Goal: Task Accomplishment & Management: Manage account settings

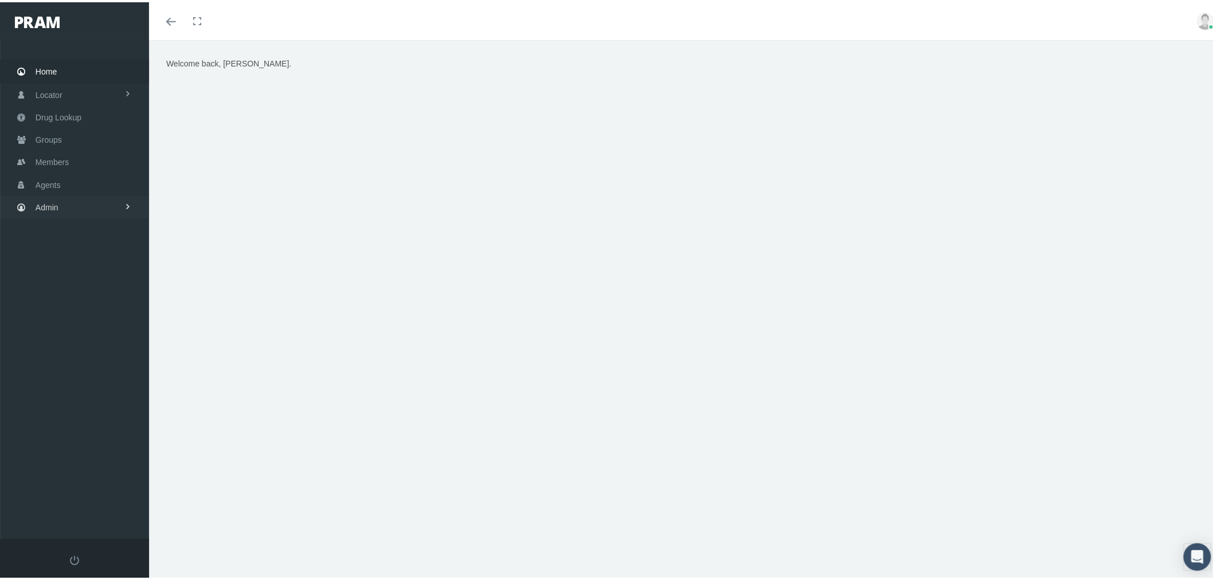
click at [93, 201] on link "Admin" at bounding box center [74, 205] width 149 height 22
click at [104, 347] on link "Companies" at bounding box center [74, 357] width 149 height 20
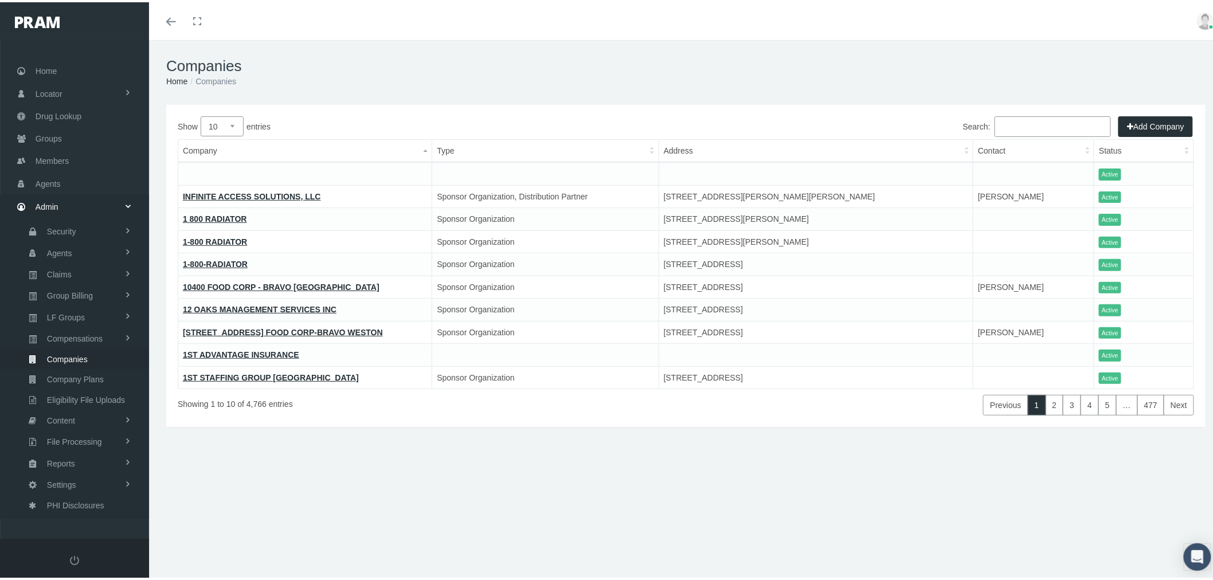
click at [1027, 119] on input "Search:" at bounding box center [1052, 124] width 116 height 21
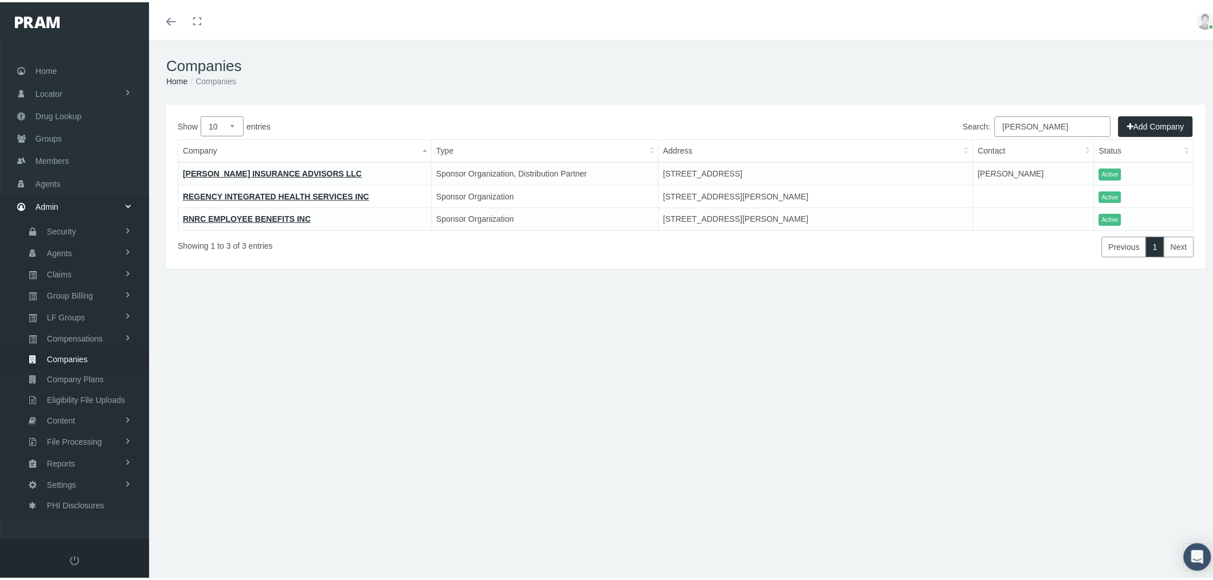
type input "goodwin"
click at [253, 171] on link "[PERSON_NAME] INSURANCE ADVISORS LLC" at bounding box center [272, 171] width 179 height 9
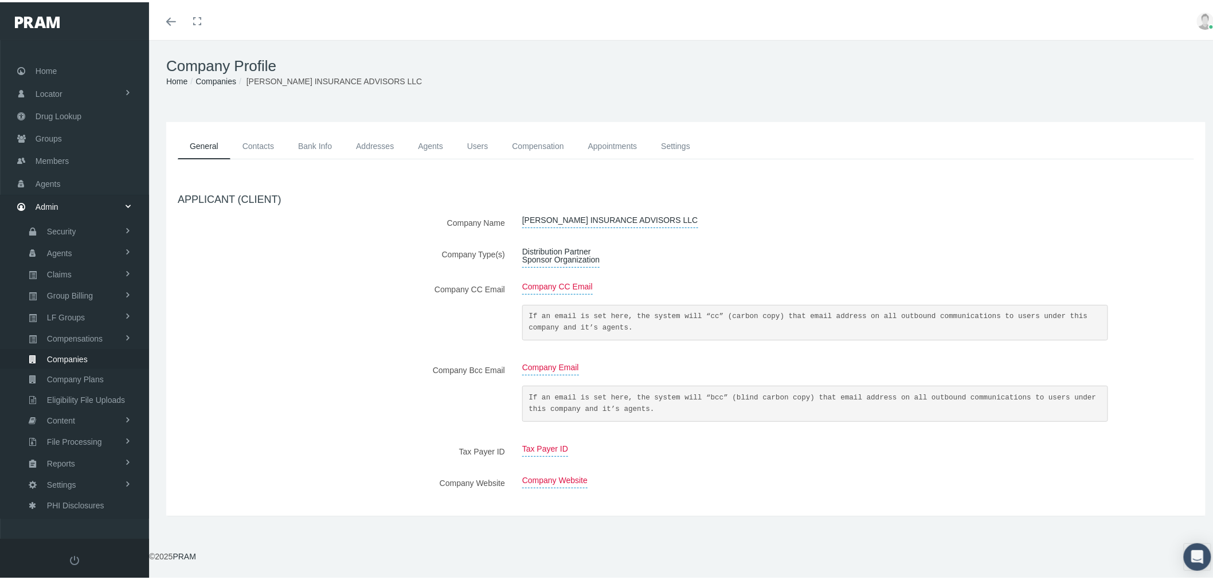
click at [479, 147] on link "Users" at bounding box center [477, 144] width 45 height 26
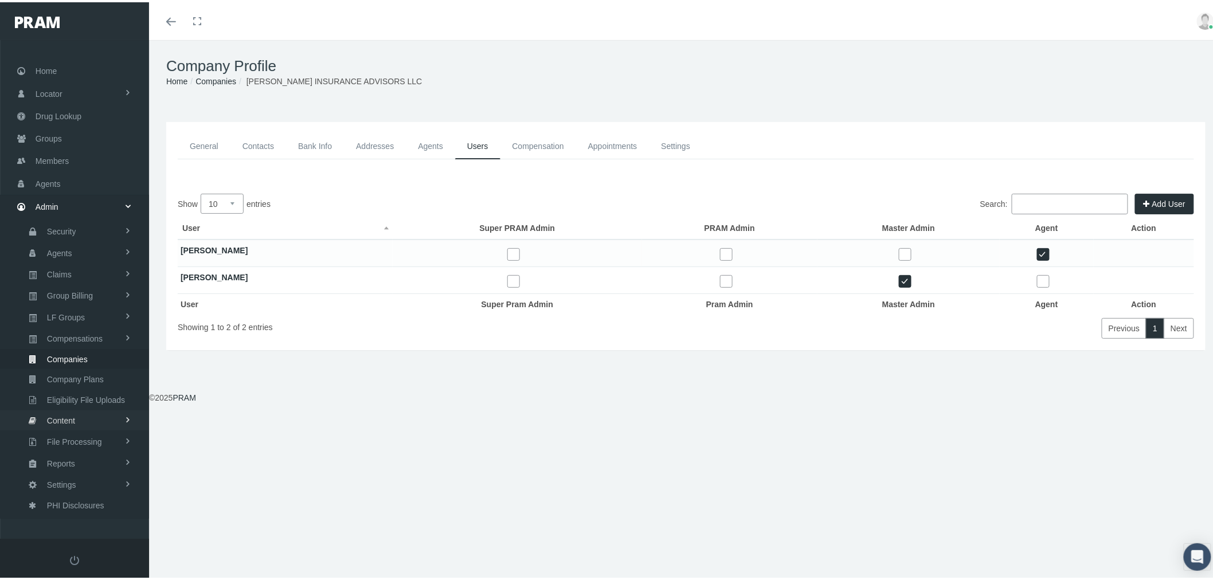
click at [81, 413] on link "Content" at bounding box center [74, 418] width 149 height 20
click at [83, 434] on span "Email Templates" at bounding box center [74, 441] width 58 height 19
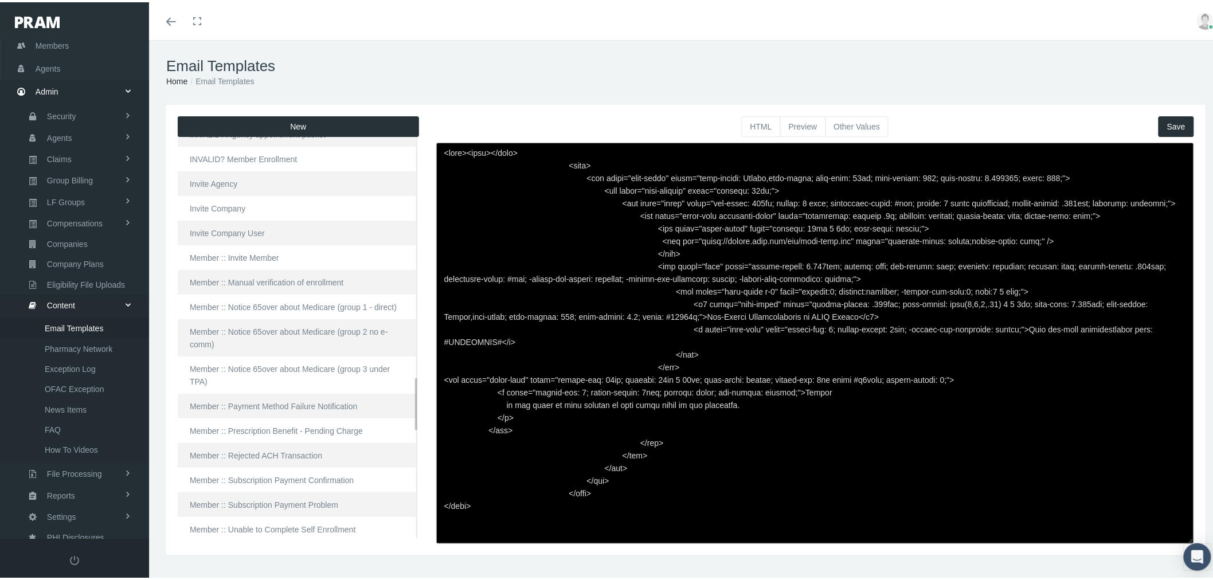
scroll to position [1846, 0]
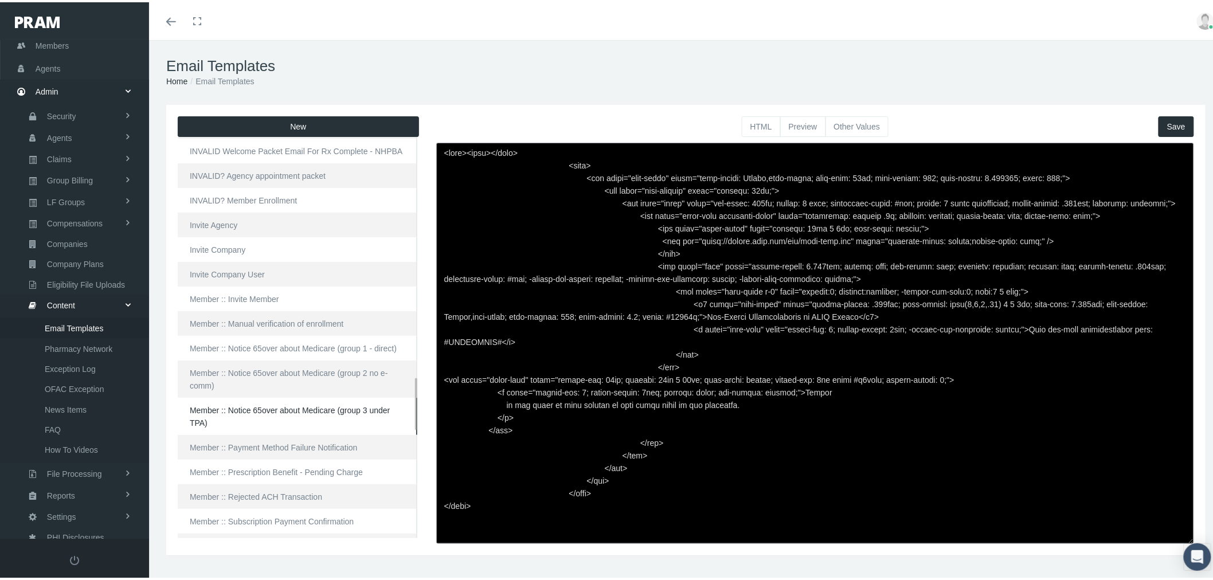
click at [302, 419] on link "Member :: Notice 65over about Medicare (group 3 under TPA)" at bounding box center [298, 413] width 240 height 37
type input "Member :: Notice 65over about Medicare (group 3 under TPA)"
type input "NTCPRAMRXPLANMEDICARETPA"
type input "Notice to members (group 3) about Medicare options"
checkbox input "true"
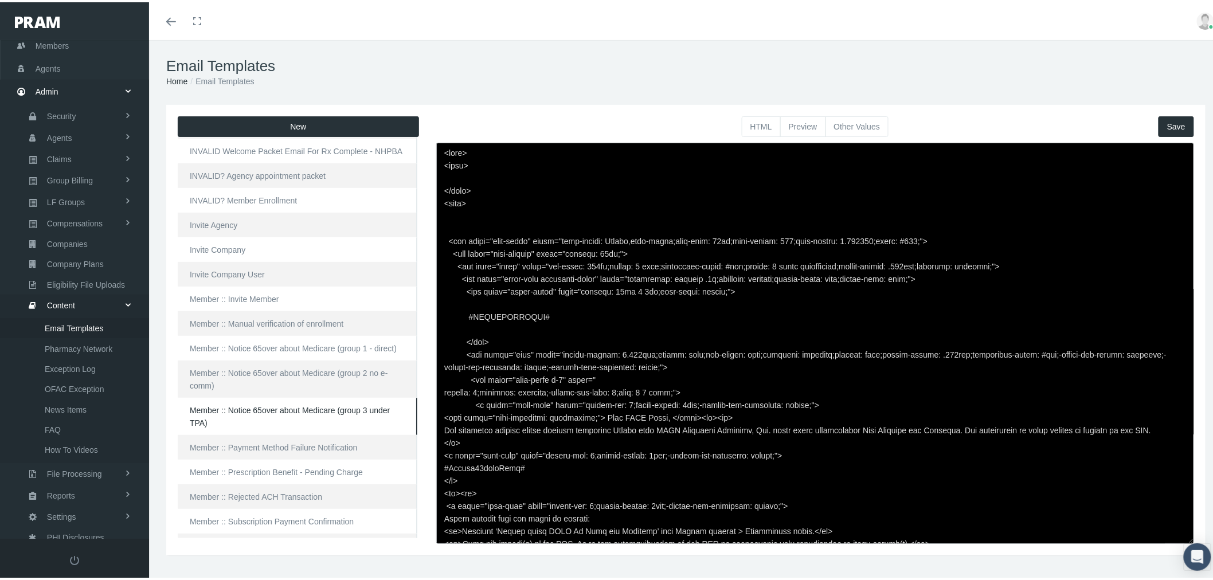
click at [857, 135] on div "HTML Preview Other Values Save Title: Member :: Notice 65over about Medicare (g…" at bounding box center [815, 328] width 775 height 428
click at [858, 119] on button "Other Values" at bounding box center [857, 124] width 64 height 21
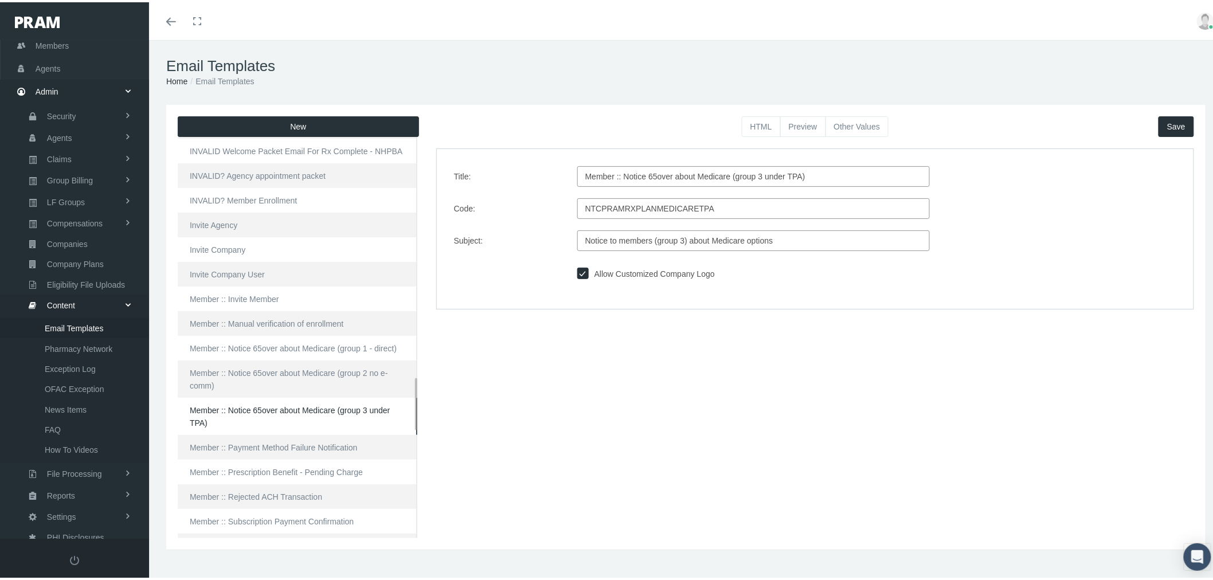
click at [297, 416] on link "Member :: Notice 65over about Medicare (group 3 under TPA)" at bounding box center [298, 413] width 240 height 37
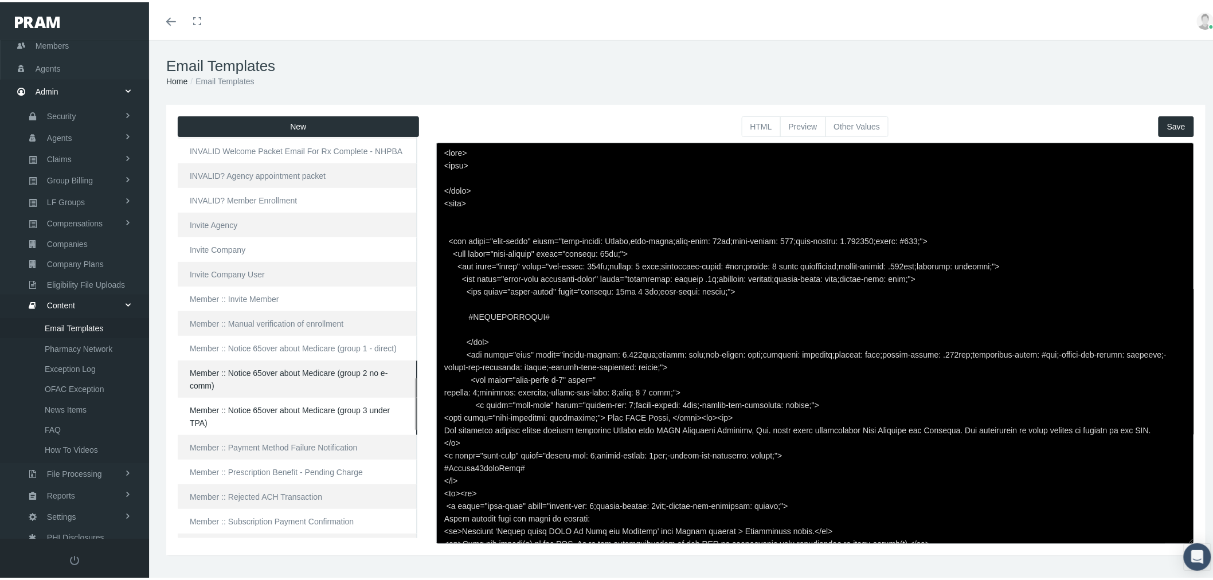
click at [302, 377] on link "Member :: Notice 65over about Medicare (group 2 no e-comm)" at bounding box center [298, 376] width 240 height 37
type textarea "<html> <head> </head> <body> <div class="page-email" style="font-family: Roboto…"
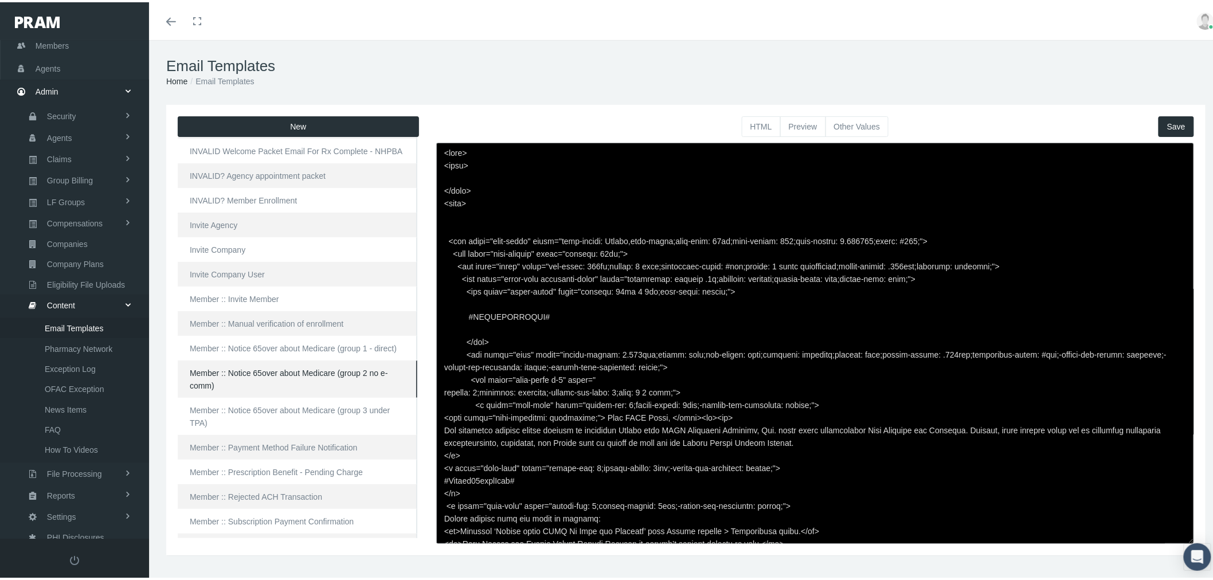
click at [844, 123] on button "Other Values" at bounding box center [857, 124] width 64 height 21
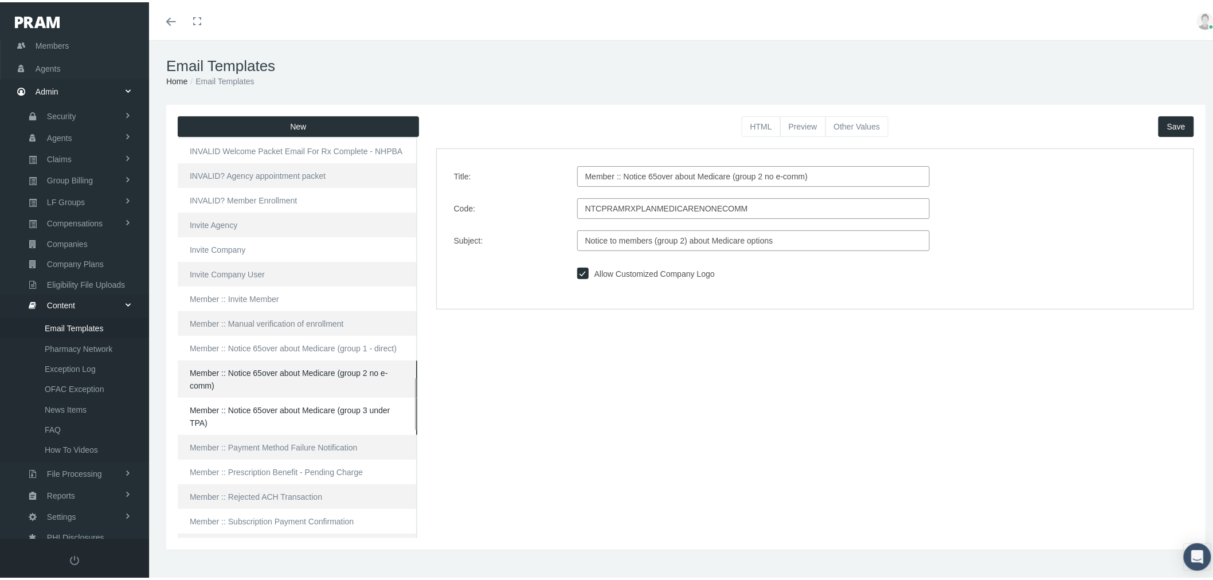
click at [366, 415] on link "Member :: Notice 65over about Medicare (group 3 under TPA)" at bounding box center [298, 413] width 240 height 37
type input "Member :: Notice 65over about Medicare (group 3 under TPA)"
type input "NTCPRAMRXPLANMEDICARETPA"
type input "Notice to members (group 3) about Medicare options"
checkbox input "true"
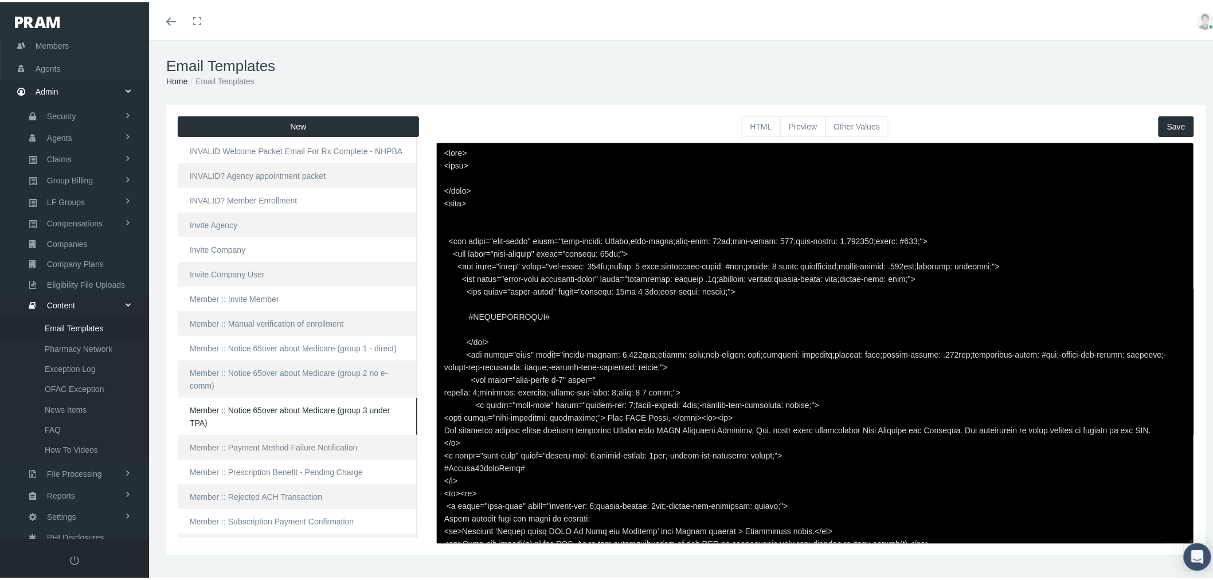
click at [854, 127] on button "Other Values" at bounding box center [857, 124] width 64 height 21
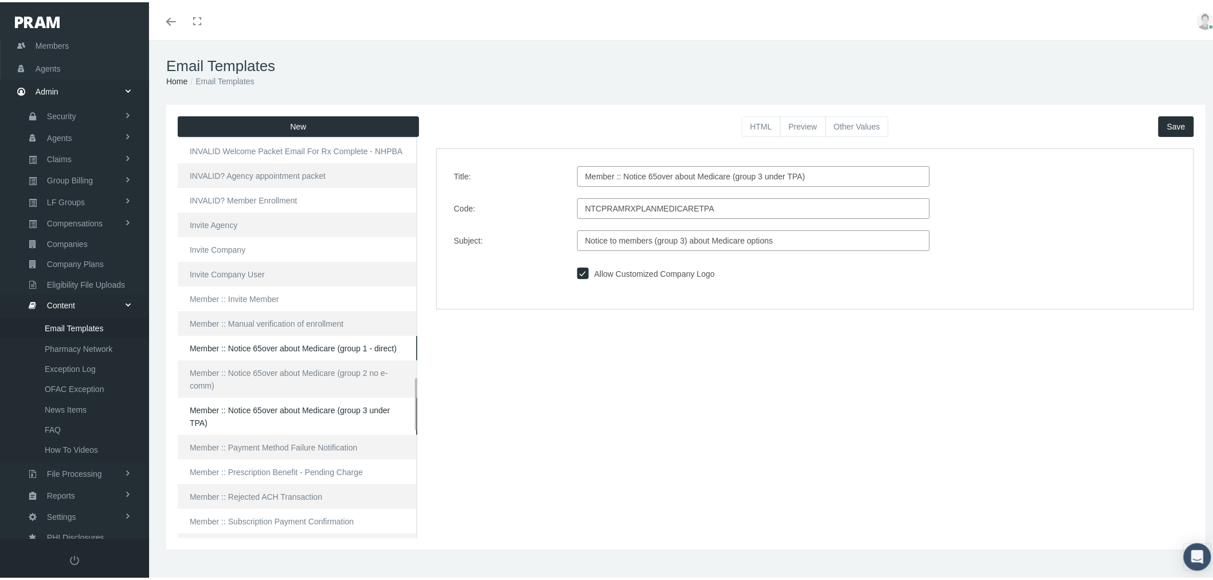
click at [299, 350] on link "Member :: Notice 65over about Medicare (group 1 - direct)" at bounding box center [298, 346] width 240 height 25
type textarea "<html> <head> </head> <body> <div class="page-email" style="font-family: Roboto…"
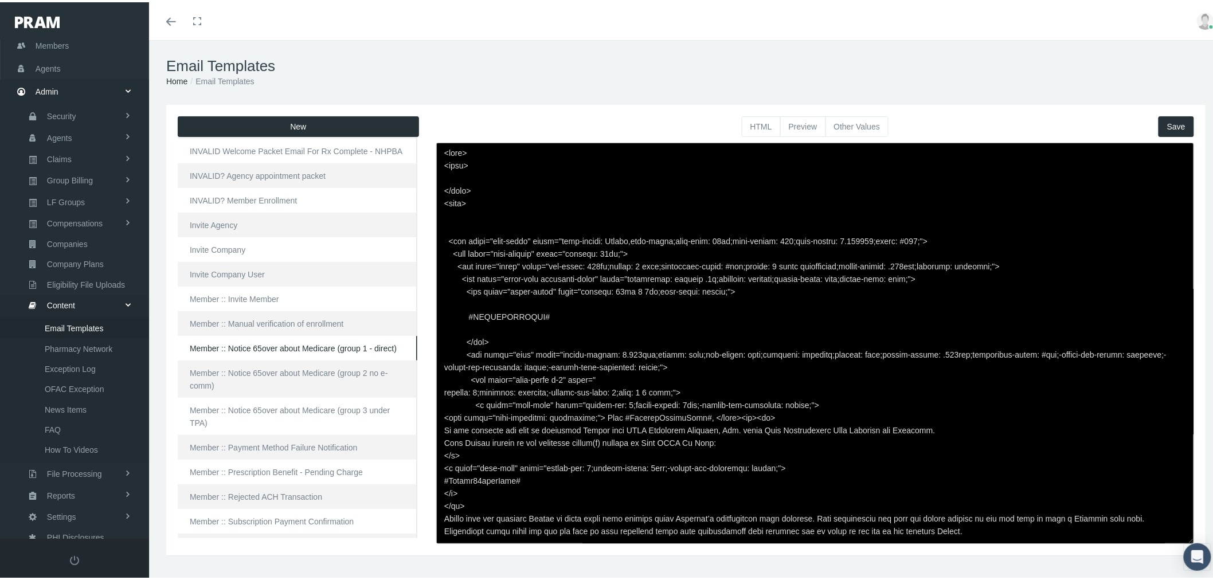
click at [853, 128] on button "Other Values" at bounding box center [857, 124] width 64 height 21
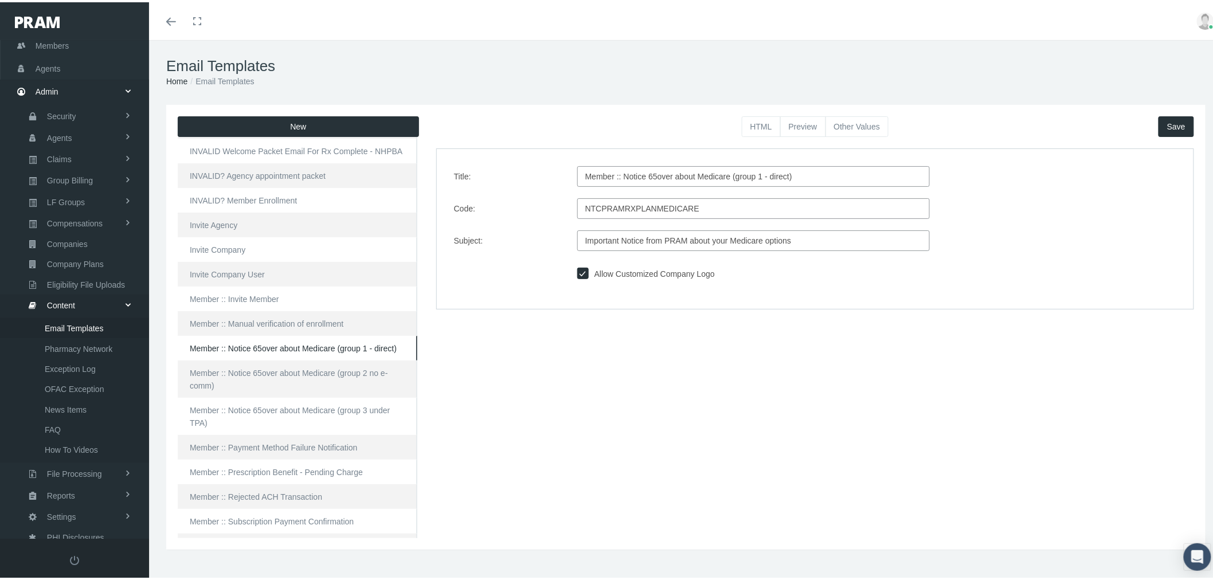
drag, startPoint x: 700, startPoint y: 205, endPoint x: 560, endPoint y: 210, distance: 140.5
click at [560, 210] on div "Code: NTCPRAMRXPLANMEDICARE" at bounding box center [814, 206] width 739 height 21
drag, startPoint x: 738, startPoint y: 172, endPoint x: 548, endPoint y: 162, distance: 190.5
click at [548, 162] on div "Title: Member :: Notice 65over about Medicare (group 1 - direct) Code: NTCPRAMR…" at bounding box center [815, 226] width 758 height 160
drag, startPoint x: 793, startPoint y: 233, endPoint x: 559, endPoint y: 236, distance: 233.3
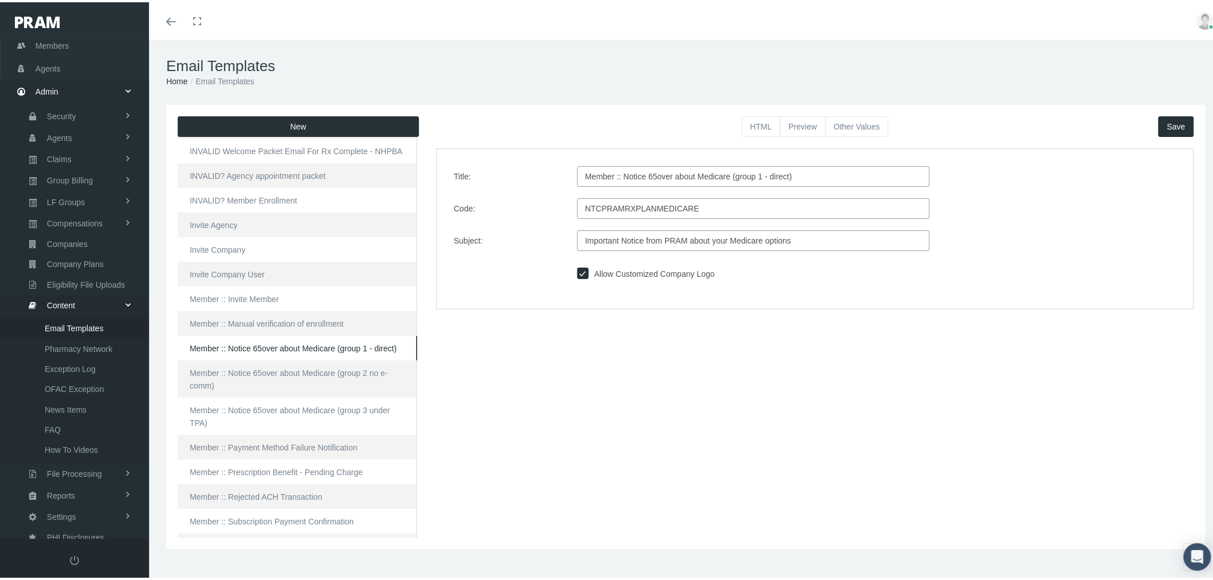
click at [559, 236] on div "Subject: Important Notice from PRAM about your Medicare options" at bounding box center [814, 238] width 739 height 21
click at [316, 408] on link "Member :: Notice 65over about Medicare (group 3 under TPA)" at bounding box center [298, 413] width 240 height 37
type input "Member :: Notice 65over about Medicare (group 3 under TPA)"
type input "NTCPRAMRXPLANMEDICARETPA"
type input "Notice to members (group 3) about Medicare options"
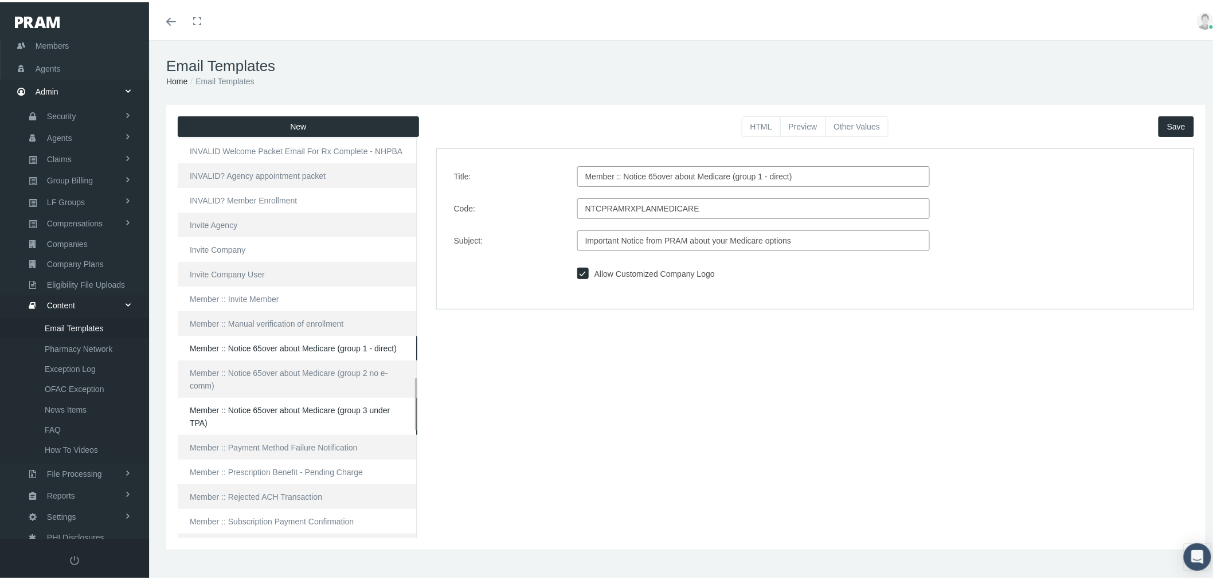
checkbox input "true"
type textarea "<html> <head> </head> <body> <div class="page-email" style="font-family: Roboto…"
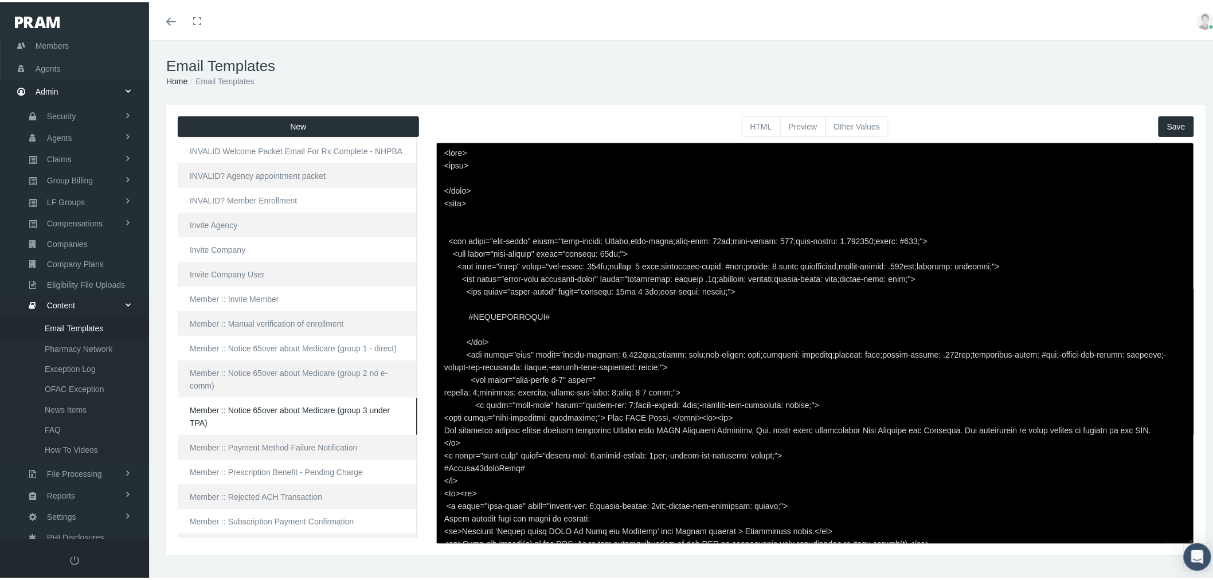
click at [855, 127] on button "Other Values" at bounding box center [857, 124] width 64 height 21
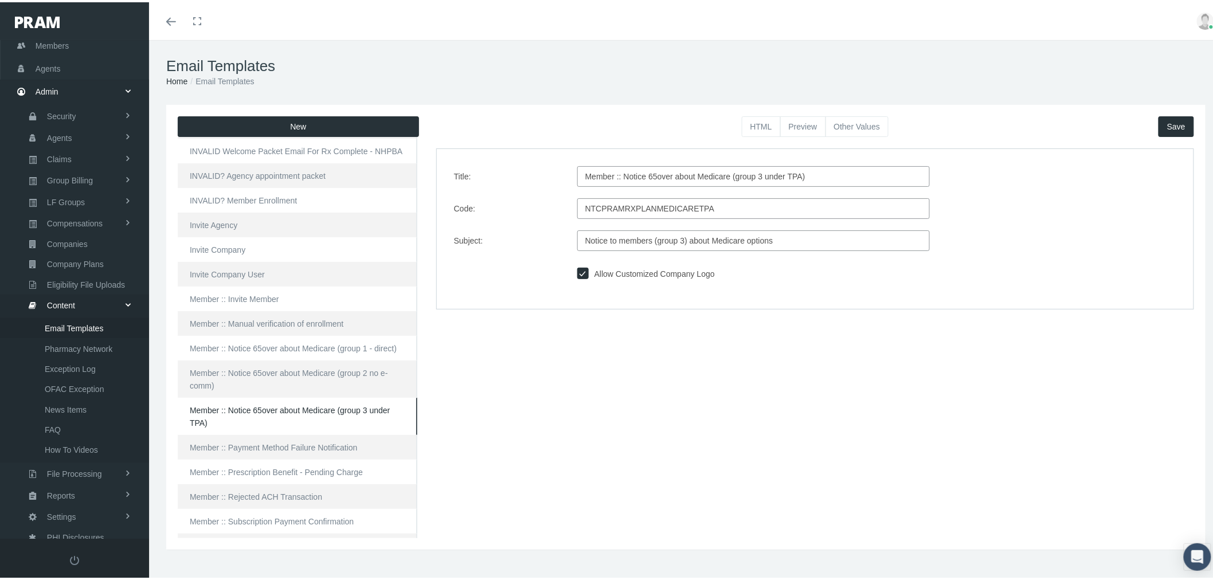
drag, startPoint x: 786, startPoint y: 240, endPoint x: 518, endPoint y: 231, distance: 268.3
click at [520, 231] on div "Subject: Notice to members (group 3) about Medicare options" at bounding box center [814, 238] width 739 height 21
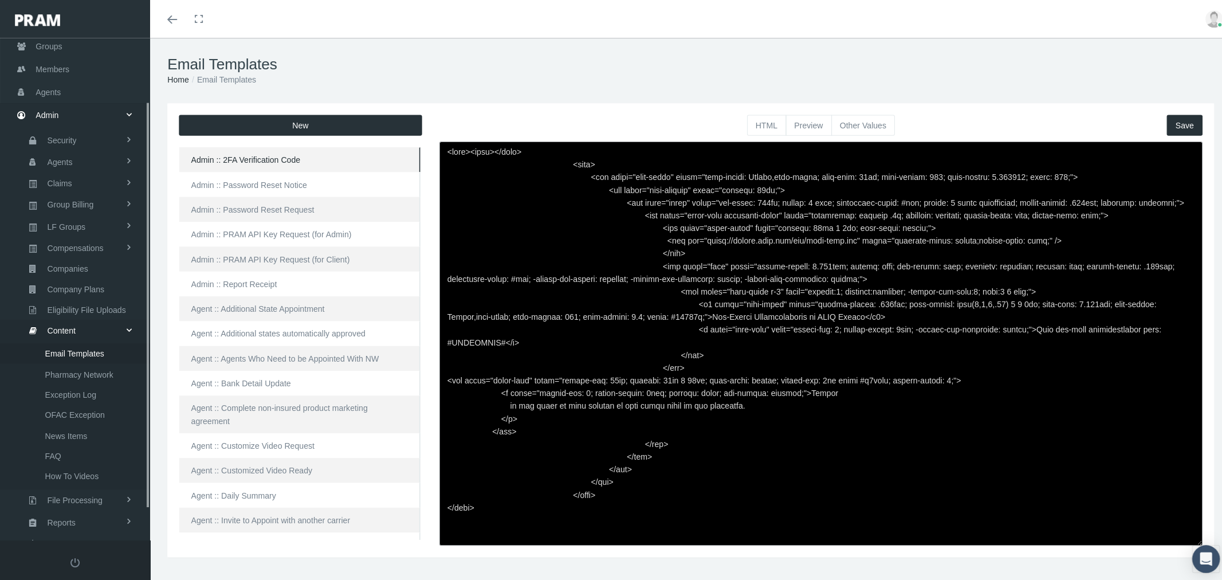
scroll to position [115, 0]
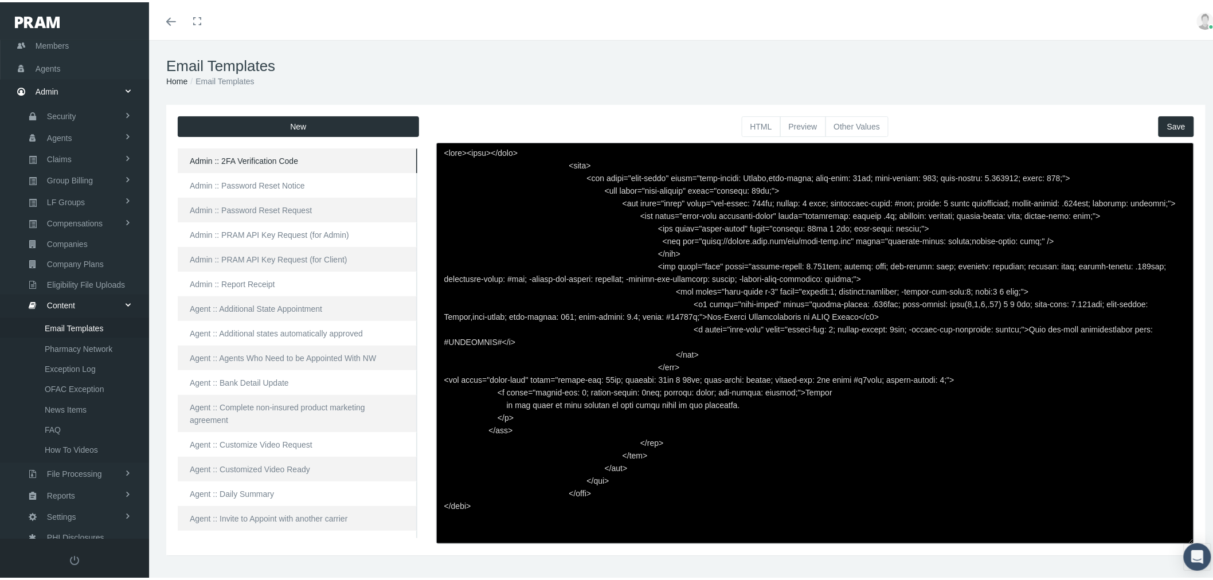
click at [306, 121] on button "New" at bounding box center [298, 124] width 241 height 21
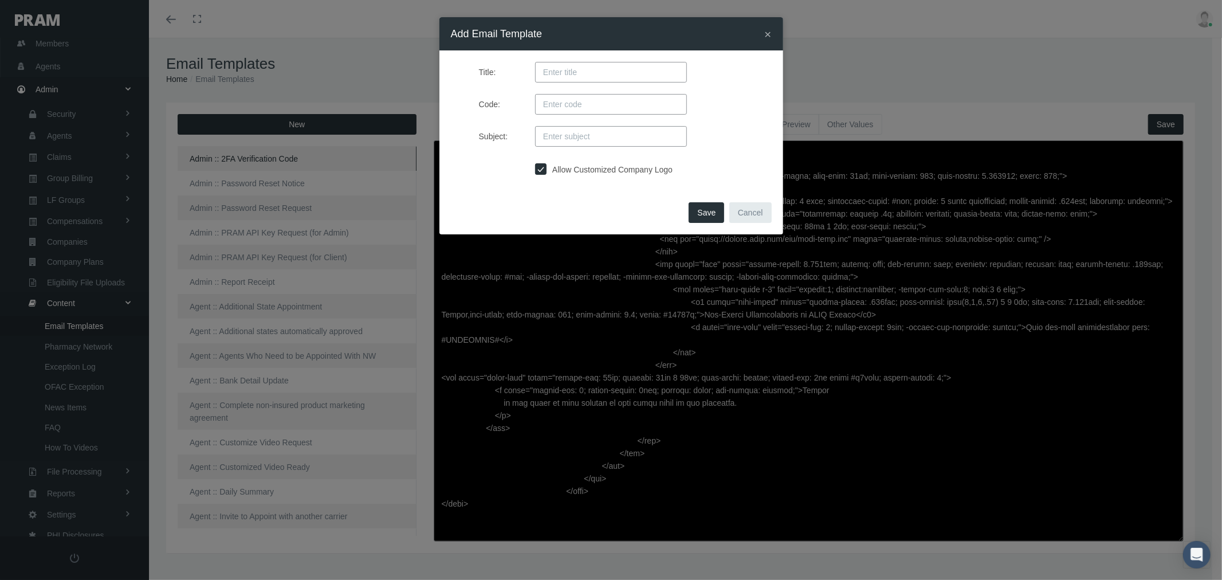
click at [583, 73] on input "Title:" at bounding box center [611, 72] width 152 height 21
paste input "NTCPRAMRXPLANMEDICARE"
type input "NTCPRAMRXPLANMEDICARE"
click at [597, 103] on input "Code:" at bounding box center [611, 104] width 152 height 21
paste input "NTCPRAMRXPLANMEDICARE"
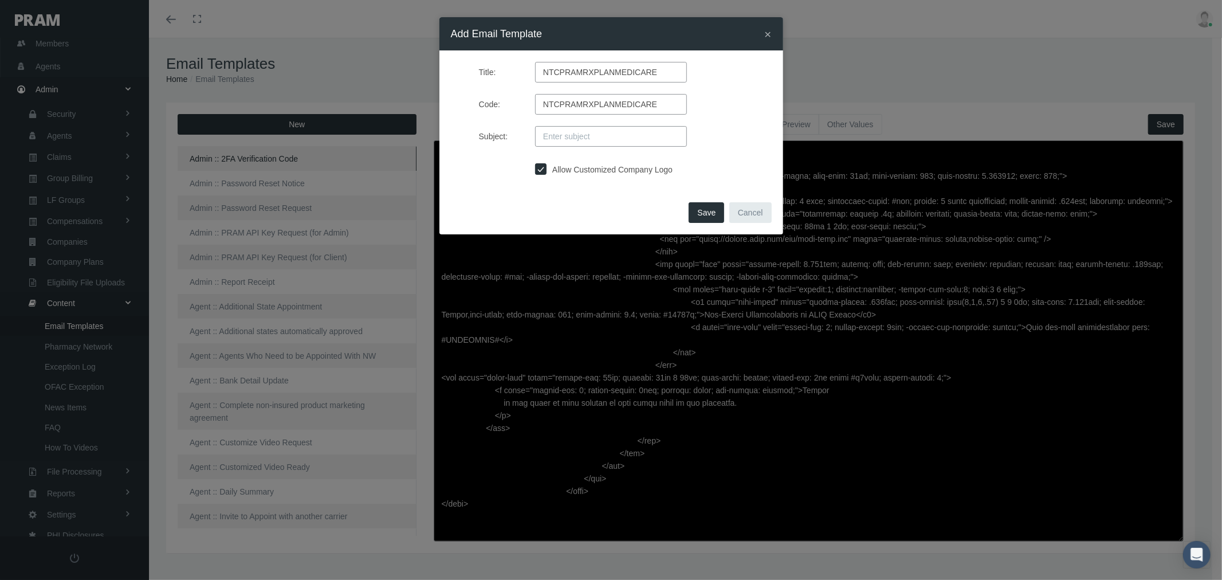
type input "NTCPRAMRXPLANMEDICARE"
drag, startPoint x: 668, startPoint y: 77, endPoint x: 457, endPoint y: 69, distance: 210.5
click at [460, 69] on div "Title: NTCPRAMRXPLANMEDICARE" at bounding box center [611, 72] width 338 height 21
paste input "Member :: Notice 65over about Medicare (group 1 - direct)"
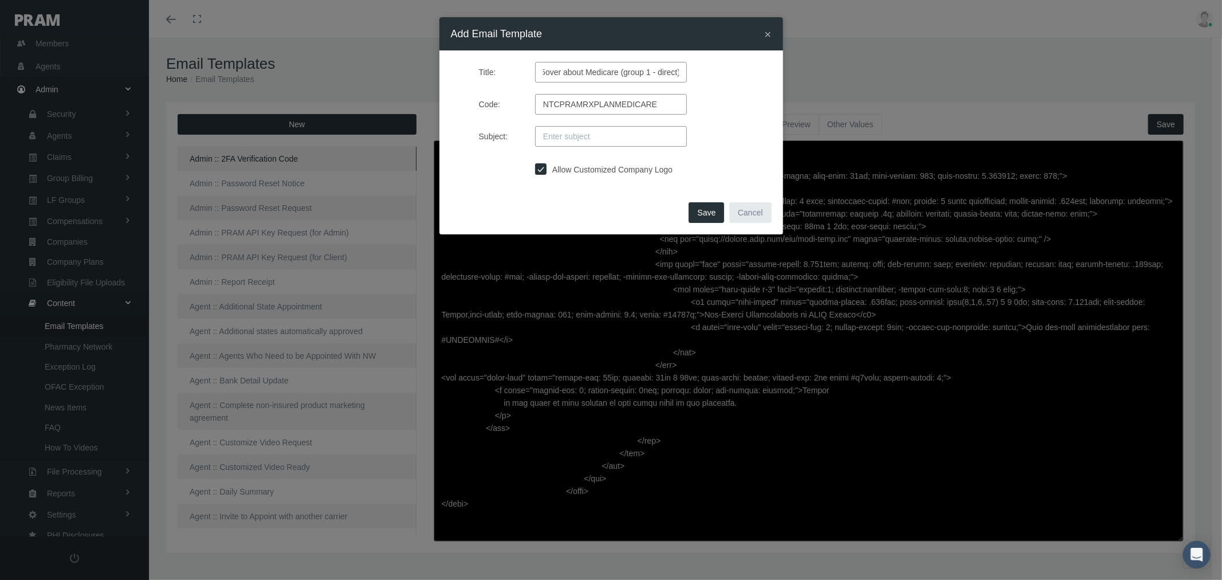
click at [649, 72] on input "Member :: Notice 65over about Medicare (group 1 - direct)" at bounding box center [611, 72] width 152 height 21
drag, startPoint x: 649, startPoint y: 73, endPoint x: 691, endPoint y: 73, distance: 41.8
click at [691, 73] on div "Member :: Notice 65over about Medicare (group 4 - employees)" at bounding box center [611, 72] width 169 height 21
type input "Member :: Notice 65over about Medicare (group 4 - employees)"
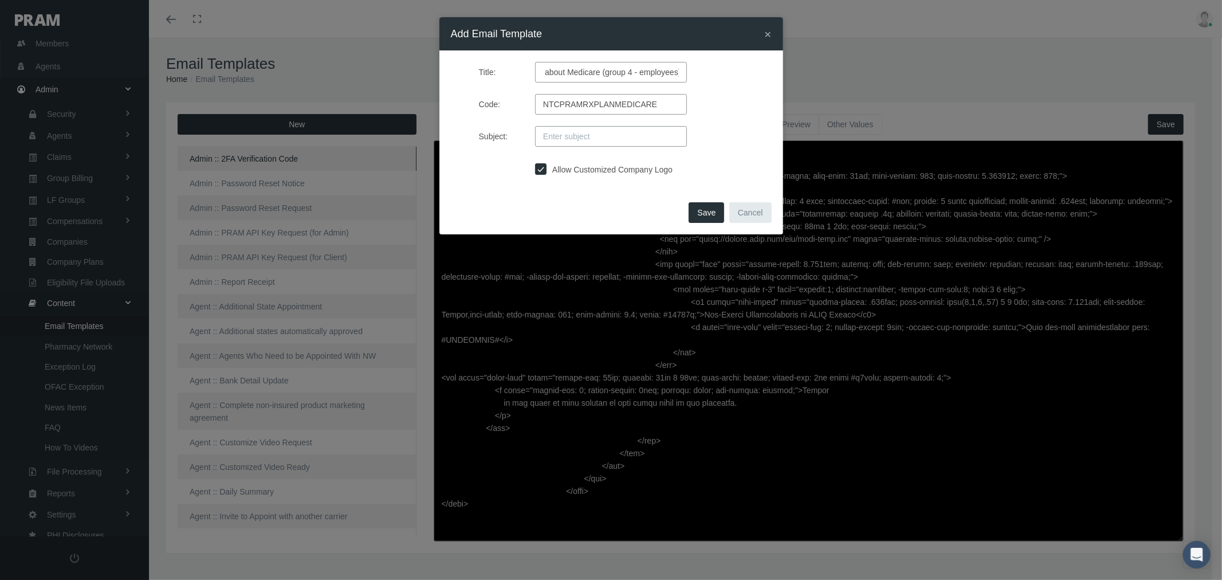
click at [631, 133] on input "Subject:" at bounding box center [611, 136] width 152 height 21
paste input "Notice to members (group 3) about Medicare options"
click at [589, 138] on input "Notice to members (group 3) about Medicare options" at bounding box center [611, 136] width 152 height 21
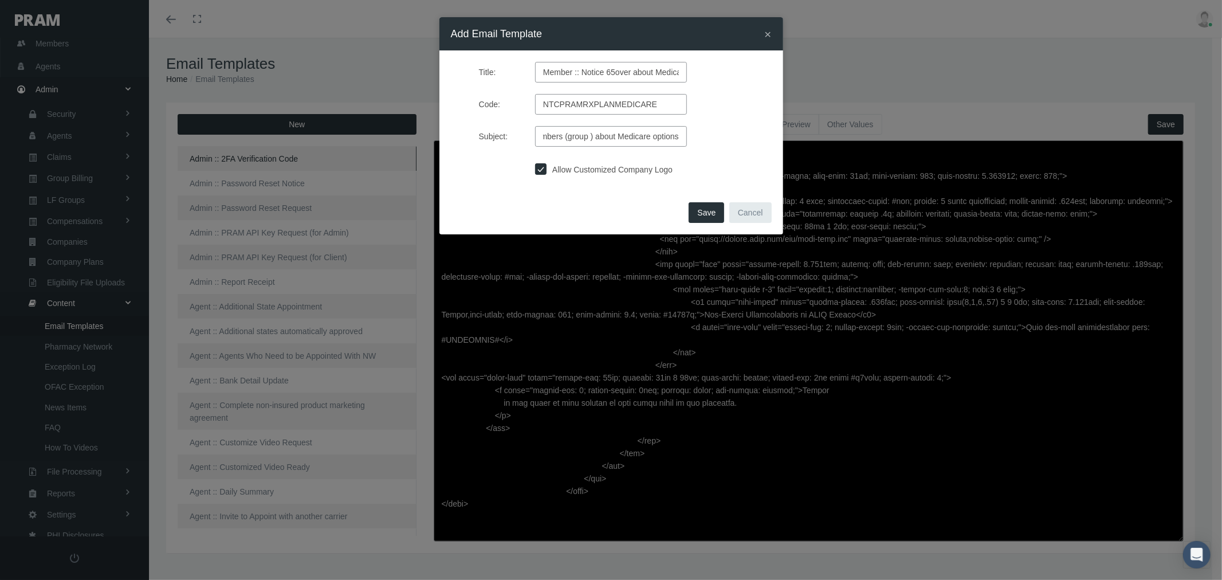
scroll to position [0, 49]
type input "Notice to members (group 4) about Medicare options"
click at [718, 217] on button "Save" at bounding box center [707, 212] width 36 height 21
click at [659, 101] on input "NTCPRAMRXPLANMEDICARE" at bounding box center [611, 104] width 152 height 21
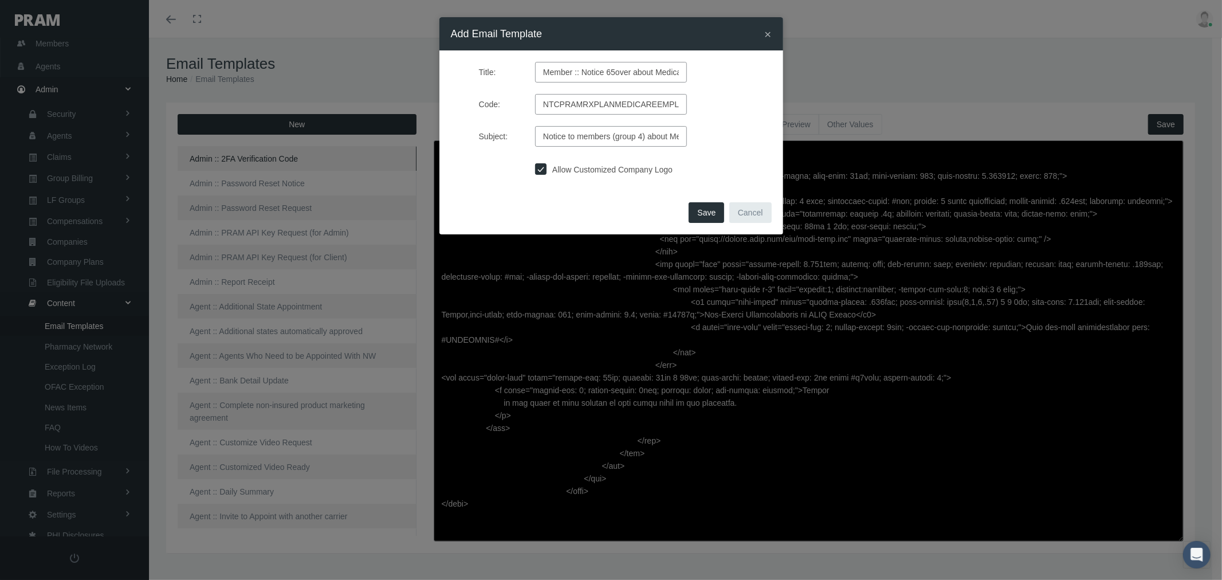
scroll to position [0, 7]
drag, startPoint x: 663, startPoint y: 104, endPoint x: 701, endPoint y: 106, distance: 37.9
click at [663, 104] on input "NTCPRAMRXPLANMEDICAREEMPLGRP" at bounding box center [611, 104] width 152 height 21
type input "NTCPRAMRXPLANMEDICAREEMPLGRP"
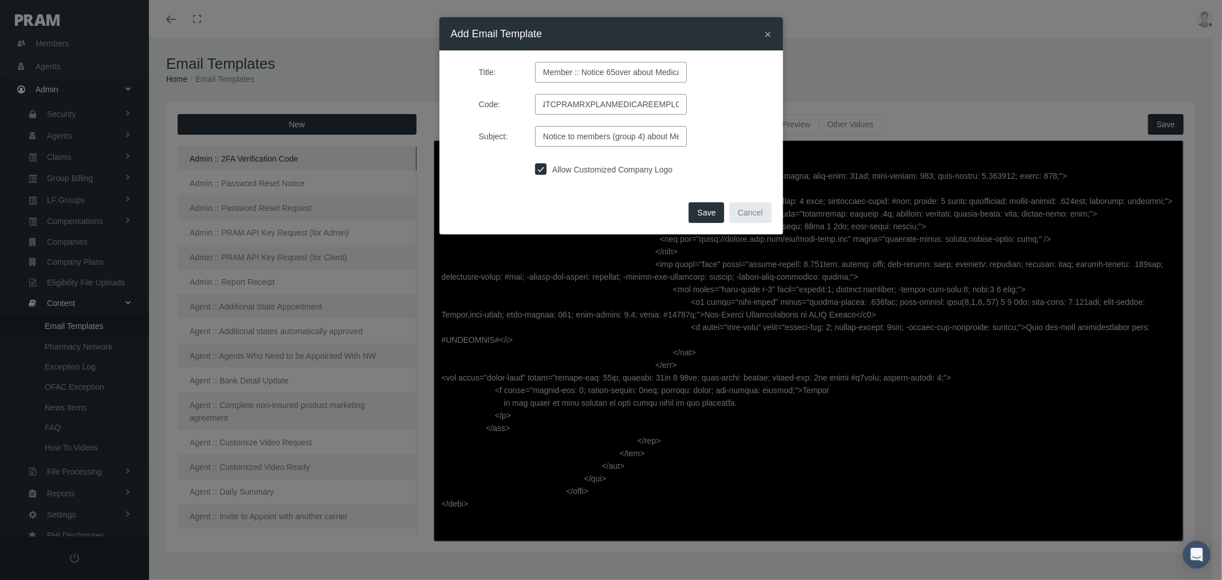
click at [705, 208] on span "Save" at bounding box center [706, 212] width 18 height 9
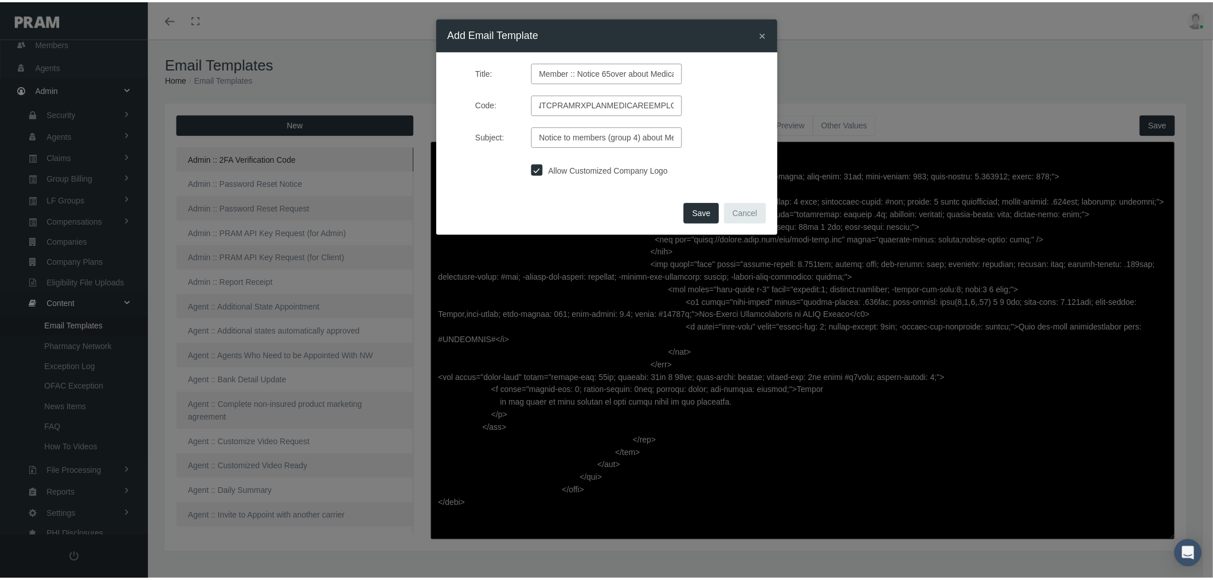
scroll to position [0, 0]
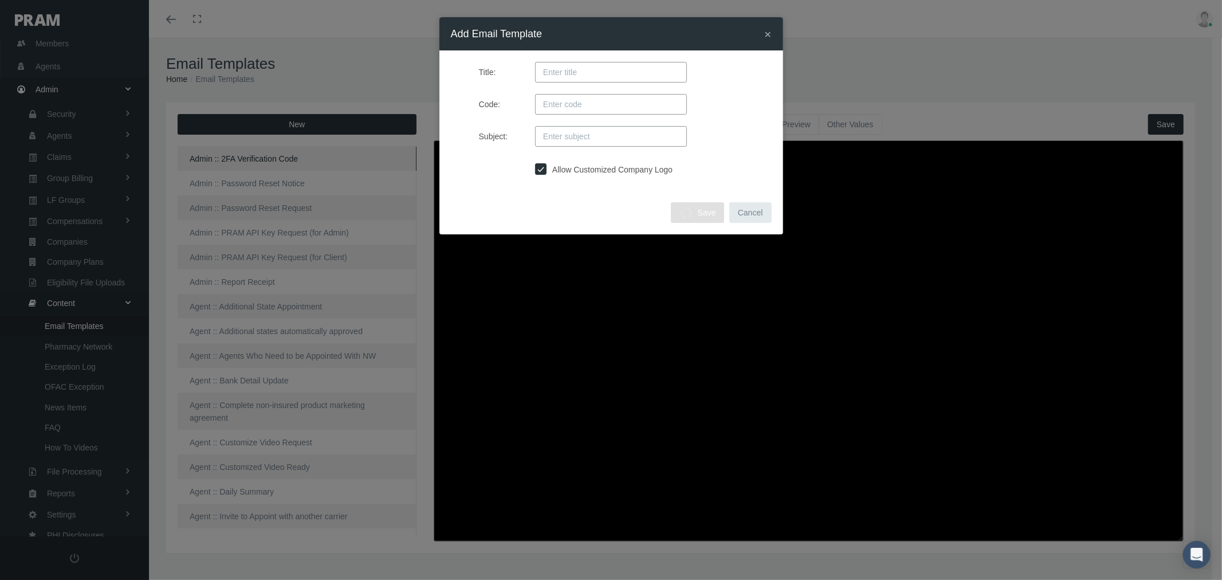
type textarea "<!doctype html> <html xmlns="[URL][DOMAIN_NAME]" xmlns:v="urn:schemas-microsoft…"
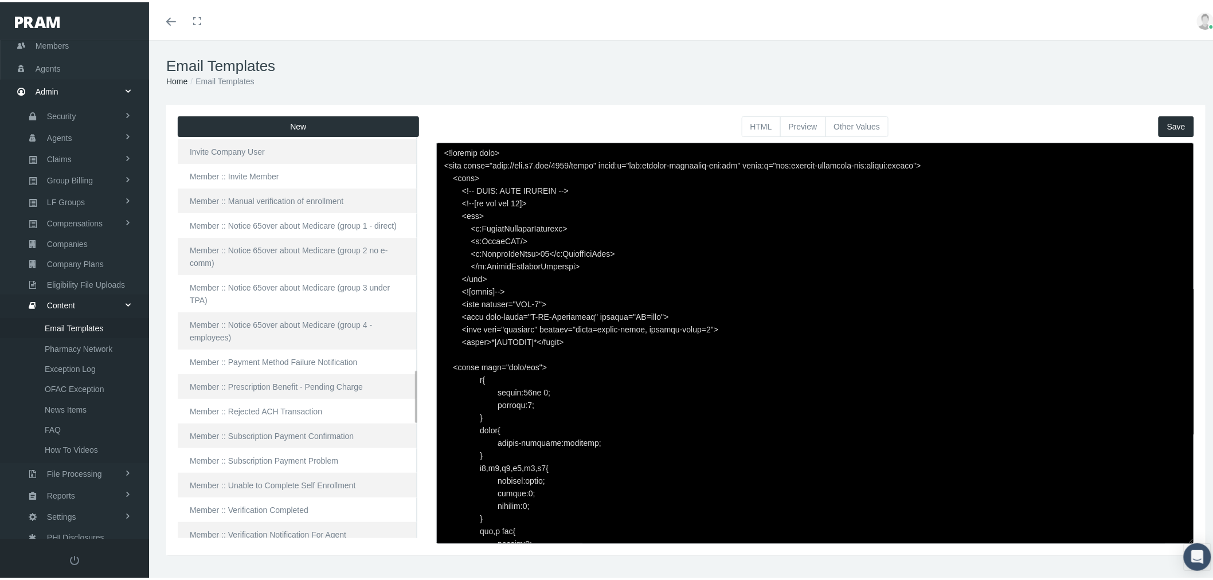
scroll to position [1974, 0]
drag, startPoint x: 327, startPoint y: 322, endPoint x: 335, endPoint y: 323, distance: 7.6
click at [327, 322] on link "Member :: Notice 65over about Medicare (group 4 - employees)" at bounding box center [298, 323] width 240 height 37
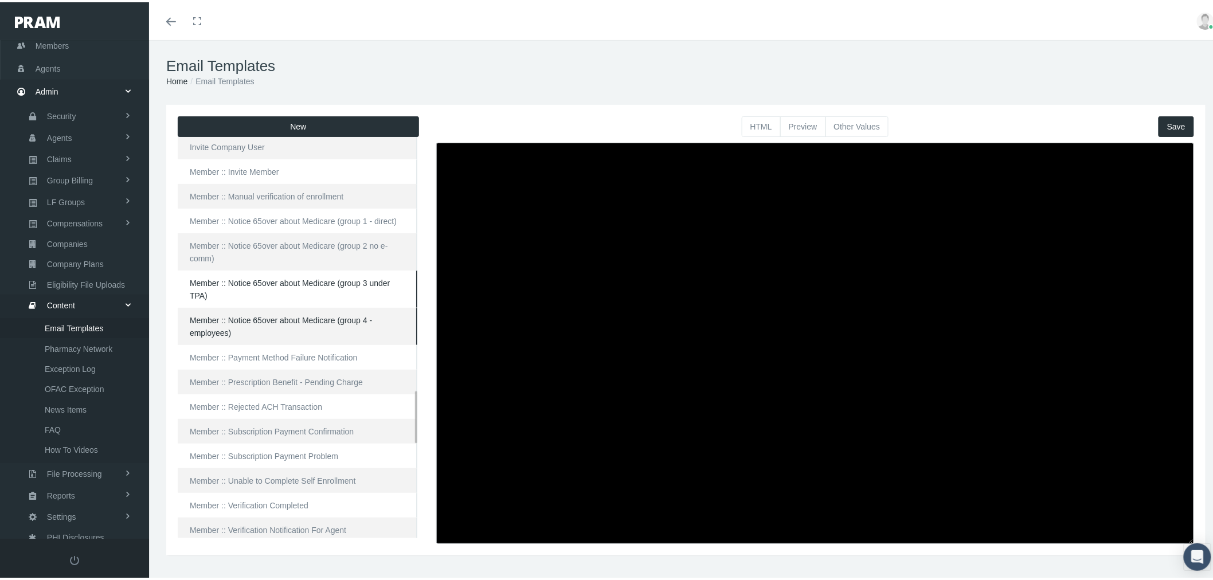
click at [330, 282] on link "Member :: Notice 65over about Medicare (group 3 under TPA)" at bounding box center [298, 286] width 240 height 37
type textarea "<html> <head> </head> <body> <div class="page-email" style="font-family: Roboto…"
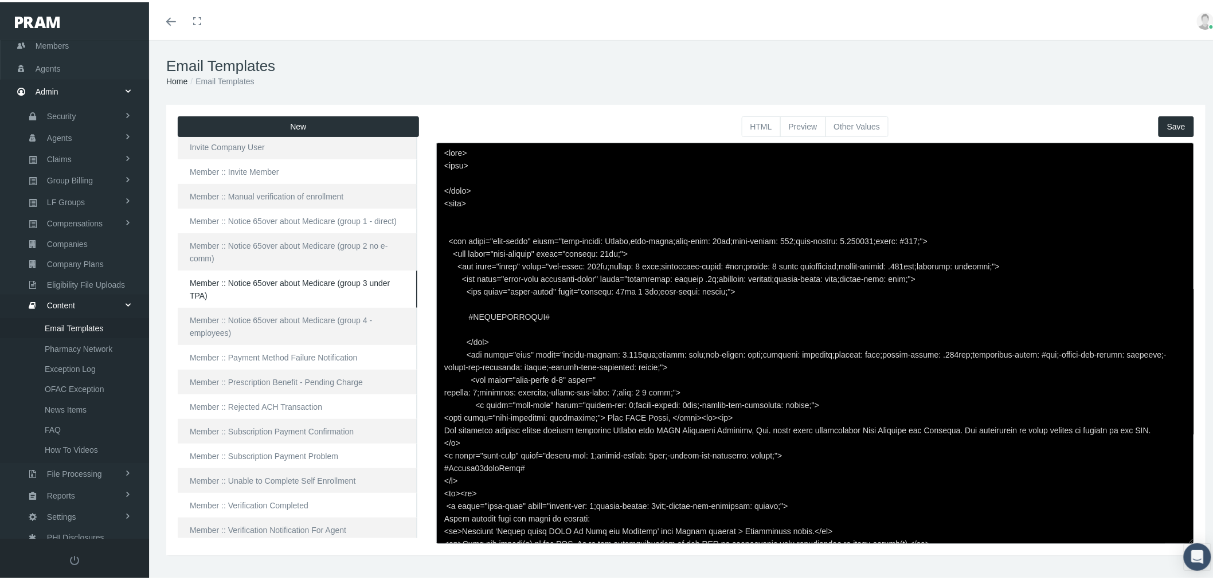
click at [556, 251] on textarea at bounding box center [815, 340] width 758 height 401
click at [355, 321] on link "Member :: Notice 65over about Medicare (group 4 - employees)" at bounding box center [298, 323] width 240 height 37
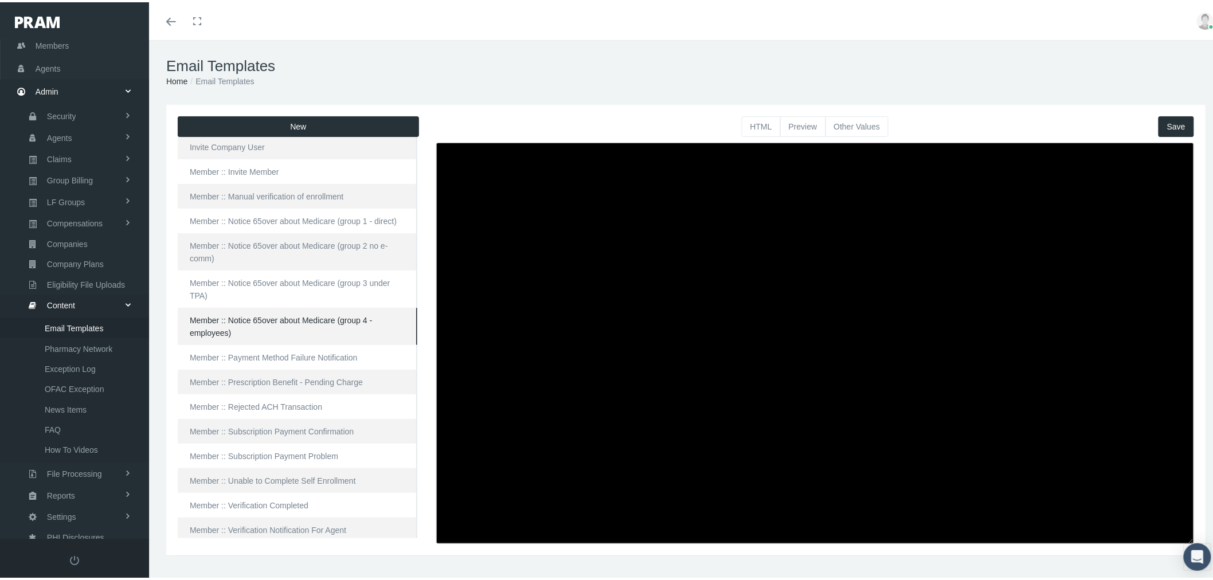
click at [643, 282] on textarea at bounding box center [815, 340] width 758 height 401
paste textarea "<html> <head> </head> <body> <div class="page-email" style="font-family: Roboto…"
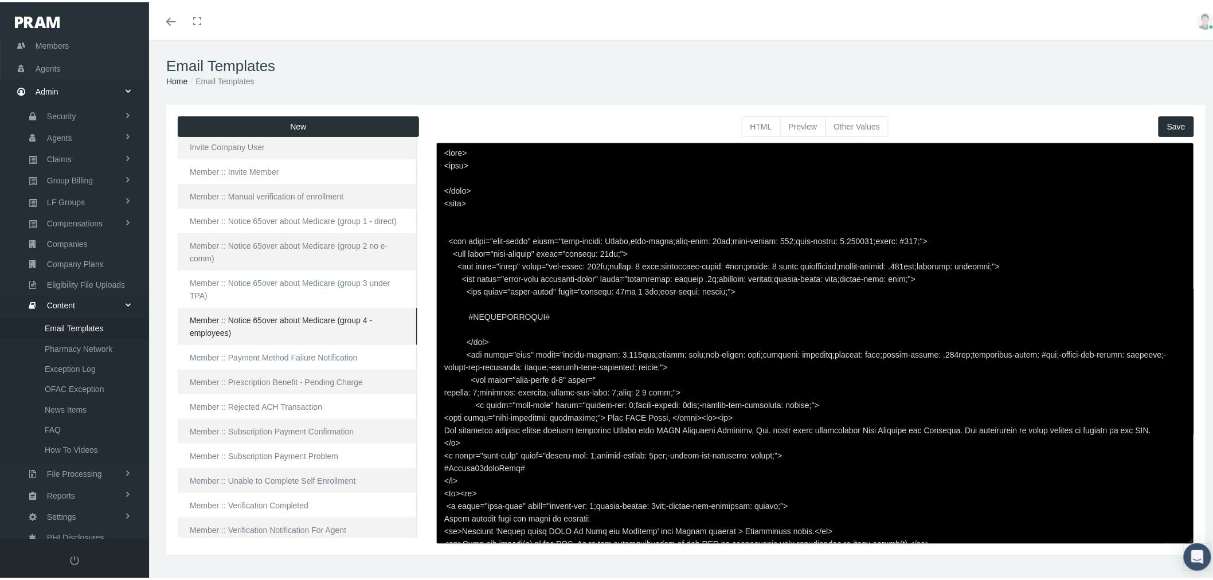
scroll to position [168, 0]
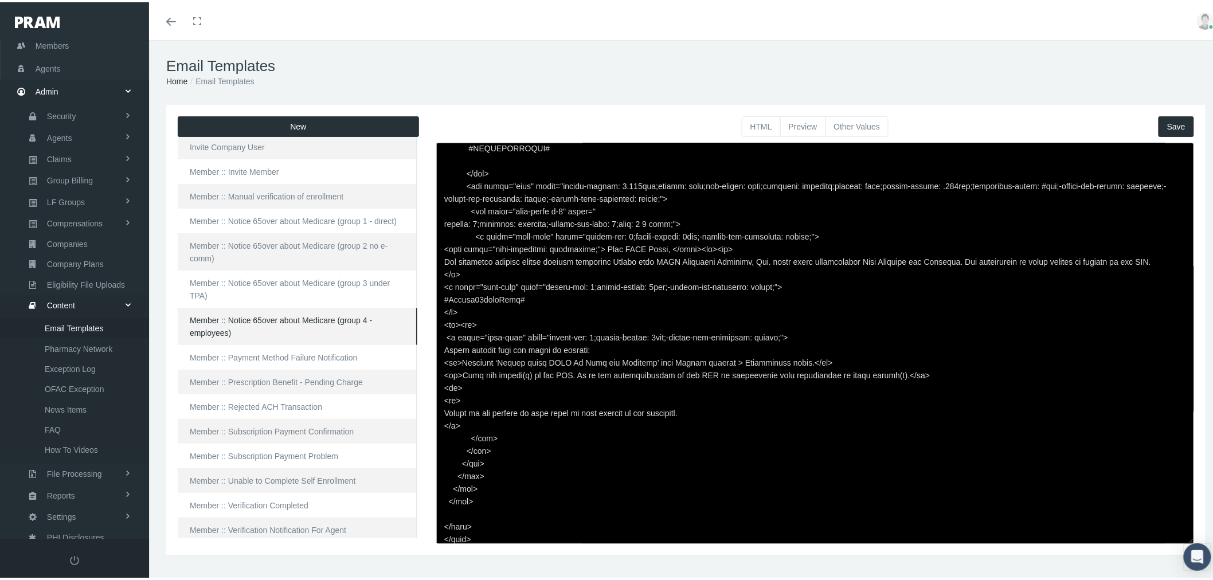
click at [1171, 127] on button "Save" at bounding box center [1176, 124] width 36 height 21
click at [798, 123] on button "Preview" at bounding box center [803, 124] width 46 height 21
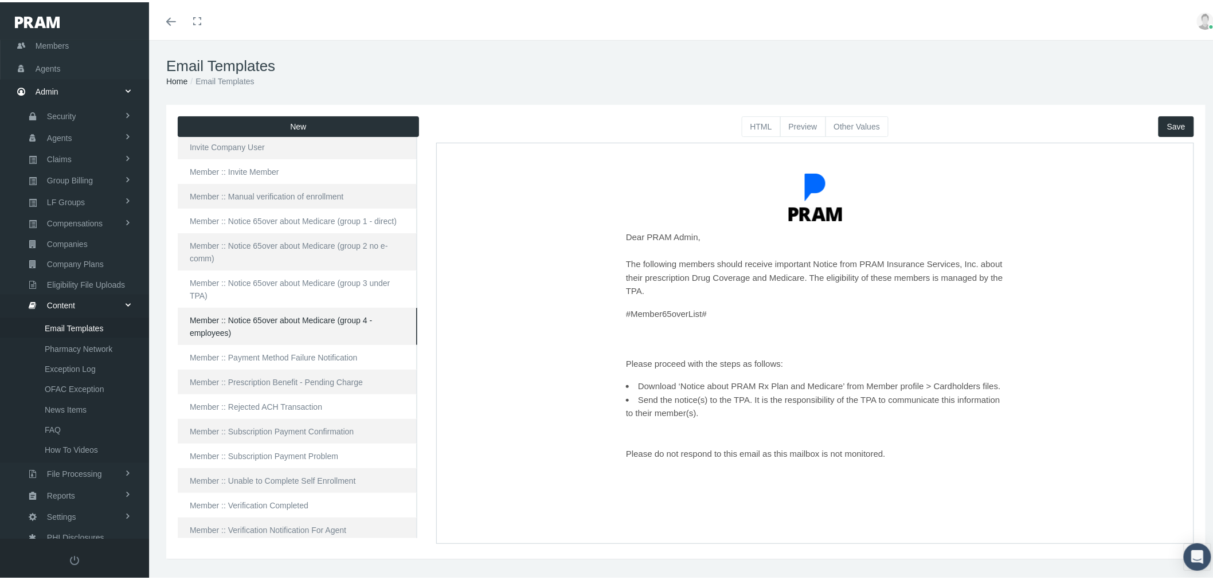
click at [763, 124] on button "HTML" at bounding box center [761, 124] width 39 height 21
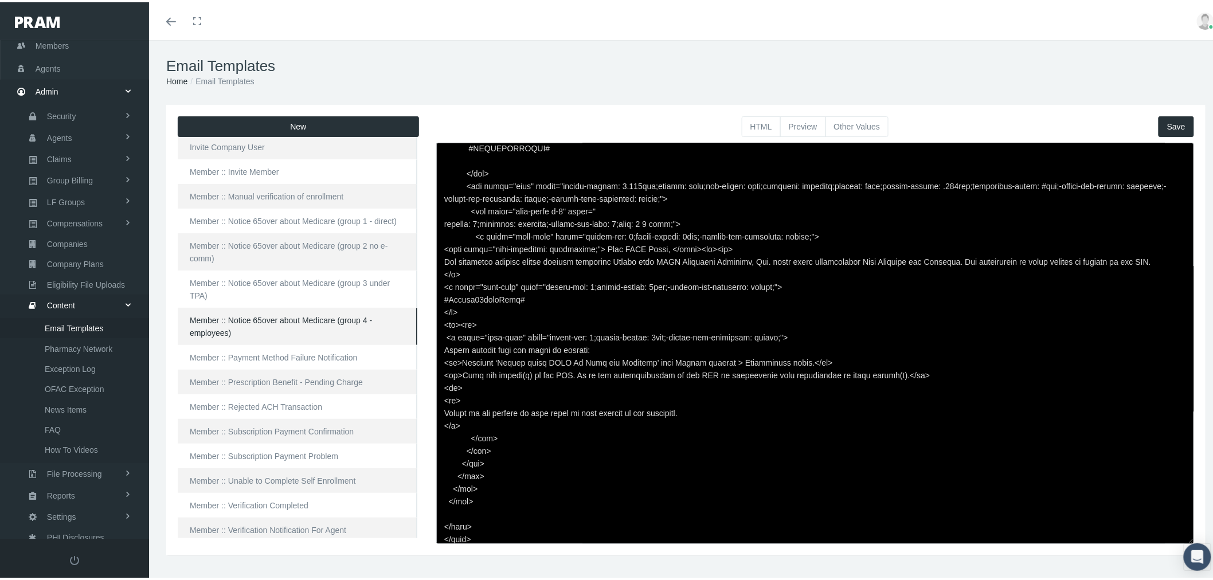
click at [589, 260] on textarea at bounding box center [815, 340] width 758 height 401
drag, startPoint x: 599, startPoint y: 260, endPoint x: 608, endPoint y: 275, distance: 17.7
click at [599, 260] on textarea at bounding box center [815, 340] width 758 height 401
drag, startPoint x: 440, startPoint y: 257, endPoint x: 1178, endPoint y: 258, distance: 738.1
click at [1178, 258] on textarea at bounding box center [815, 340] width 758 height 401
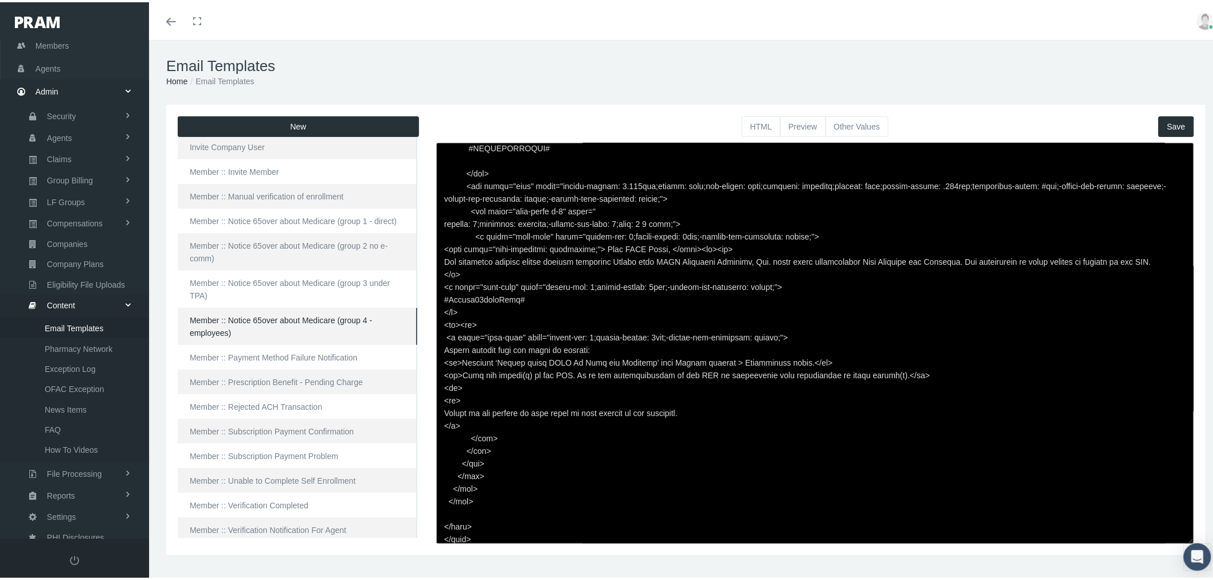
paste textarea "attached is a list of members that are eligible to receive a notice about their…"
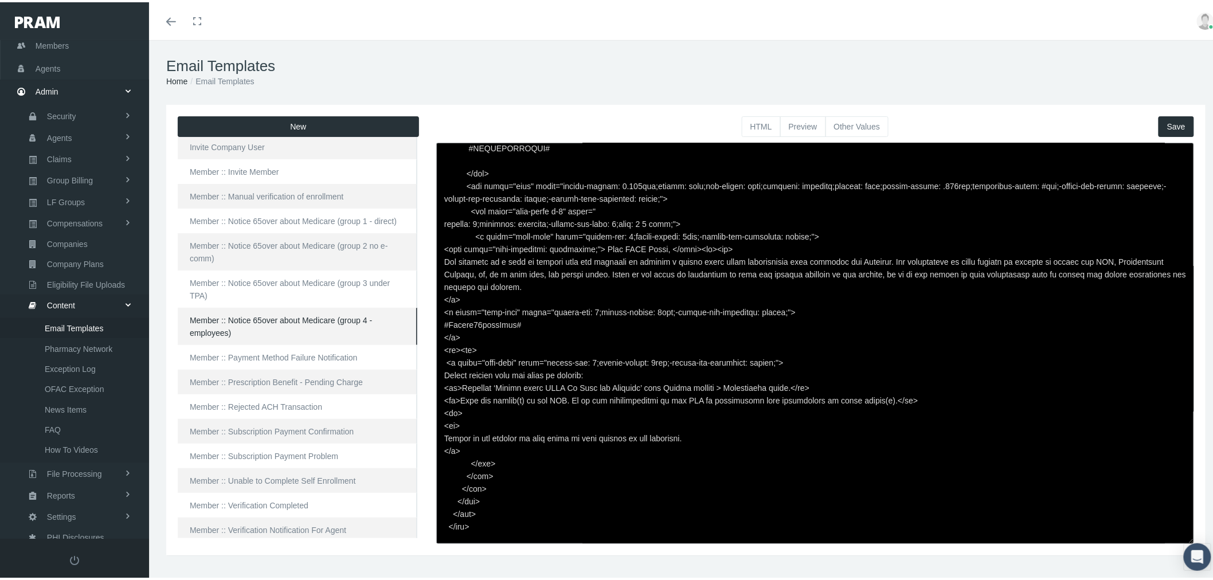
click at [472, 420] on textarea at bounding box center [815, 340] width 758 height 401
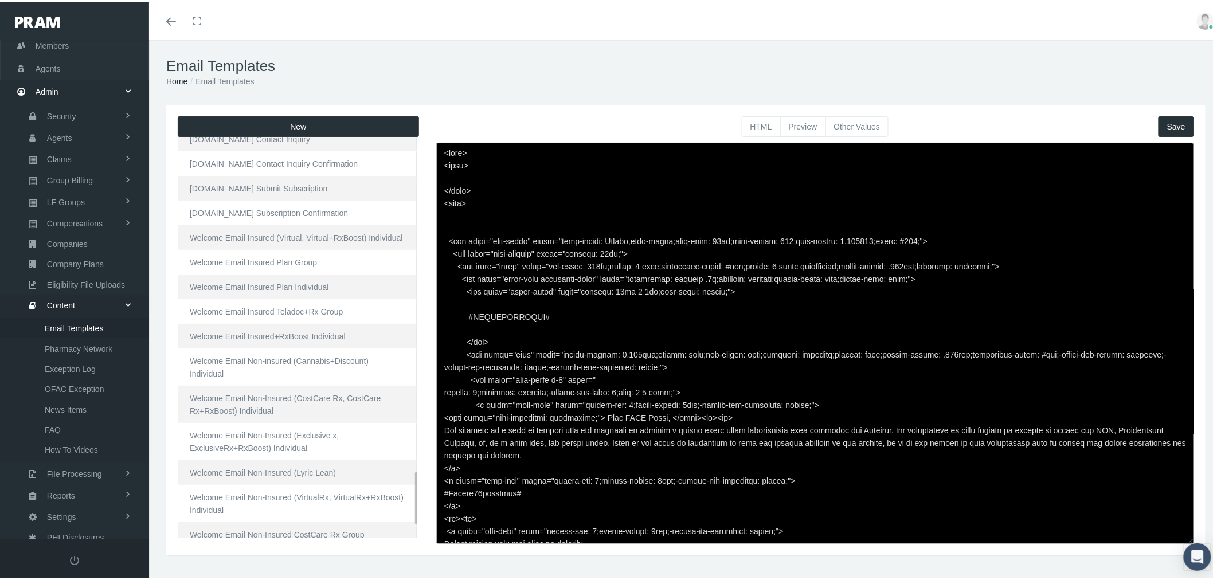
scroll to position [2610, 0]
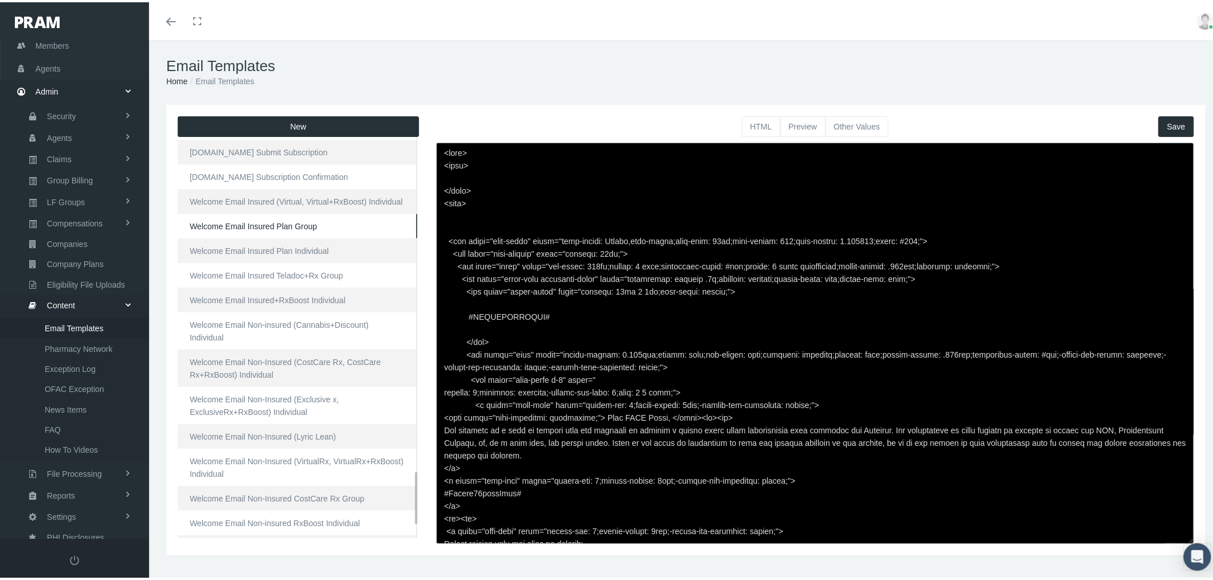
click at [310, 231] on link "Welcome Email Insured Plan Group" at bounding box center [298, 223] width 240 height 25
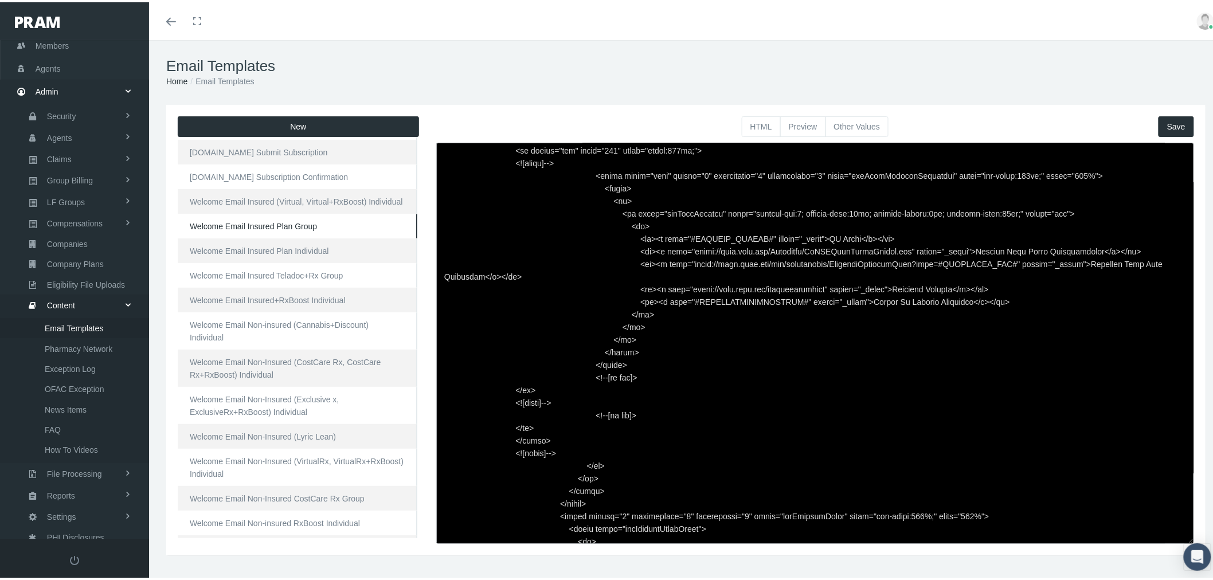
scroll to position [12506, 0]
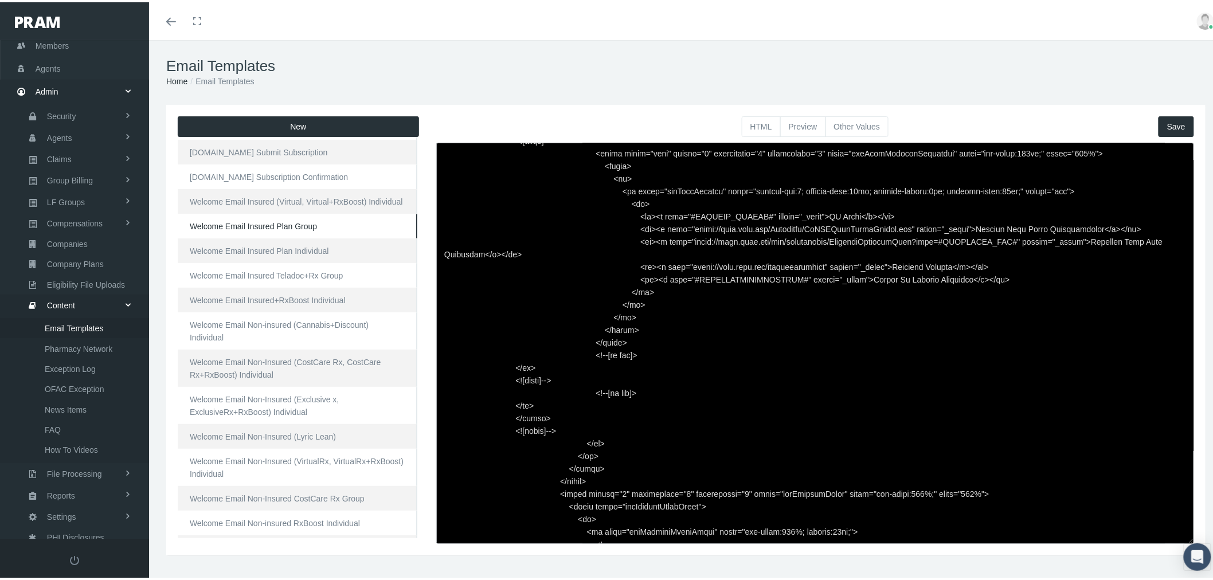
drag, startPoint x: 628, startPoint y: 201, endPoint x: 842, endPoint y: 207, distance: 214.4
click at [842, 207] on textarea at bounding box center [815, 340] width 758 height 401
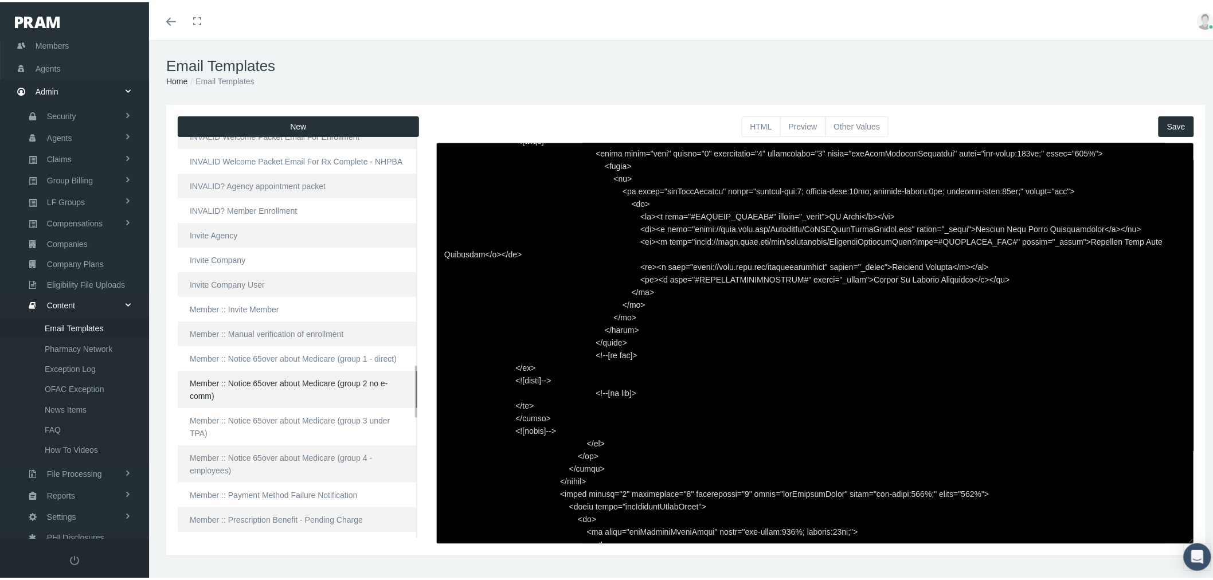
scroll to position [1846, 0]
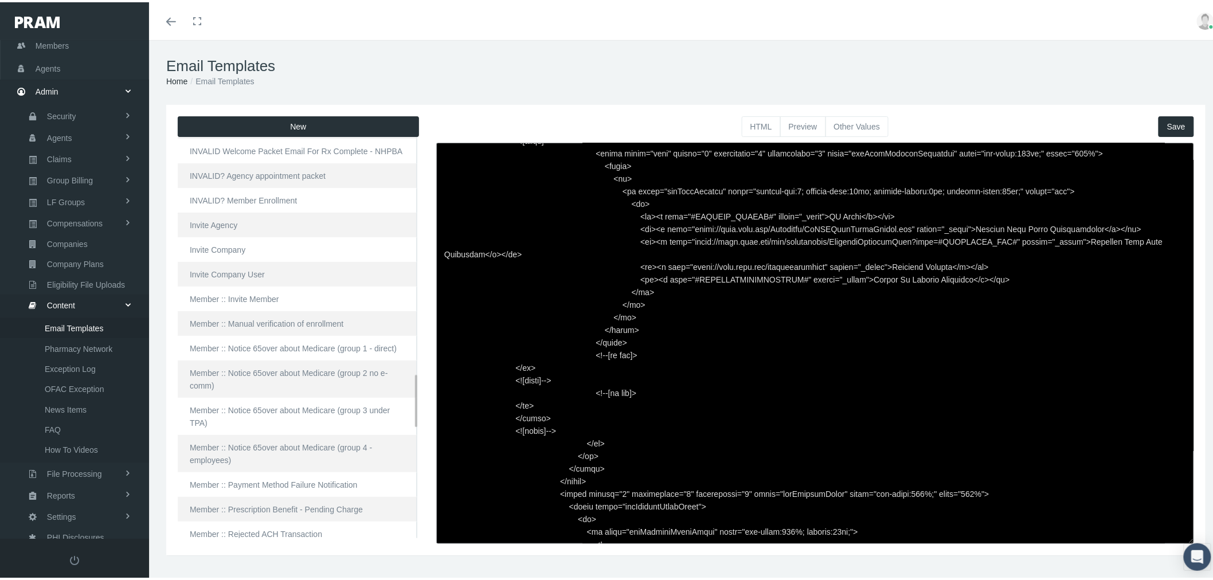
click at [291, 449] on link "Member :: Notice 65over about Medicare (group 4 - employees)" at bounding box center [298, 451] width 240 height 37
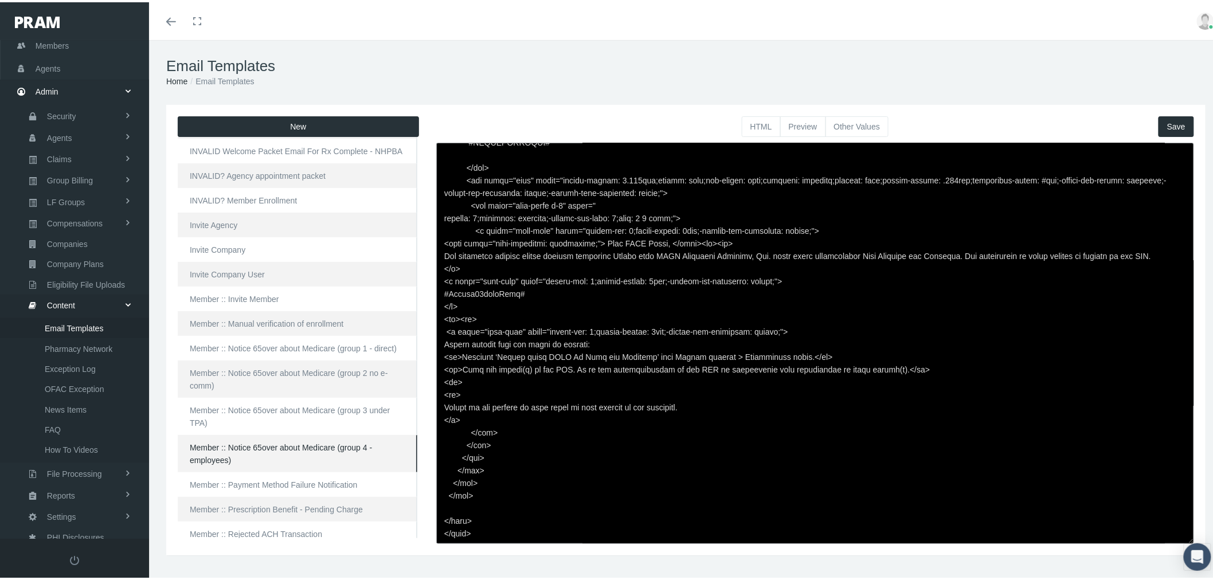
scroll to position [174, 0]
click at [747, 126] on button "HTML" at bounding box center [761, 124] width 39 height 21
click at [695, 261] on textarea at bounding box center [815, 340] width 758 height 401
paste textarea "padding: 0;position: relative;-webkit-box-flex: 1;flex: 1 1 auto;"> <p class="c…"
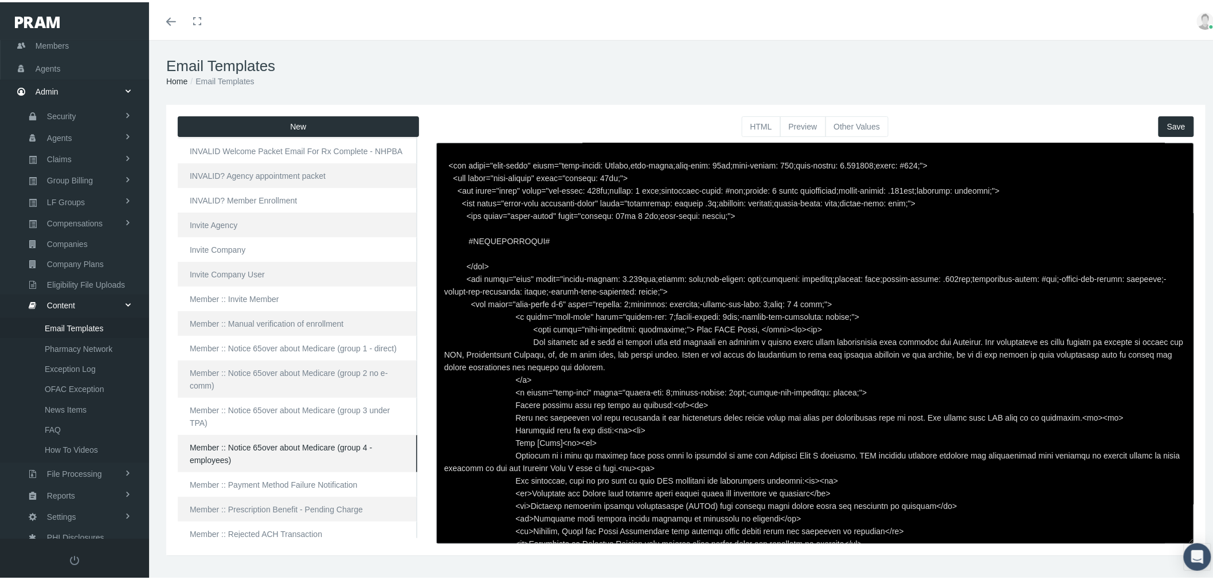
scroll to position [0, 0]
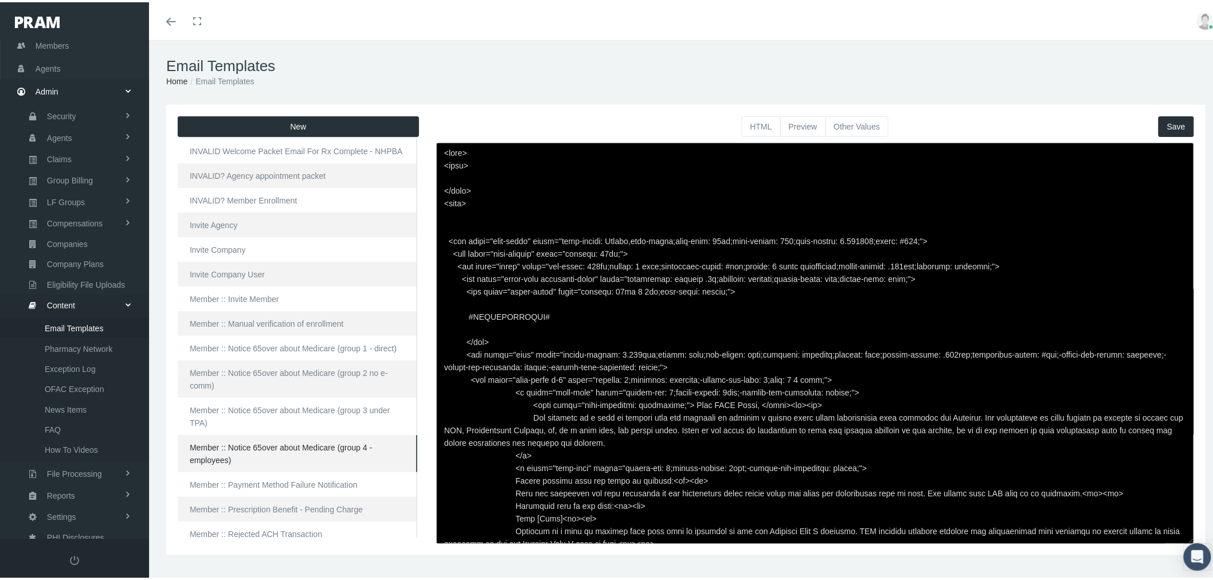
click at [1175, 123] on button "Save" at bounding box center [1176, 124] width 36 height 21
click at [871, 124] on button "Other Values" at bounding box center [857, 124] width 64 height 21
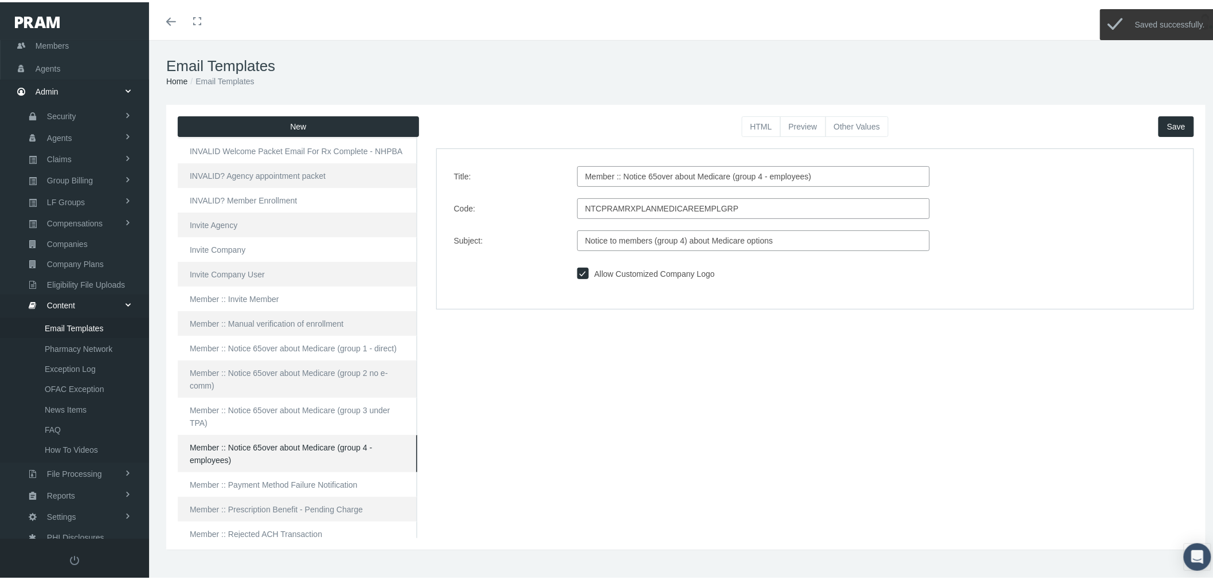
click at [762, 123] on button "HTML" at bounding box center [761, 124] width 39 height 21
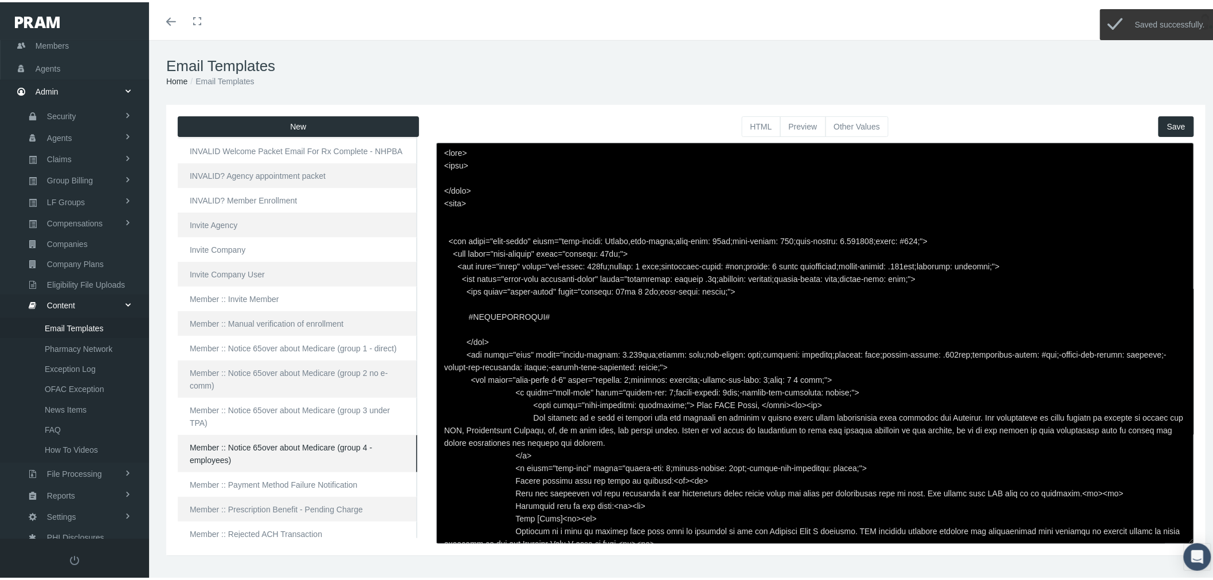
click at [804, 124] on button "Preview" at bounding box center [803, 124] width 46 height 21
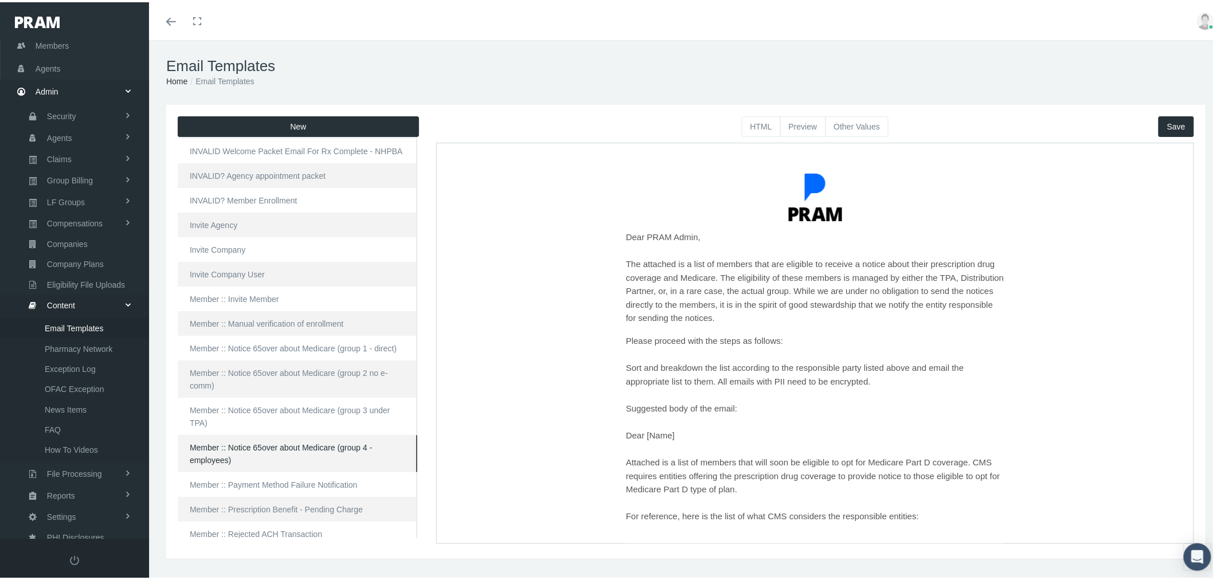
scroll to position [64, 0]
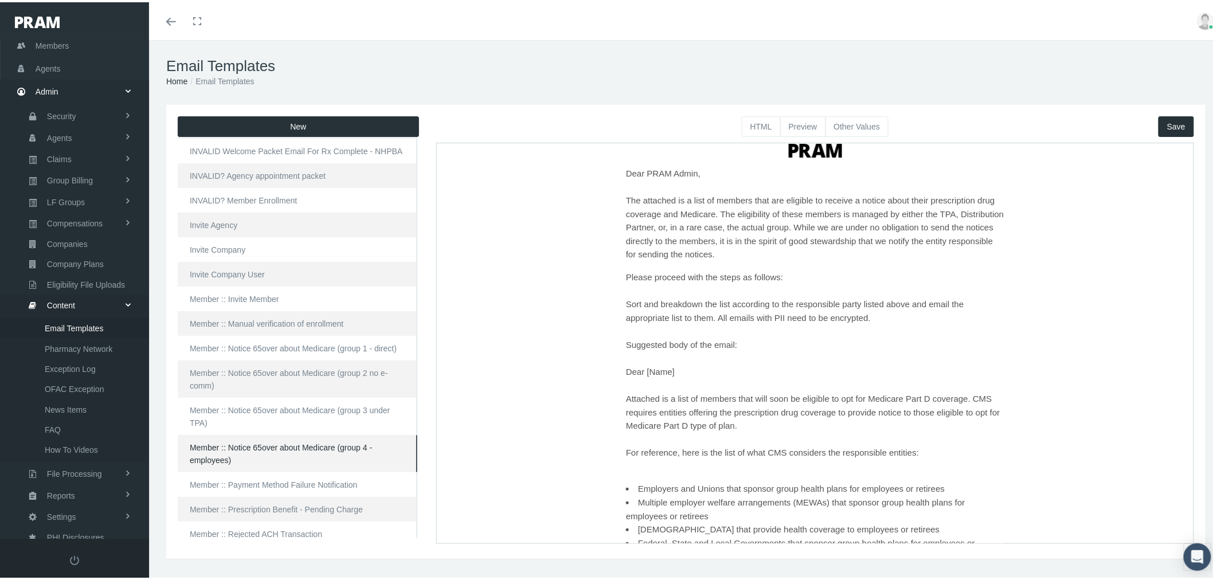
click at [657, 343] on p "Please proceed with the steps as follows: Sort and breakdown the list according…" at bounding box center [814, 371] width 378 height 202
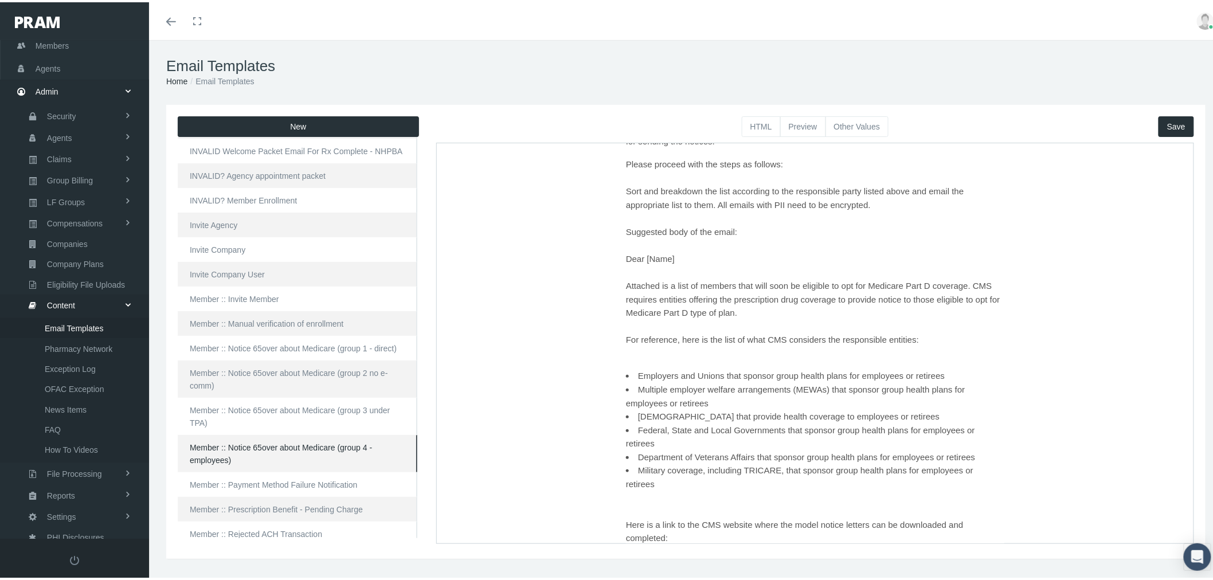
scroll to position [191, 0]
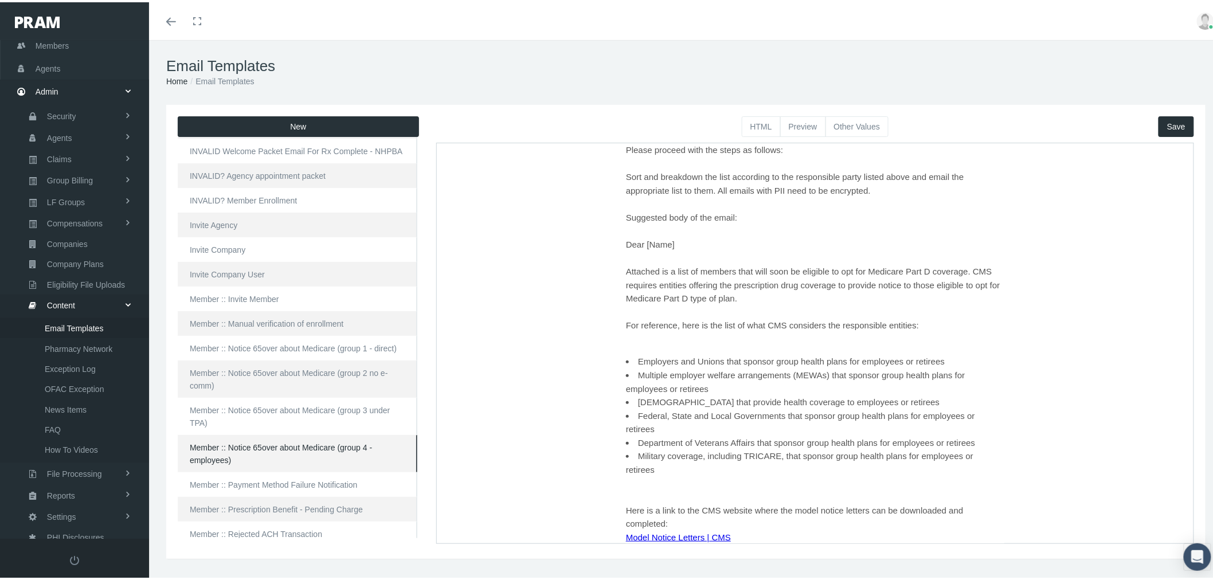
click at [625, 334] on p "Please proceed with the steps as follows: Sort and breakdown the list according…" at bounding box center [814, 244] width 378 height 202
click at [757, 127] on button "HTML" at bounding box center [761, 124] width 39 height 21
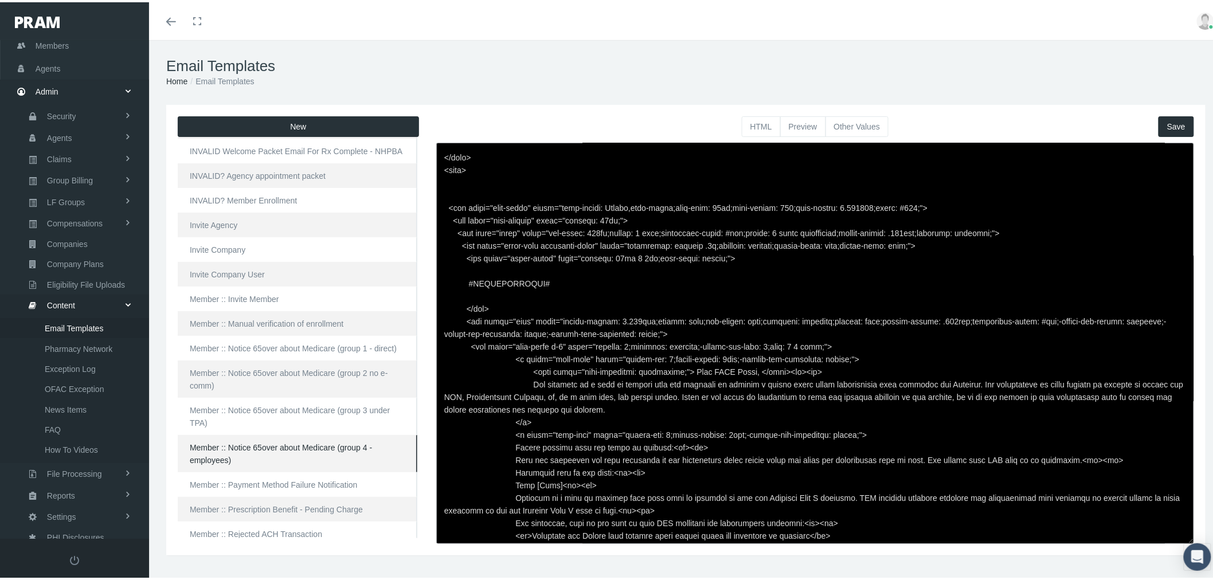
scroll to position [127, 0]
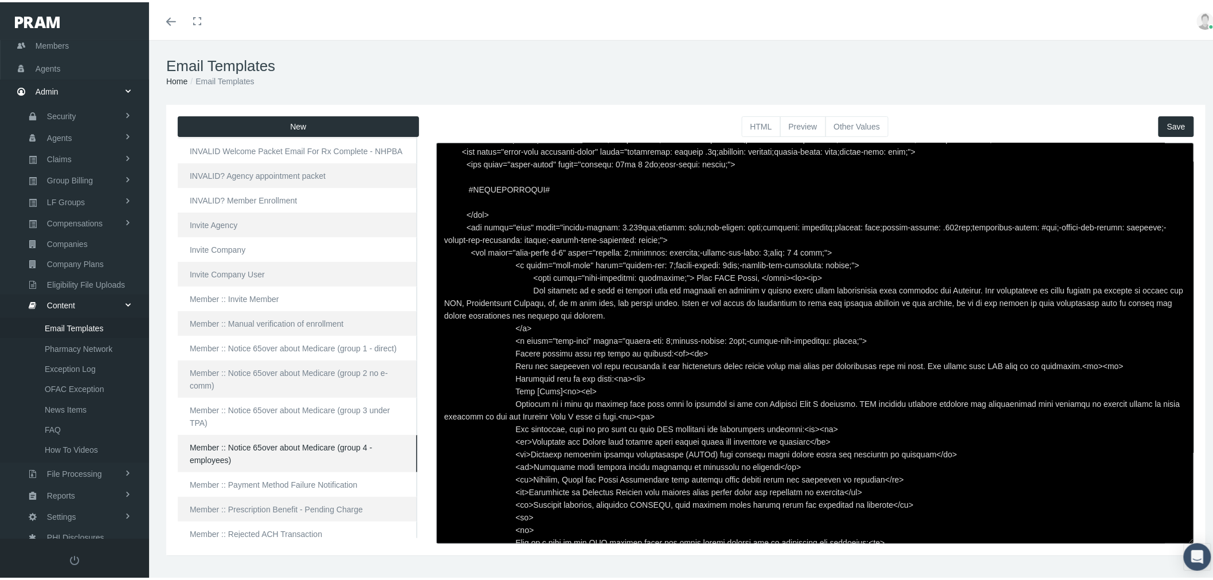
drag, startPoint x: 793, startPoint y: 428, endPoint x: 811, endPoint y: 426, distance: 17.8
click at [811, 426] on textarea at bounding box center [815, 340] width 758 height 401
click at [1167, 125] on span "Save" at bounding box center [1176, 124] width 18 height 9
click at [783, 116] on button "Preview" at bounding box center [803, 124] width 46 height 21
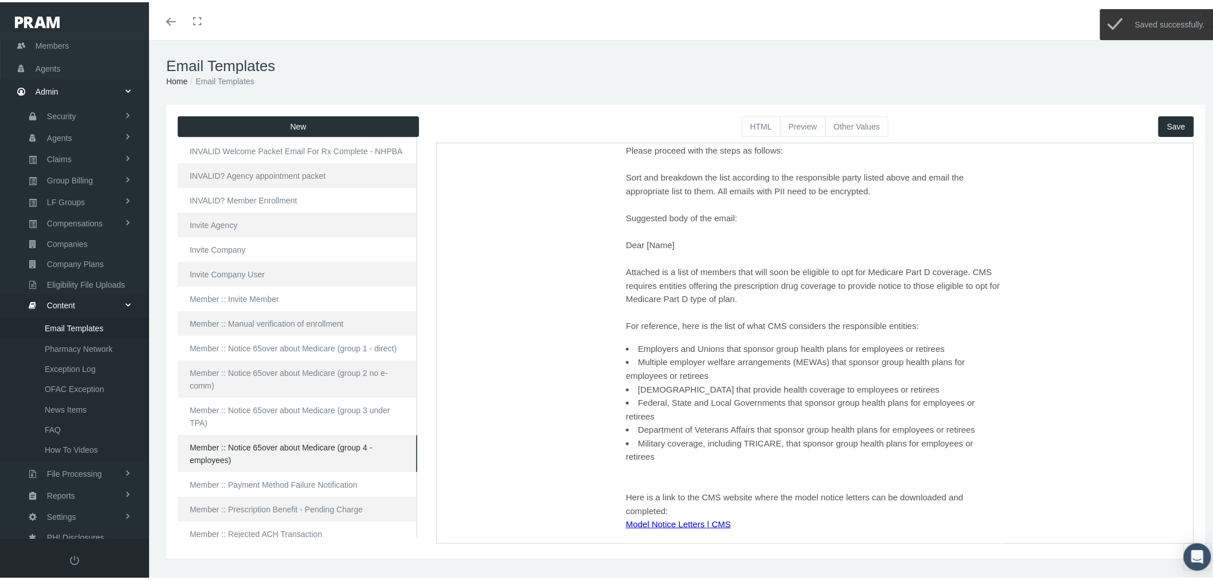
scroll to position [191, 0]
click at [715, 346] on li "Employers and Unions that sponsor group health plans for employees or retirees" at bounding box center [814, 348] width 378 height 14
click at [713, 357] on li "Multiple employer welfare arrangements (MEWAs) that sponsor group health plans …" at bounding box center [814, 367] width 378 height 27
click at [711, 385] on li "[DEMOGRAPHIC_DATA] that provide health coverage to employees or retirees" at bounding box center [814, 389] width 378 height 14
click at [709, 406] on li "Federal, State and Local Governments that sponsor group health plans for employ…" at bounding box center [814, 408] width 378 height 27
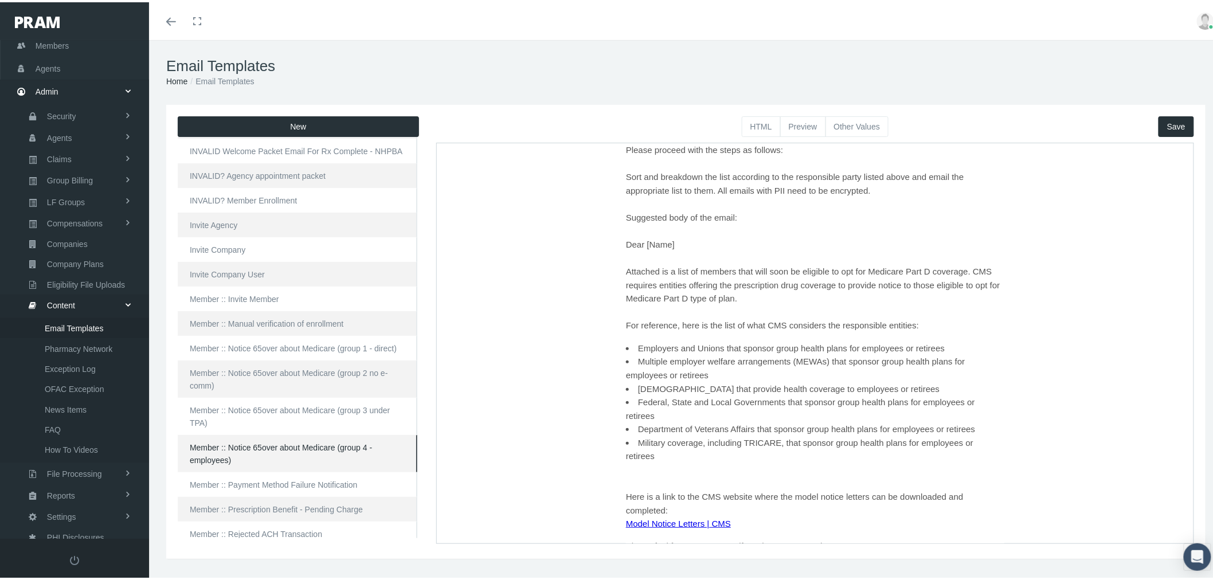
click at [709, 422] on li "Department of Veterans Affairs that sponsor group health plans for employees or…" at bounding box center [814, 429] width 378 height 14
click at [709, 436] on li "Military coverage, including TRICARE, that sponsor group health plans for emplo…" at bounding box center [814, 449] width 378 height 27
click at [759, 127] on button "HTML" at bounding box center [761, 124] width 39 height 21
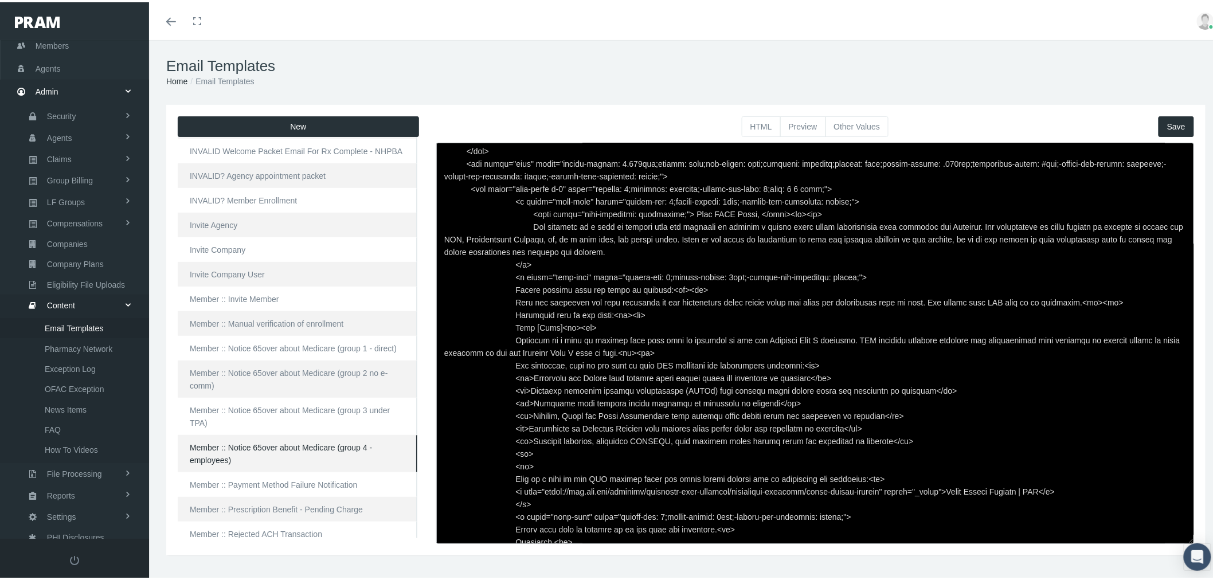
drag, startPoint x: 508, startPoint y: 450, endPoint x: 516, endPoint y: 452, distance: 8.1
click at [520, 452] on textarea at bounding box center [815, 340] width 758 height 401
drag, startPoint x: 505, startPoint y: 452, endPoint x: 523, endPoint y: 452, distance: 17.2
click at [523, 452] on textarea at bounding box center [815, 340] width 758 height 401
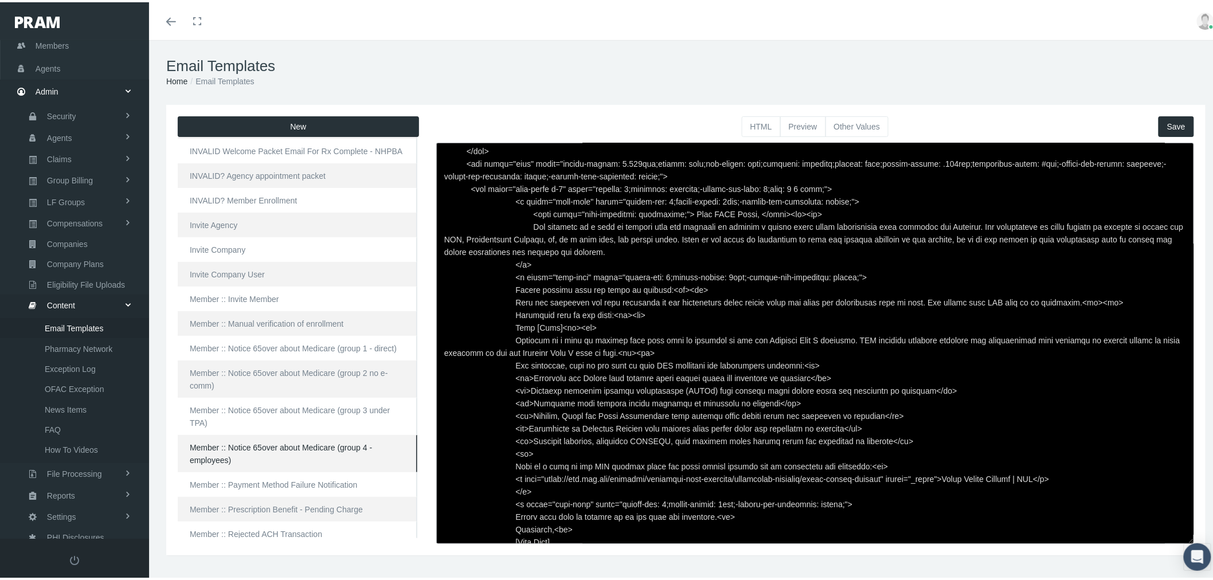
click at [1174, 123] on span "Save" at bounding box center [1176, 124] width 18 height 9
click at [804, 121] on button "Preview" at bounding box center [803, 124] width 46 height 21
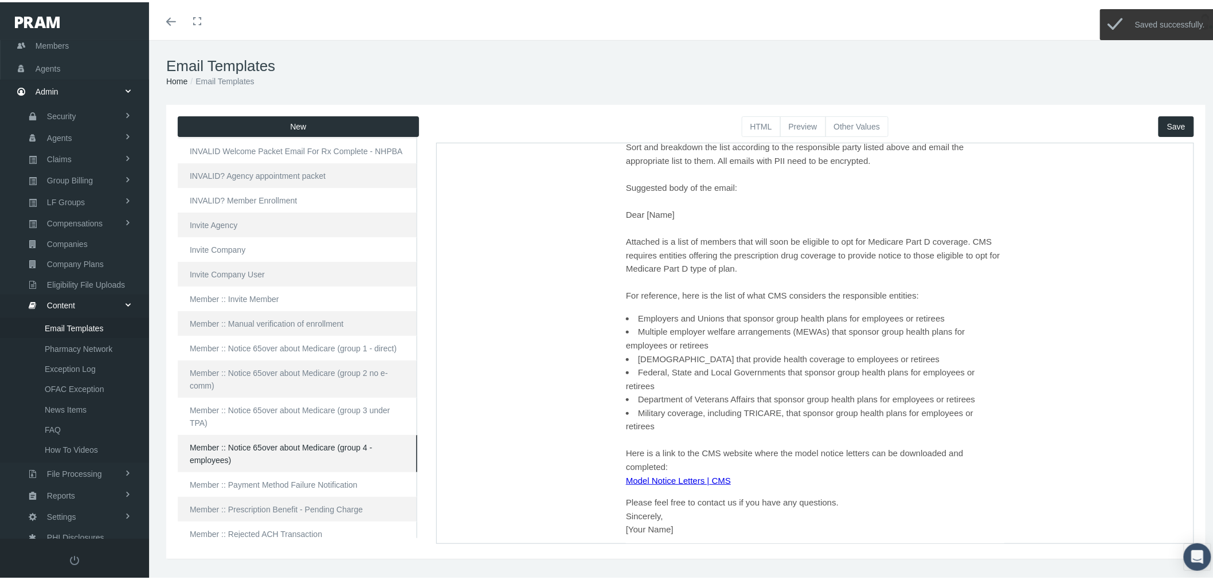
scroll to position [237, 0]
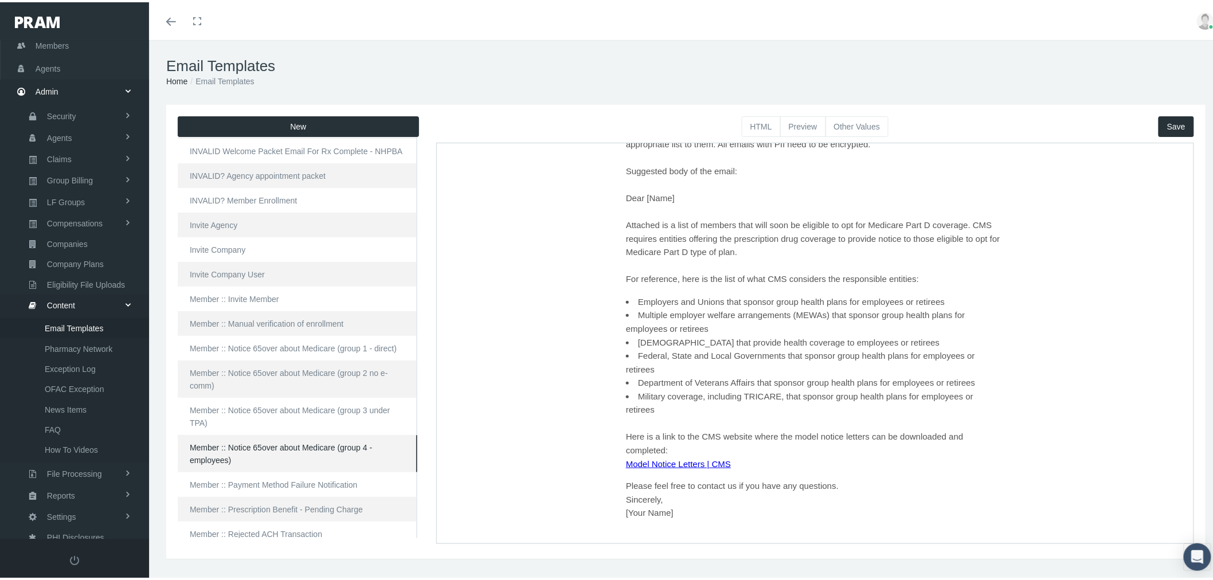
click at [747, 127] on button "HTML" at bounding box center [761, 124] width 39 height 21
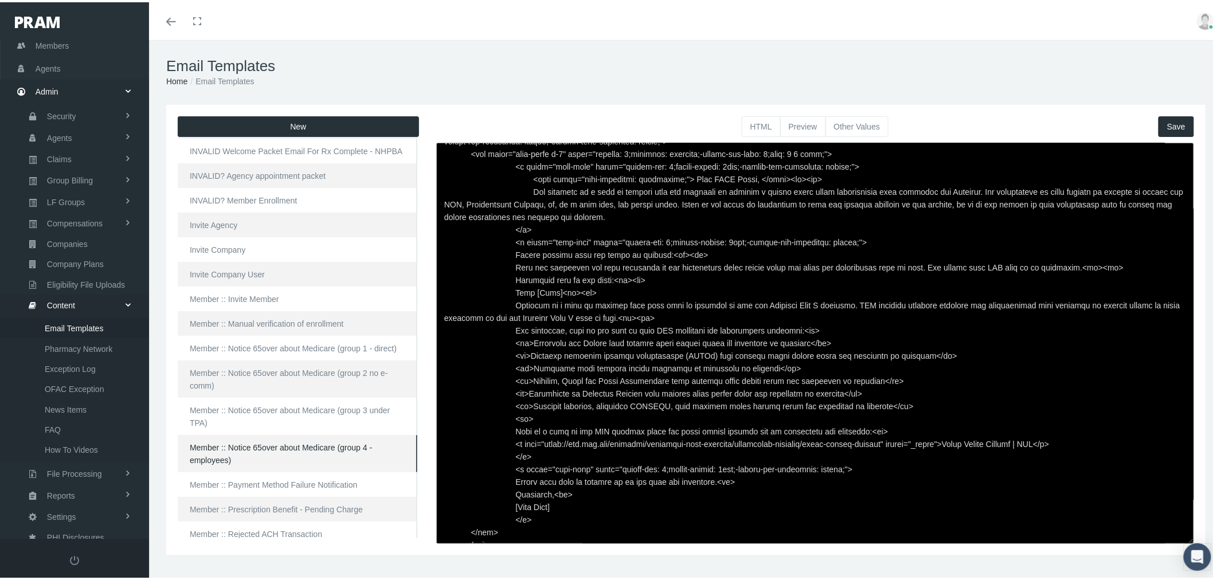
scroll to position [318, 0]
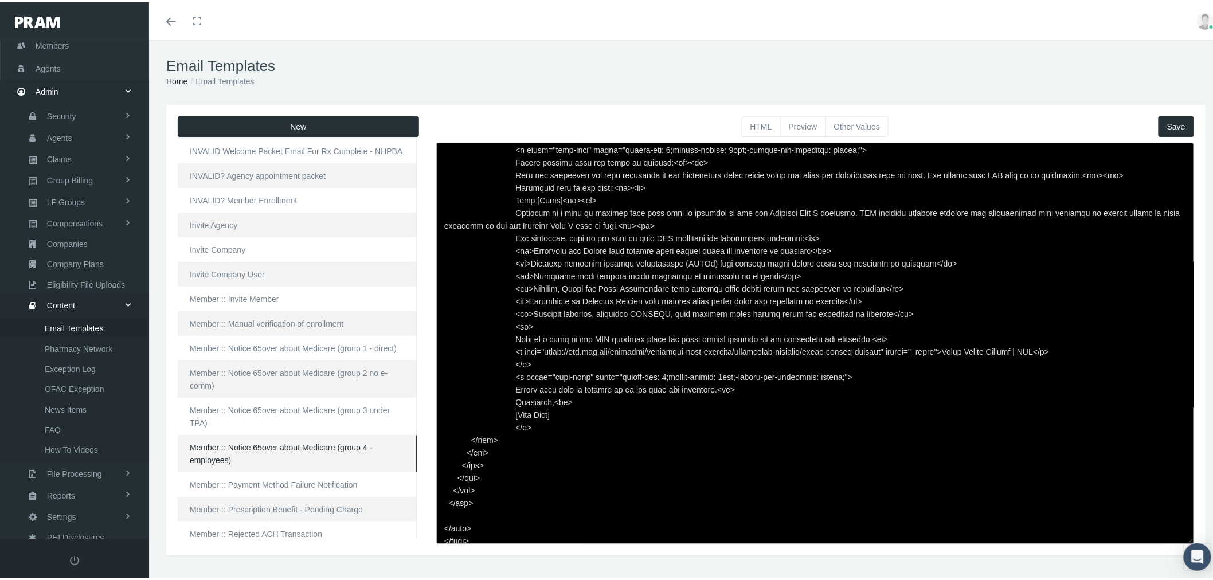
drag, startPoint x: 877, startPoint y: 334, endPoint x: 861, endPoint y: 335, distance: 16.1
click at [861, 335] on textarea at bounding box center [815, 340] width 758 height 401
click at [1167, 123] on span "Save" at bounding box center [1176, 124] width 18 height 9
click at [801, 125] on button "Preview" at bounding box center [803, 124] width 46 height 21
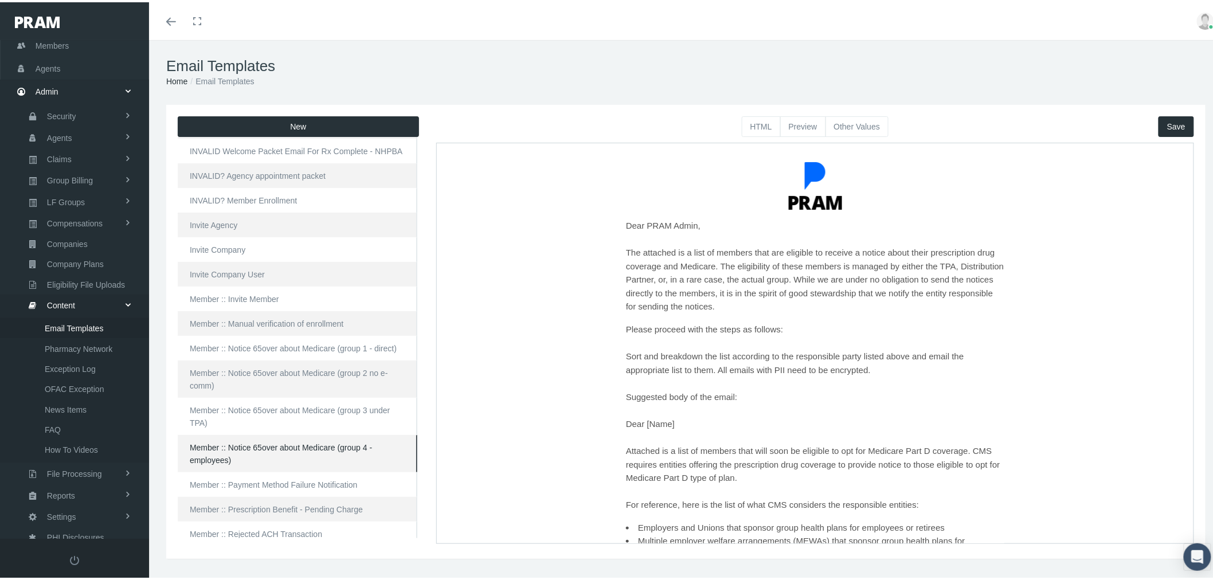
scroll to position [0, 0]
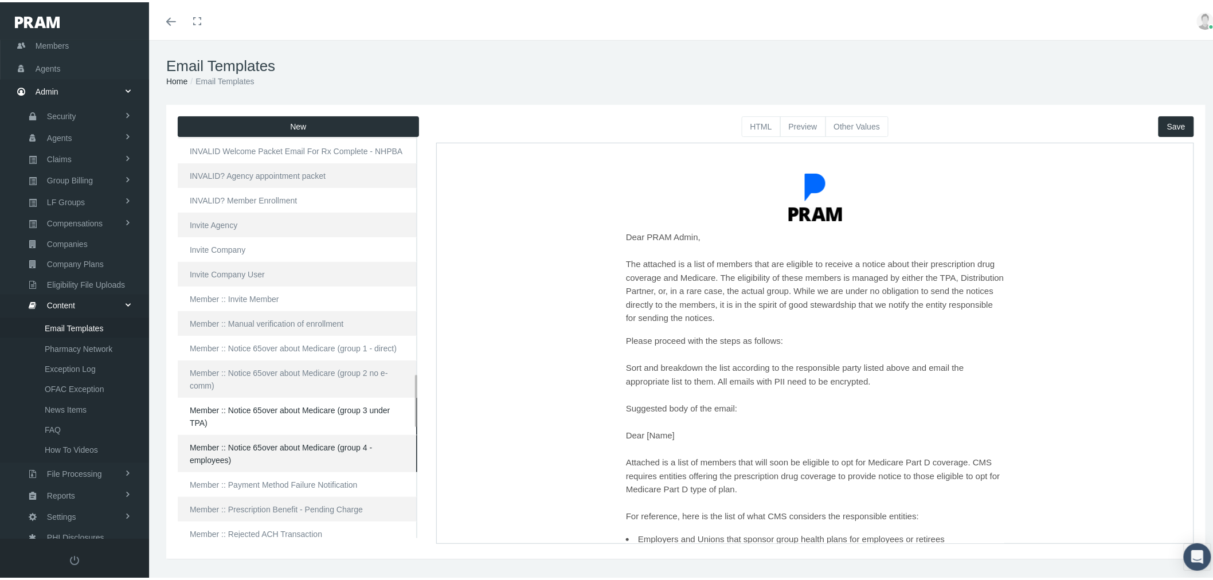
click at [249, 414] on link "Member :: Notice 65over about Medicare (group 3 under TPA)" at bounding box center [298, 413] width 240 height 37
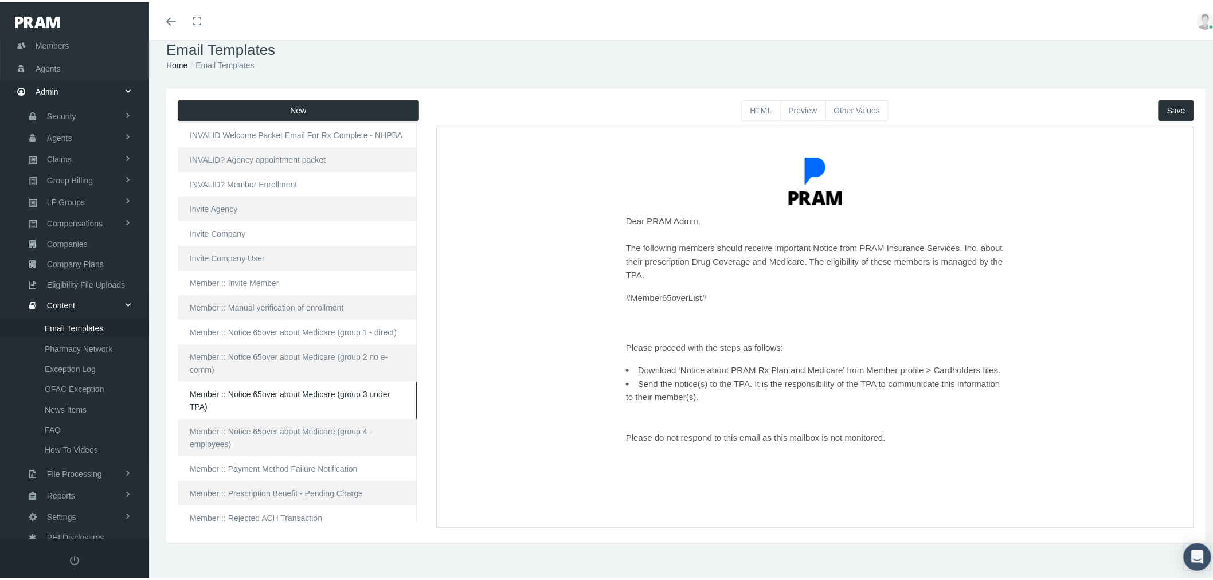
scroll to position [25, 0]
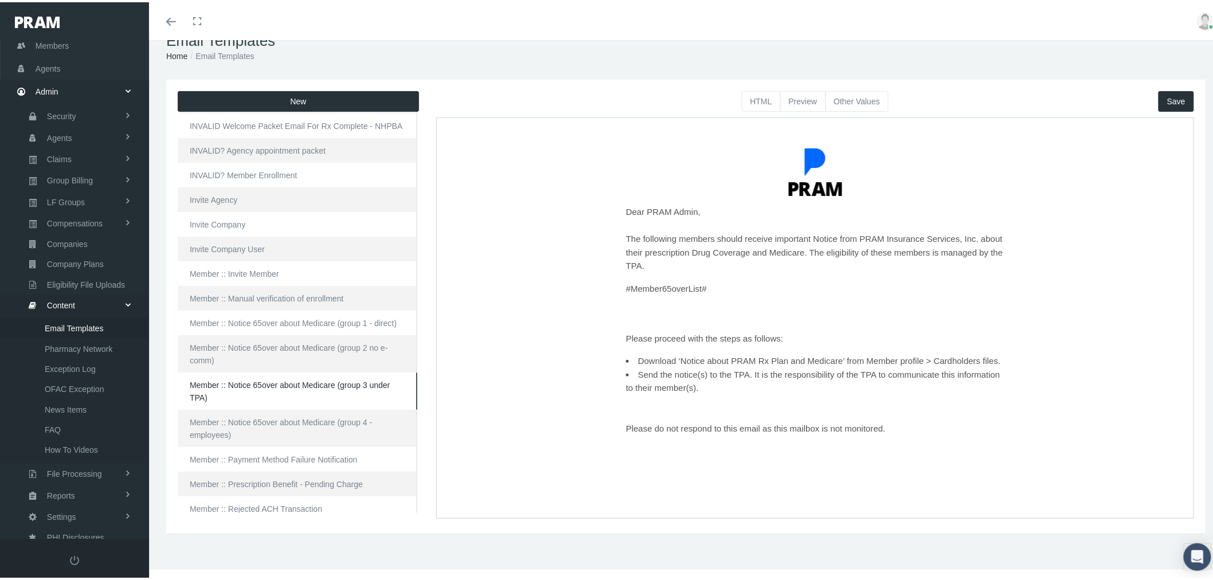
click at [231, 381] on link "Member :: Notice 65over about Medicare (group 3 under TPA)" at bounding box center [298, 388] width 240 height 37
click at [250, 320] on link "Member :: Notice 65over about Medicare (group 1 - direct)" at bounding box center [298, 320] width 240 height 25
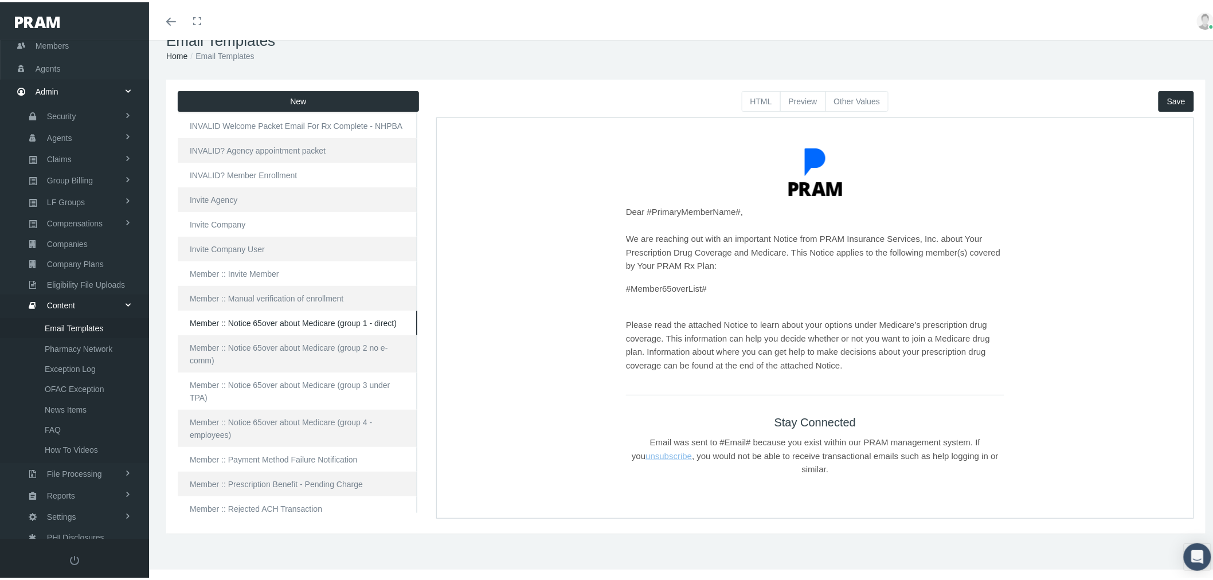
click at [748, 104] on button "HTML" at bounding box center [761, 99] width 39 height 21
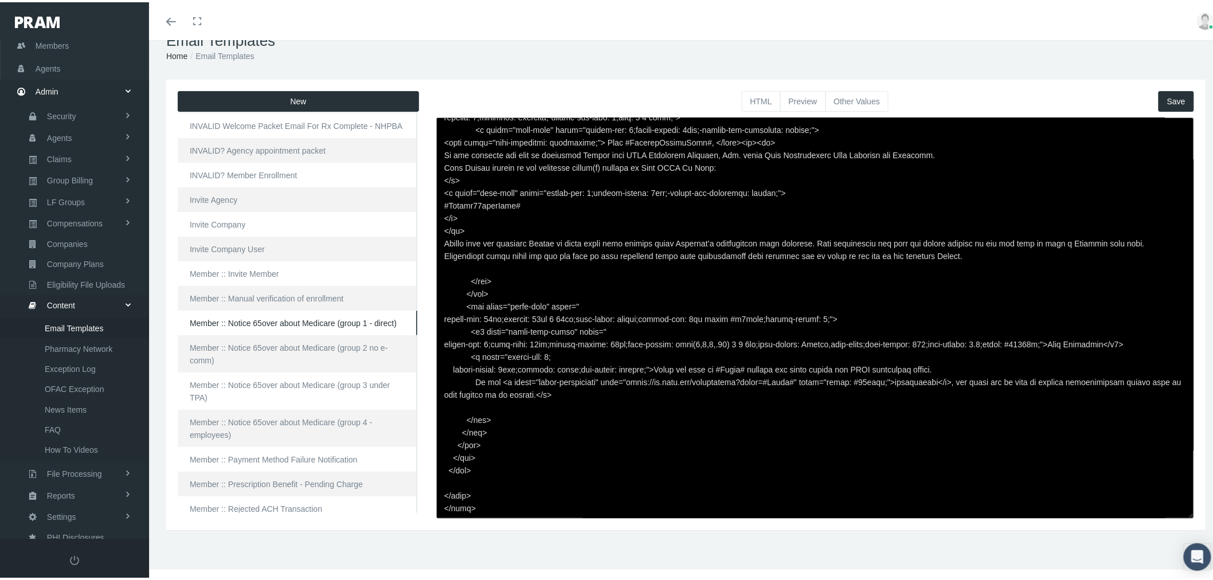
click at [712, 271] on textarea at bounding box center [815, 315] width 758 height 401
drag, startPoint x: 318, startPoint y: 328, endPoint x: 347, endPoint y: 328, distance: 28.7
click at [318, 328] on link "Member :: Notice 65over about Medicare (group 1 - direct)" at bounding box center [298, 320] width 240 height 25
click at [801, 104] on button "Preview" at bounding box center [803, 99] width 46 height 21
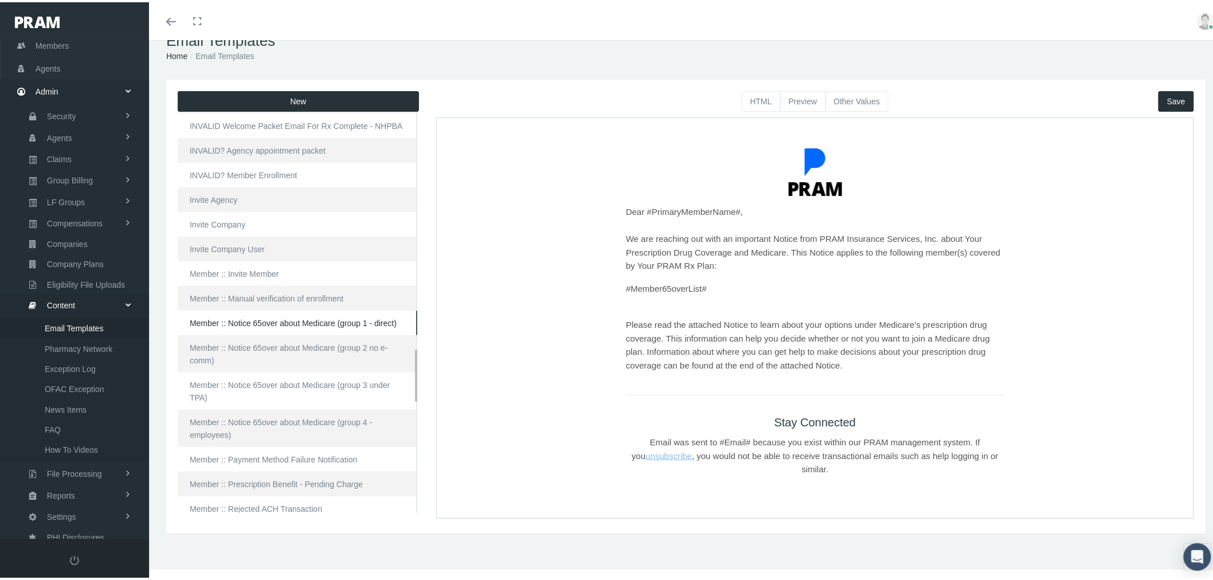
click at [295, 321] on link "Member :: Notice 65over about Medicare (group 1 - direct)" at bounding box center [298, 320] width 240 height 25
click at [296, 350] on link "Member :: Notice 65over about Medicare (group 2 no e-comm)" at bounding box center [298, 351] width 240 height 37
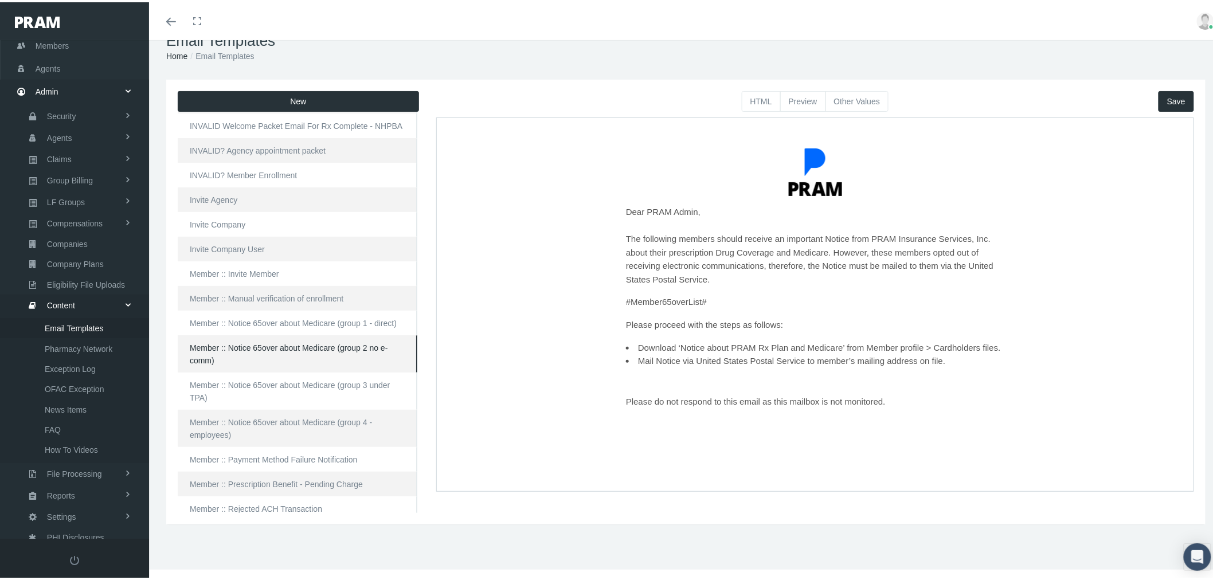
drag, startPoint x: 700, startPoint y: 406, endPoint x: 884, endPoint y: 418, distance: 184.3
click at [884, 418] on div "Dear PRAM Admin, The following members should receive an important Notice from …" at bounding box center [813, 287] width 747 height 331
click at [846, 411] on div "Dear PRAM Admin, The following members should receive an important Notice from …" at bounding box center [814, 310] width 378 height 211
drag, startPoint x: 884, startPoint y: 404, endPoint x: 615, endPoint y: 400, distance: 268.8
click at [615, 400] on div "Dear PRAM Admin, The following members should receive an important Notice from …" at bounding box center [813, 287] width 747 height 331
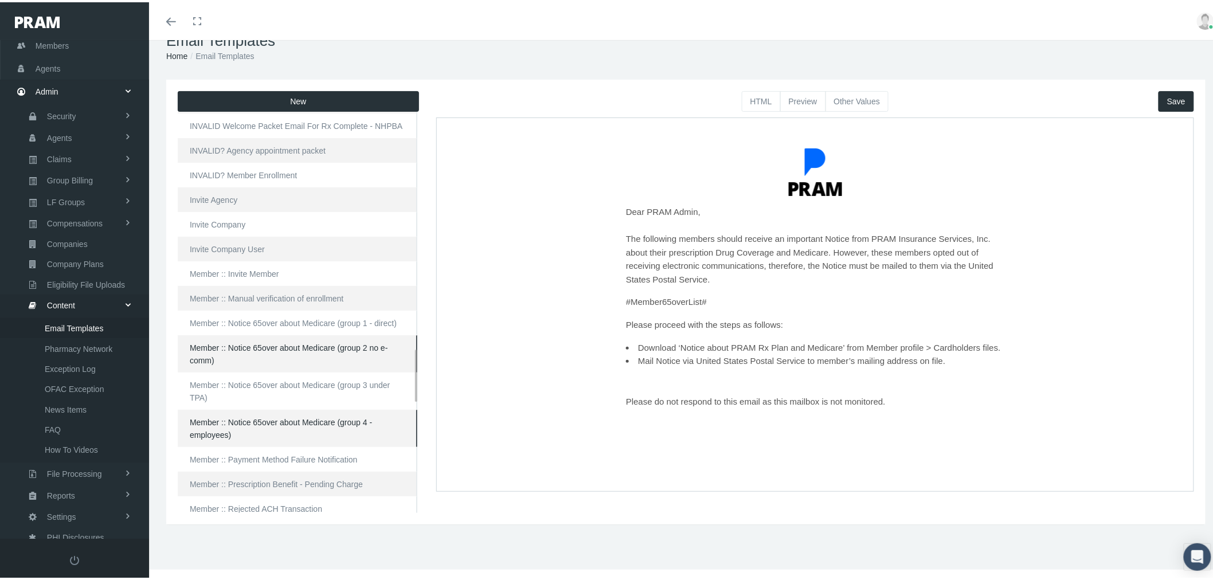
click at [299, 426] on link "Member :: Notice 65over about Medicare (group 4 - employees)" at bounding box center [298, 425] width 240 height 37
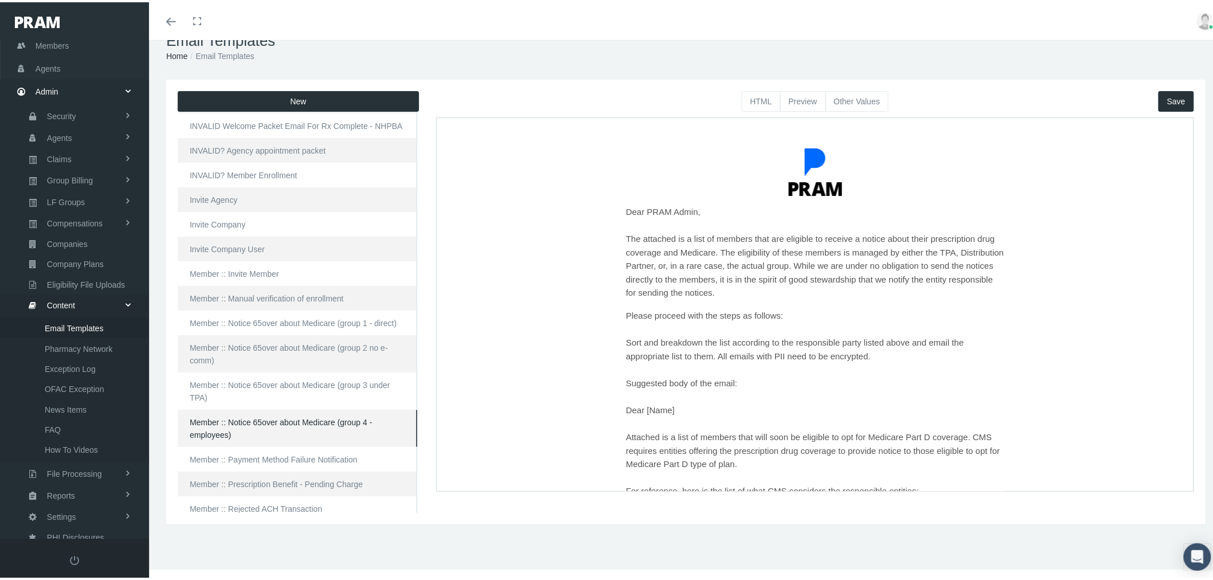
click at [675, 395] on p "Please proceed with the steps as follows: Sort and breakdown the list according…" at bounding box center [814, 402] width 378 height 189
click at [790, 95] on button "Preview" at bounding box center [803, 99] width 46 height 21
click at [753, 100] on button "HTML" at bounding box center [761, 99] width 39 height 21
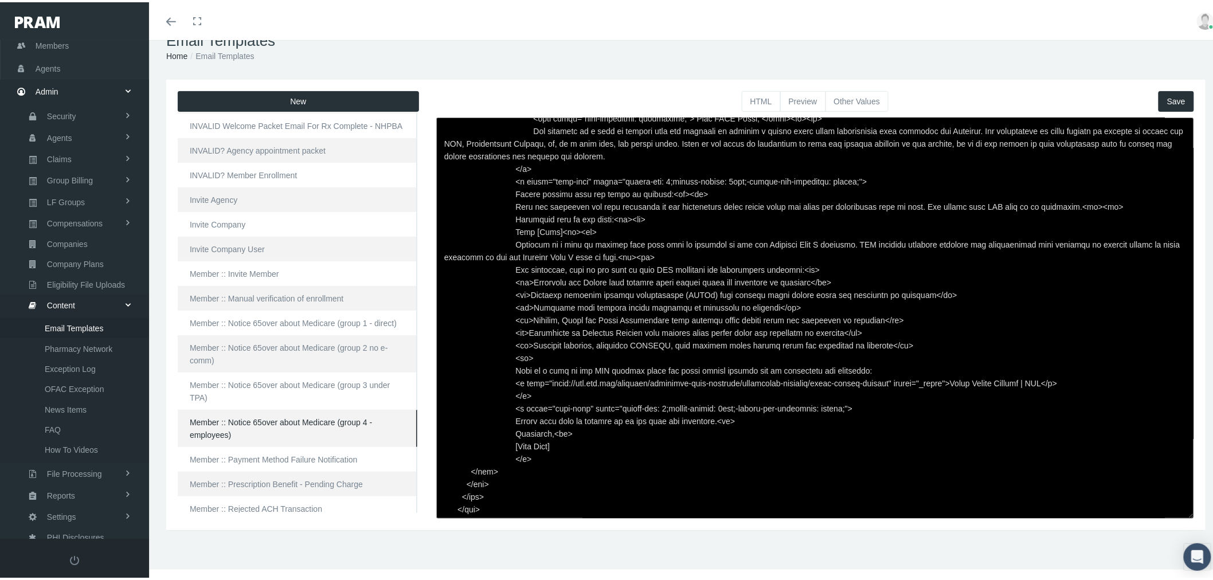
click at [695, 279] on textarea at bounding box center [815, 315] width 758 height 401
paste textarea "Please proceed with the steps as follows:<br><br> Sort and breakdown the list a…"
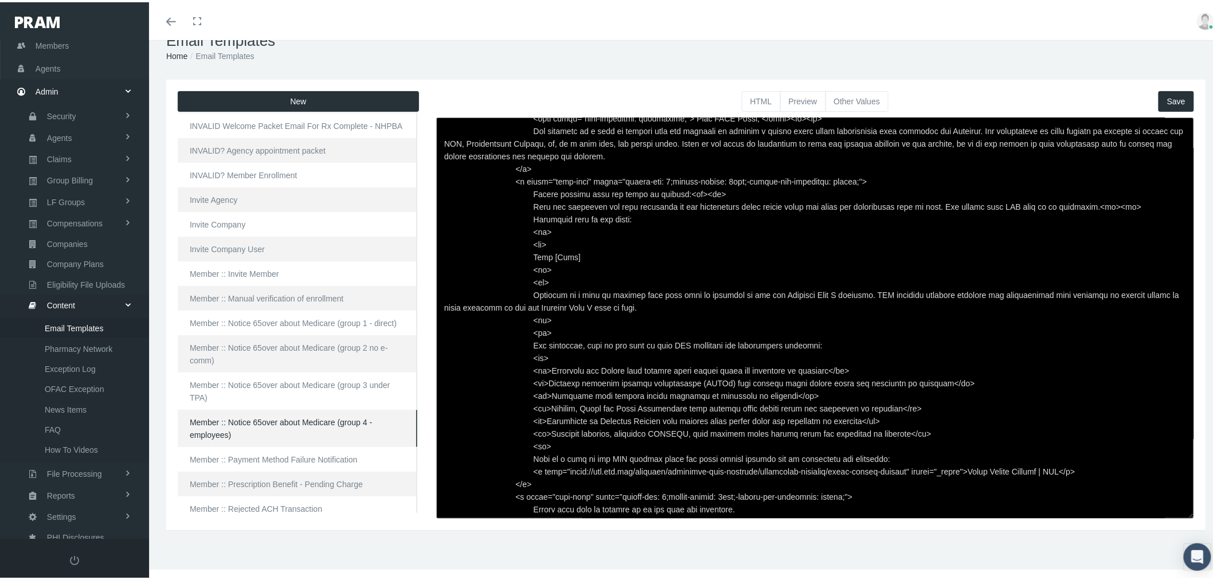
scroll to position [484, 0]
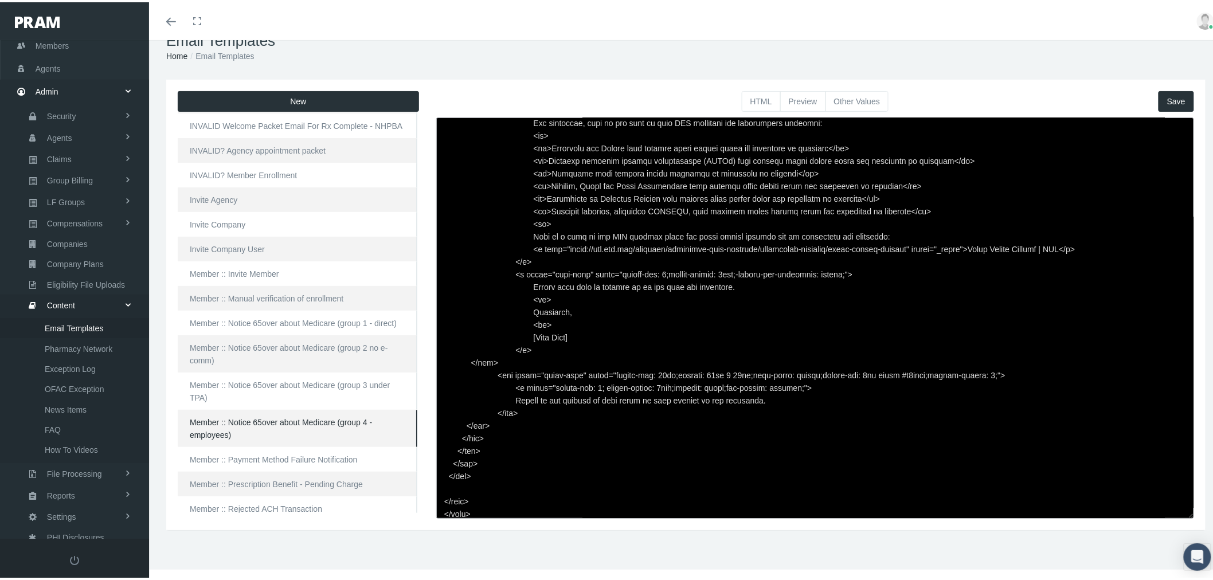
type textarea "<html> <head> </head> <body> <div class="page-email" style="font-family: Roboto…"
click at [1175, 97] on span "Save" at bounding box center [1176, 99] width 18 height 9
click at [797, 100] on button "Preview" at bounding box center [803, 99] width 46 height 21
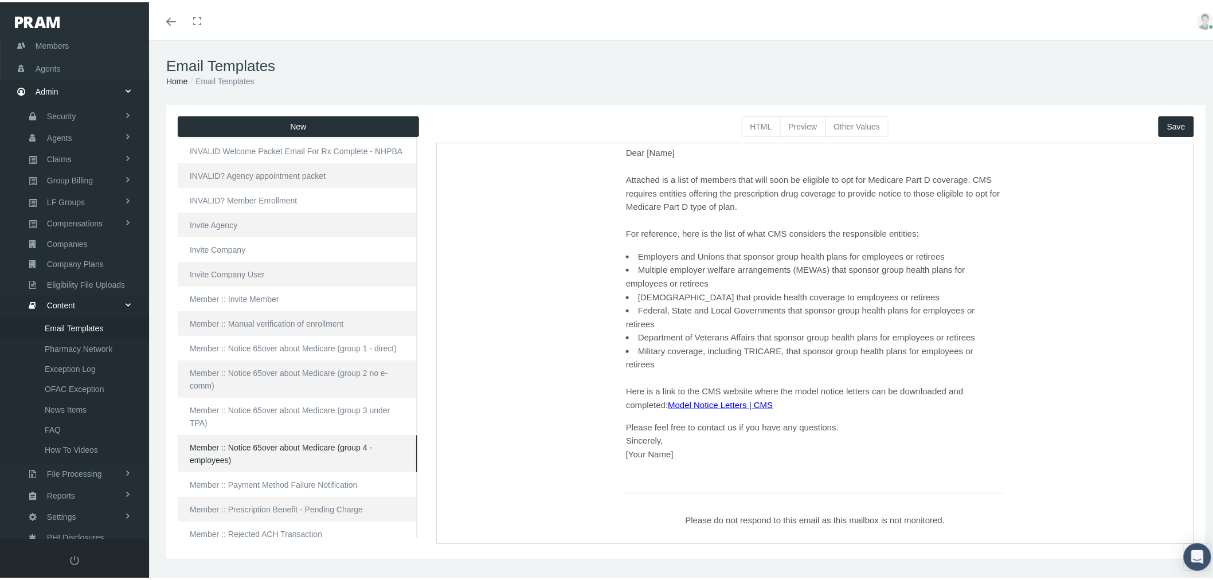
scroll to position [295, 0]
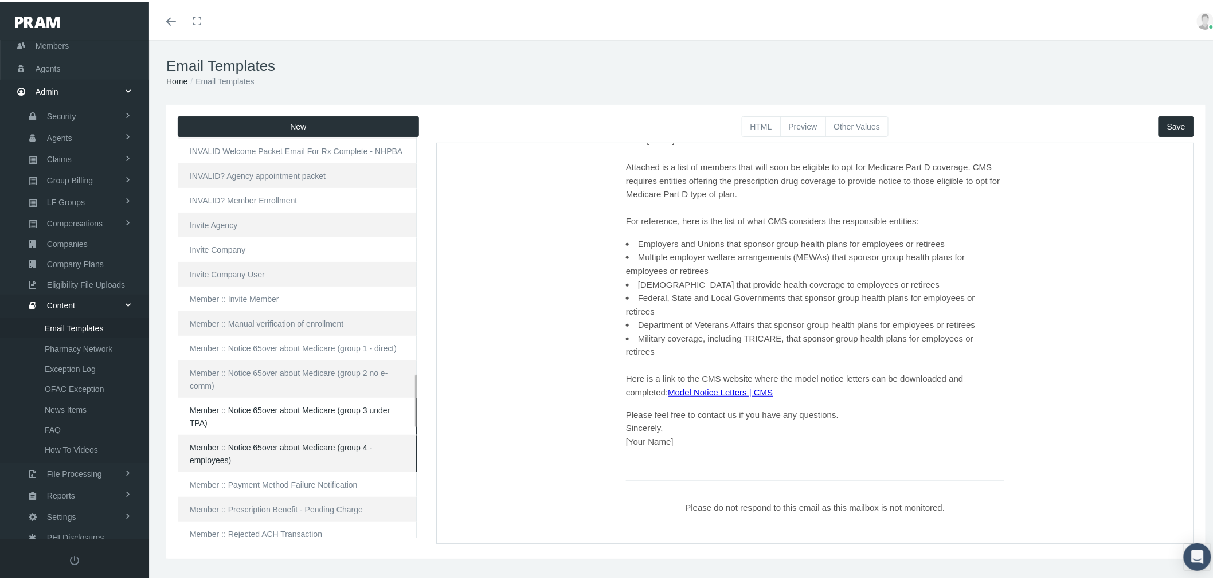
click at [253, 406] on link "Member :: Notice 65over about Medicare (group 3 under TPA)" at bounding box center [298, 413] width 240 height 37
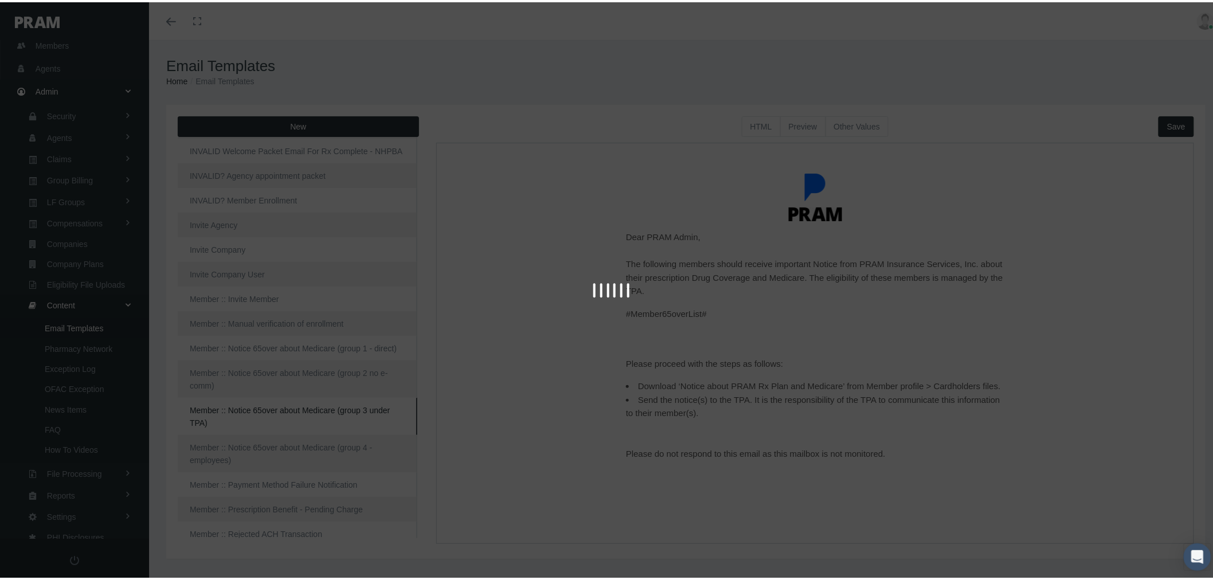
scroll to position [0, 0]
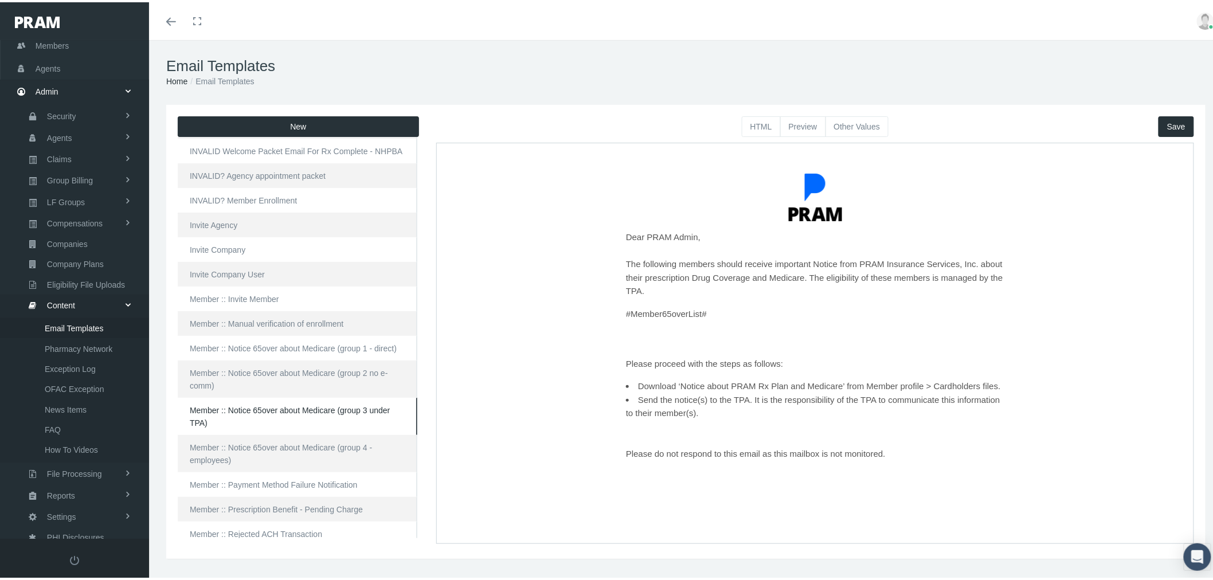
click at [763, 130] on button "HTML" at bounding box center [761, 124] width 39 height 21
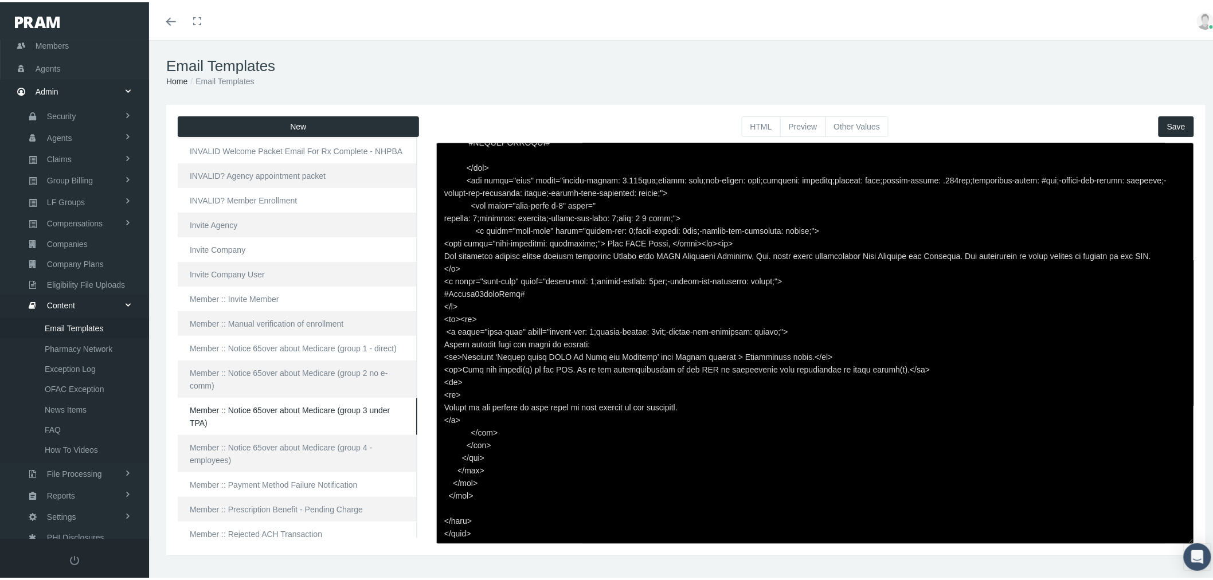
scroll to position [174, 0]
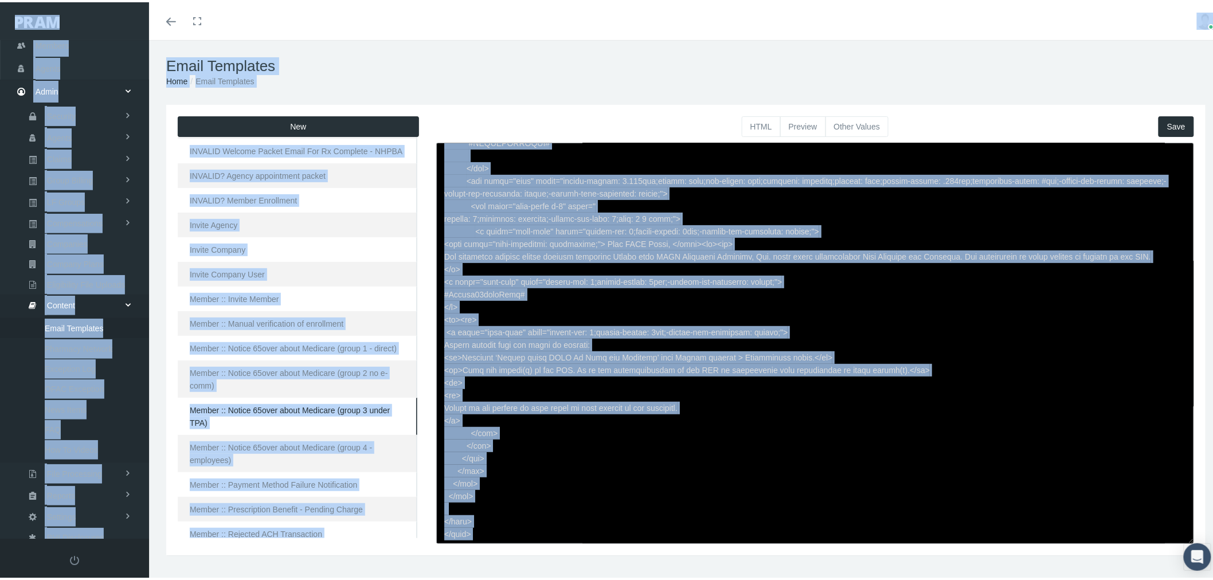
click at [736, 304] on textarea at bounding box center [815, 340] width 758 height 401
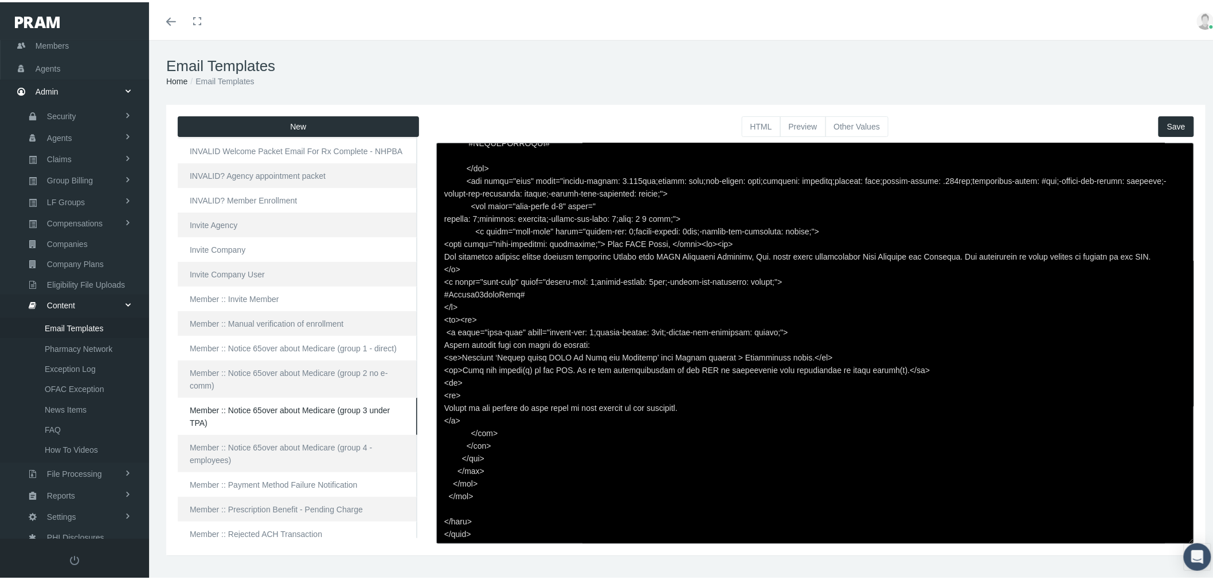
paste textarea "loremip: 8;dolorsit: ametcons;-adipis-eli-sedd: 5;eius: 0 3 temp;"> <i utlab="e…"
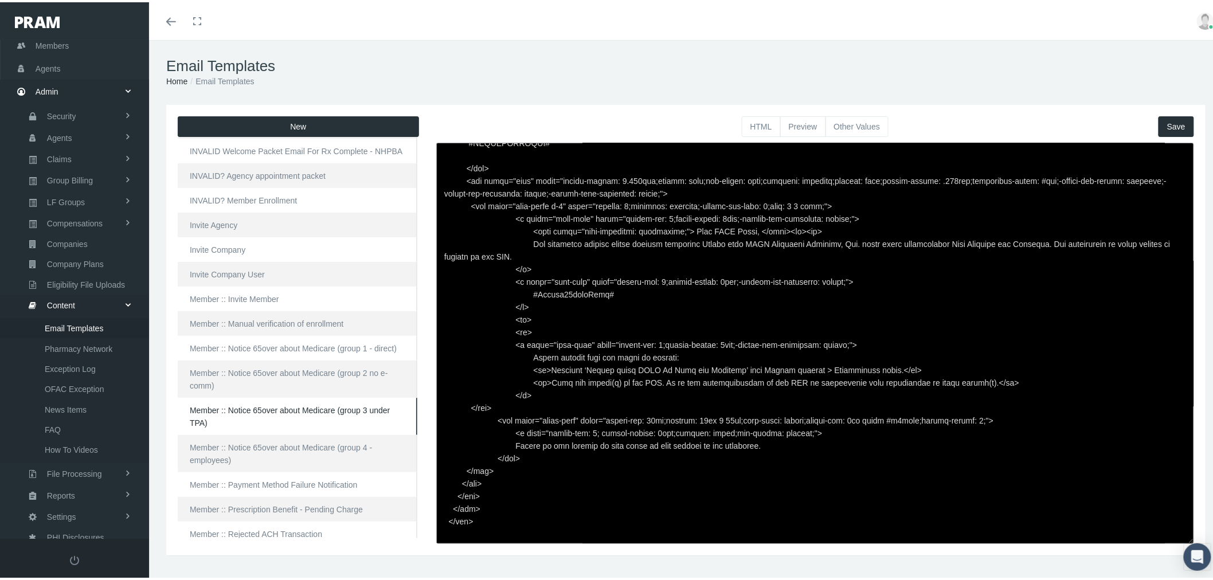
scroll to position [194, 0]
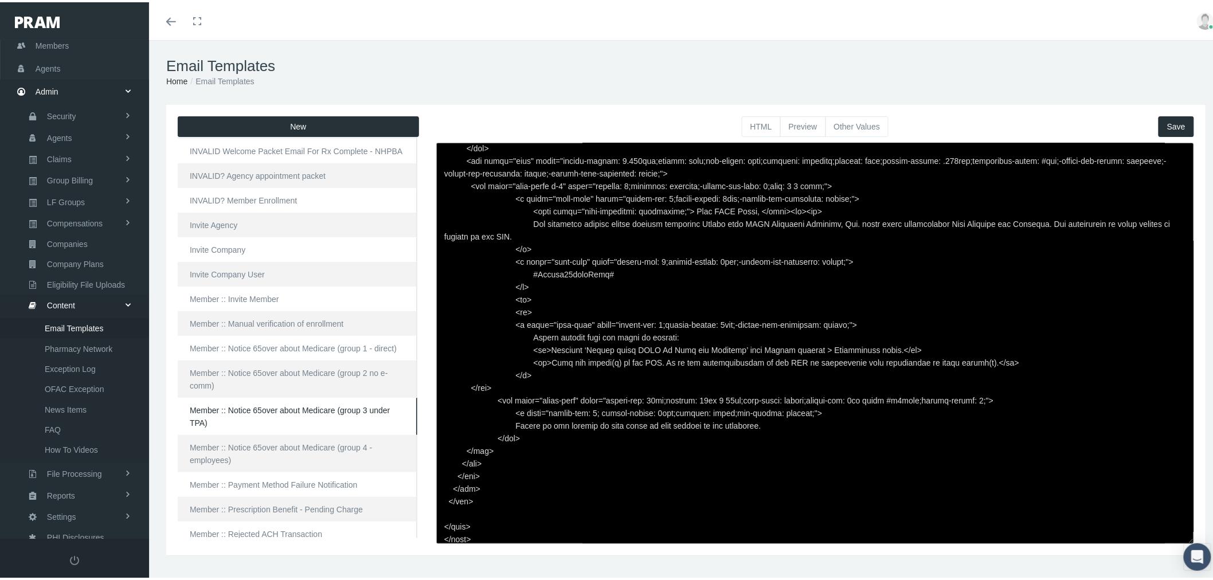
click at [1173, 121] on span "Save" at bounding box center [1176, 124] width 18 height 9
click at [798, 127] on button "Preview" at bounding box center [803, 124] width 46 height 21
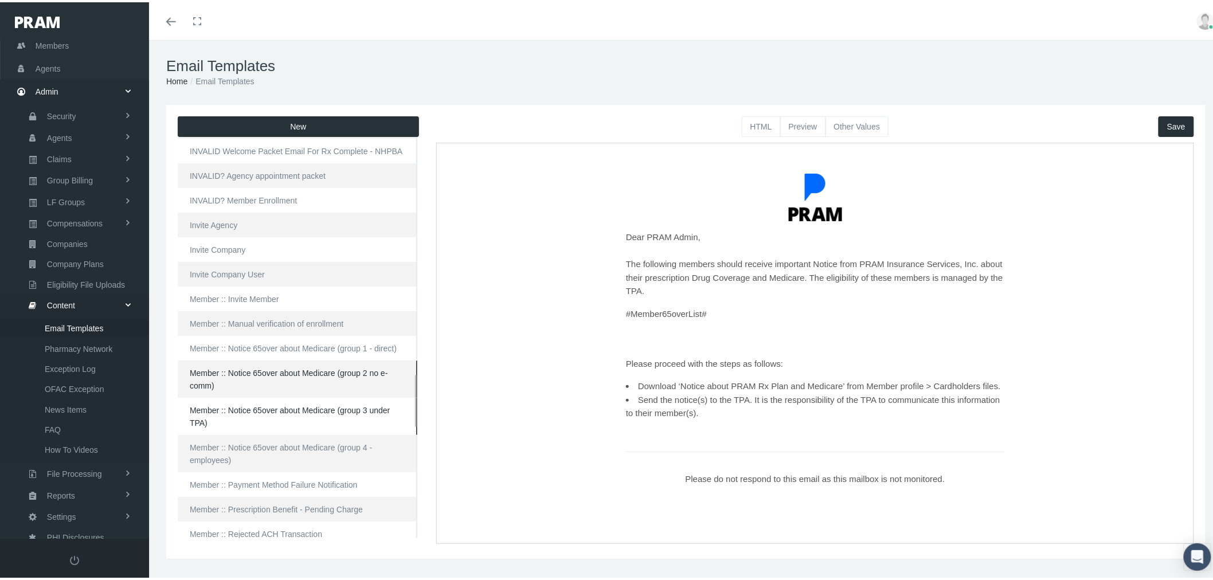
click at [315, 374] on link "Member :: Notice 65over about Medicare (group 2 no e-comm)" at bounding box center [298, 376] width 240 height 37
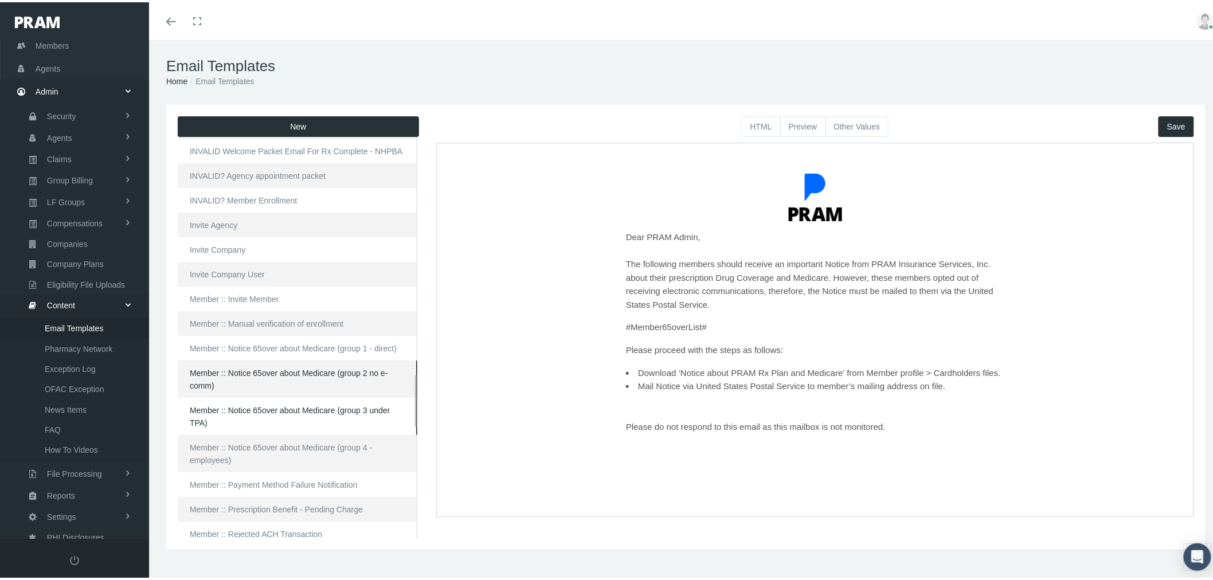
click at [310, 410] on link "Member :: Notice 65over about Medicare (group 3 under TPA)" at bounding box center [298, 413] width 240 height 37
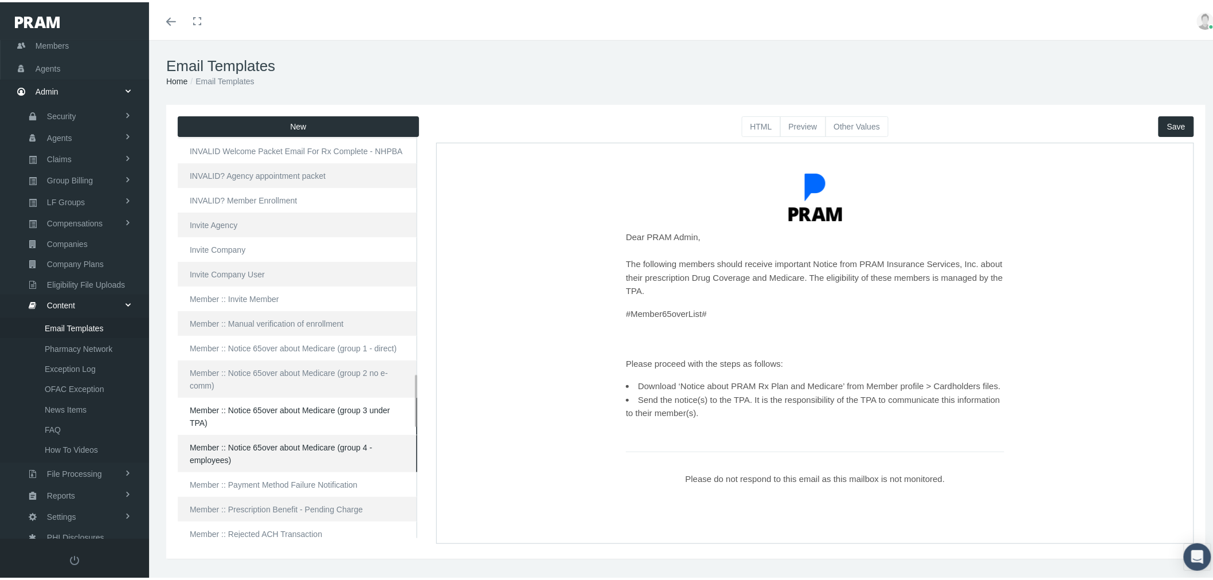
click at [305, 452] on link "Member :: Notice 65over about Medicare (group 4 - employees)" at bounding box center [298, 451] width 240 height 37
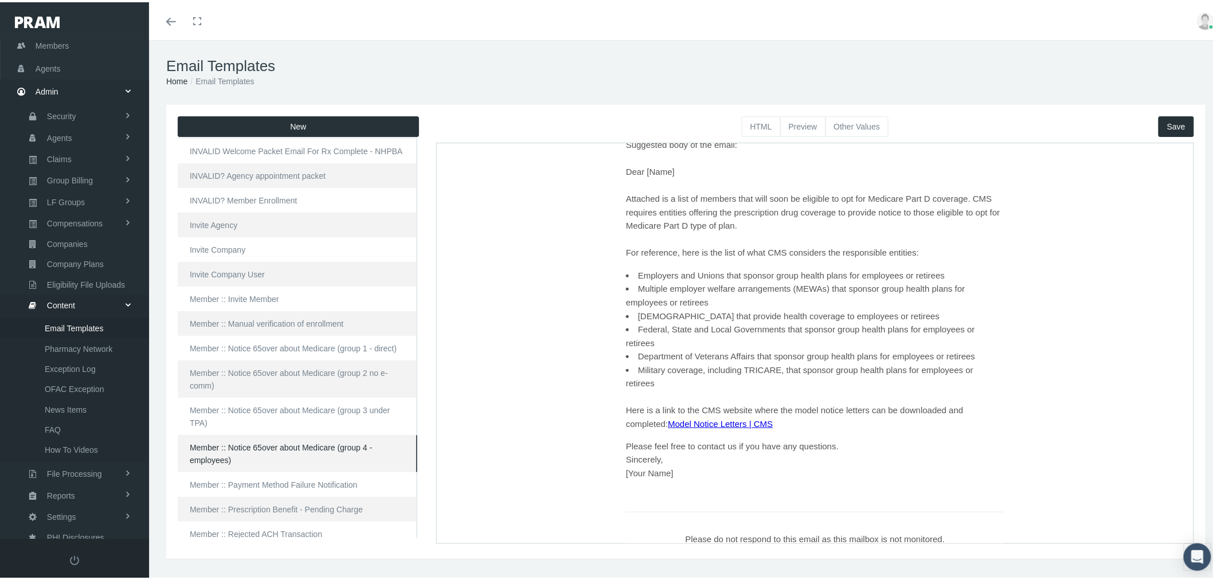
scroll to position [295, 0]
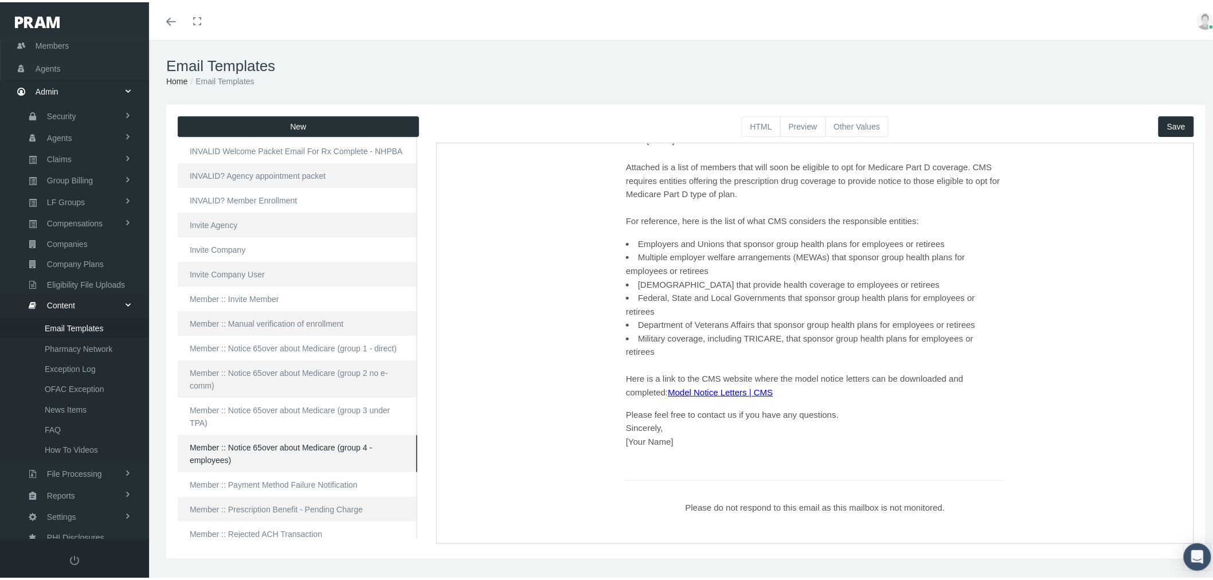
click at [841, 121] on button "Other Values" at bounding box center [857, 124] width 64 height 21
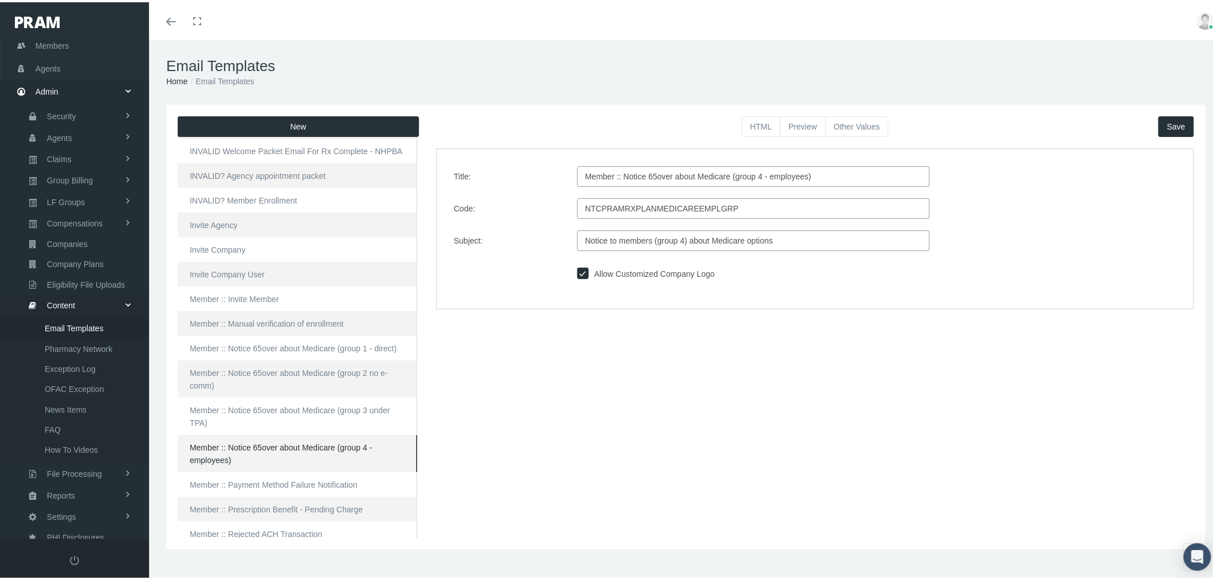
scroll to position [0, 0]
drag, startPoint x: 739, startPoint y: 207, endPoint x: 589, endPoint y: 199, distance: 150.9
click at [589, 199] on input "NTCPRAMRXPLANMEDICAREEMPLGRP" at bounding box center [753, 206] width 352 height 21
click at [675, 203] on input "NTCPRAMRXPLANMEDICAREEMPLGRP" at bounding box center [753, 206] width 352 height 21
drag, startPoint x: 740, startPoint y: 207, endPoint x: 563, endPoint y: 210, distance: 177.7
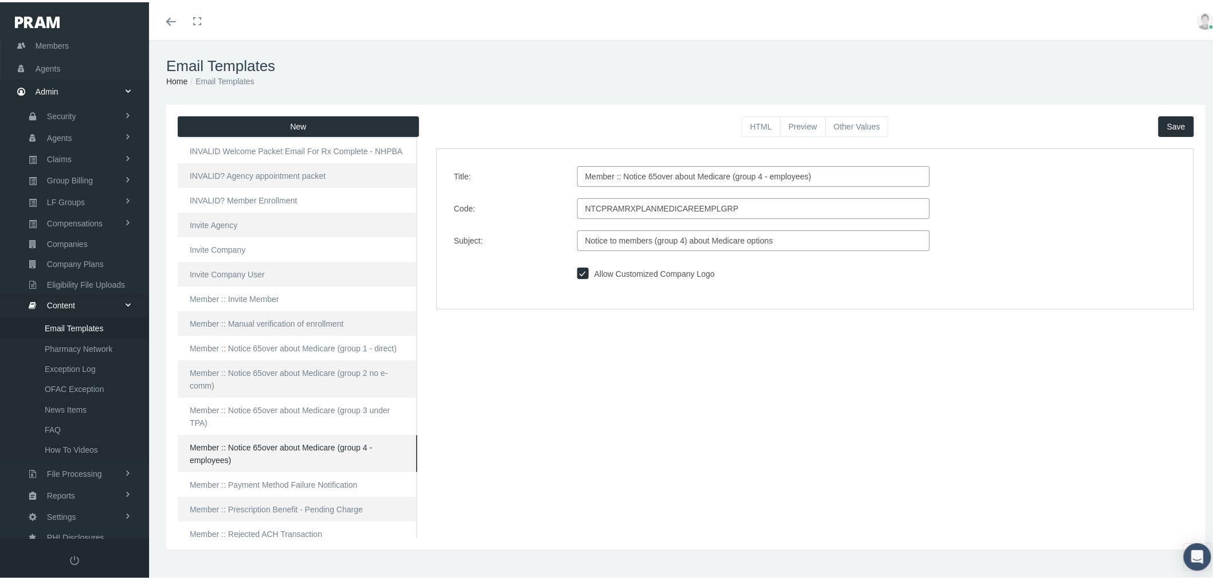
click at [563, 210] on div "Code: NTCPRAMRXPLANMEDICAREEMPLGRP" at bounding box center [814, 206] width 739 height 21
click at [281, 378] on link "Member :: Notice 65over about Medicare (group 2 no e-comm)" at bounding box center [298, 376] width 240 height 37
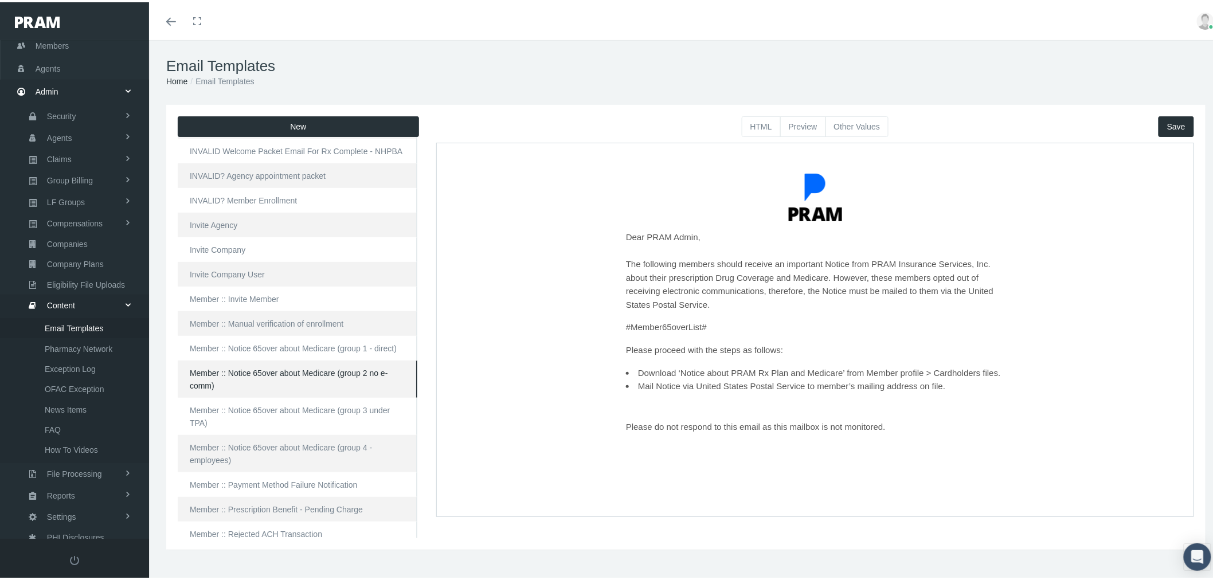
click at [753, 120] on button "HTML" at bounding box center [761, 124] width 39 height 21
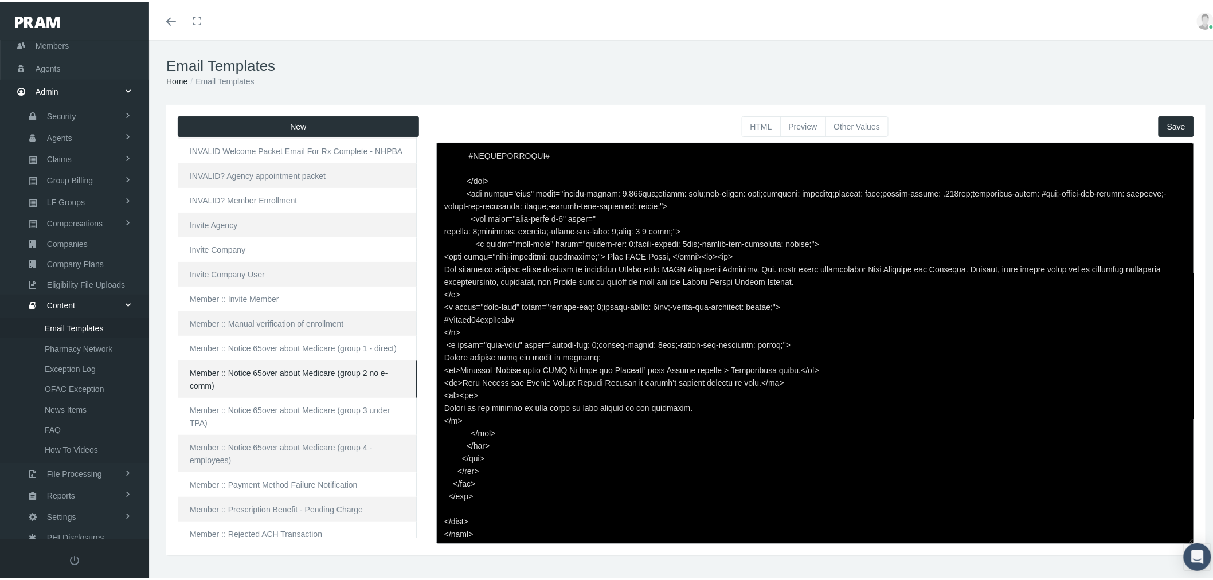
click at [701, 238] on textarea at bounding box center [815, 340] width 758 height 401
paste textarea "loremip: 6;dolorsit: ametcons;-adipis-eli-sedd: 1;eius: 0 6 temp;"> <i utlab="e…"
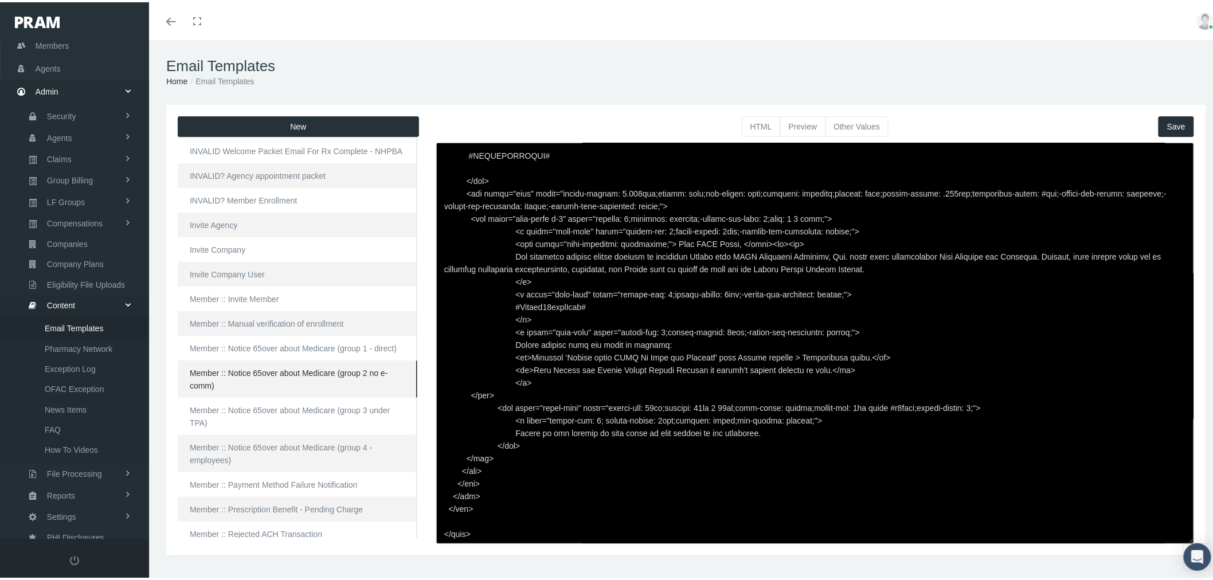
scroll to position [168, 0]
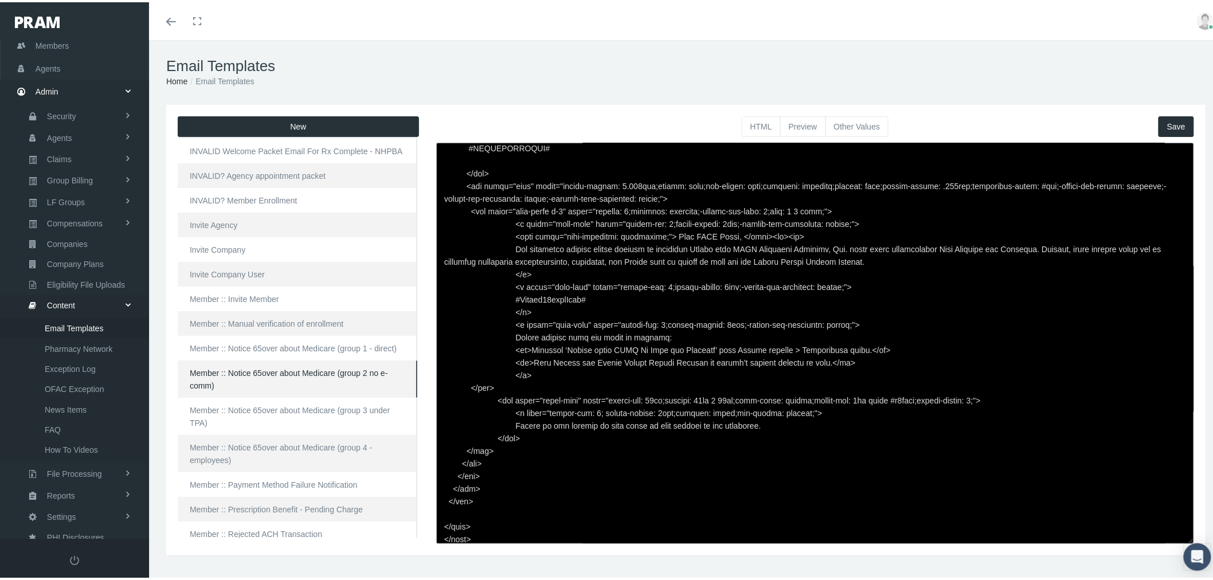
type textarea "<html> <head> </head> <body> <div class="page-email" style="font-family: Roboto…"
click at [1167, 121] on span "Save" at bounding box center [1176, 124] width 18 height 9
click at [799, 122] on button "Preview" at bounding box center [803, 124] width 46 height 21
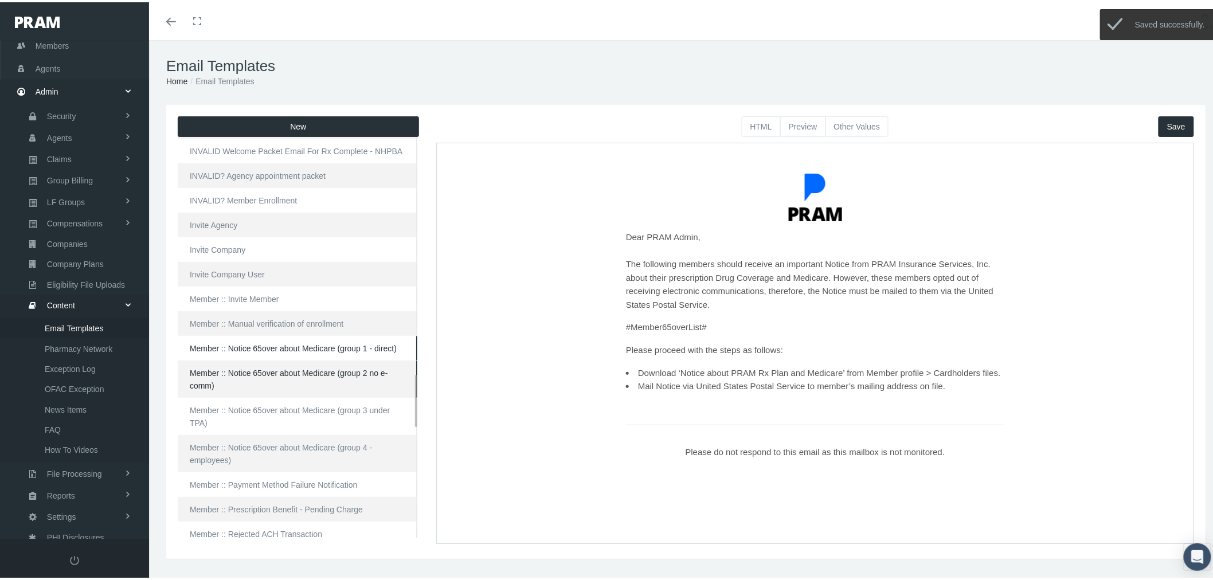
click at [281, 352] on link "Member :: Notice 65over about Medicare (group 1 - direct)" at bounding box center [298, 346] width 240 height 25
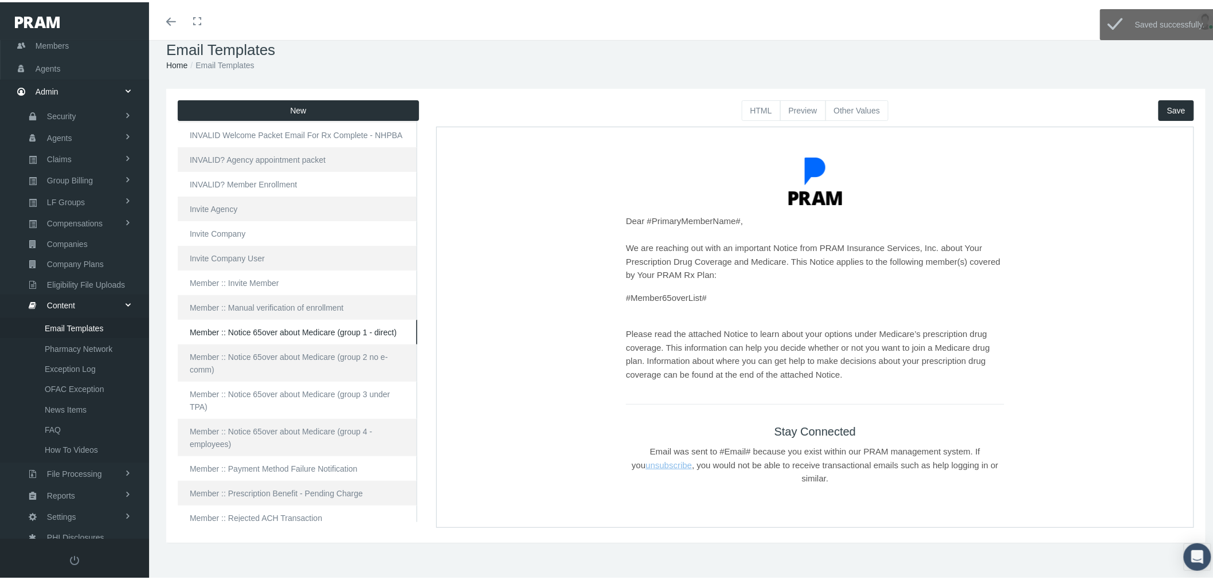
scroll to position [25, 0]
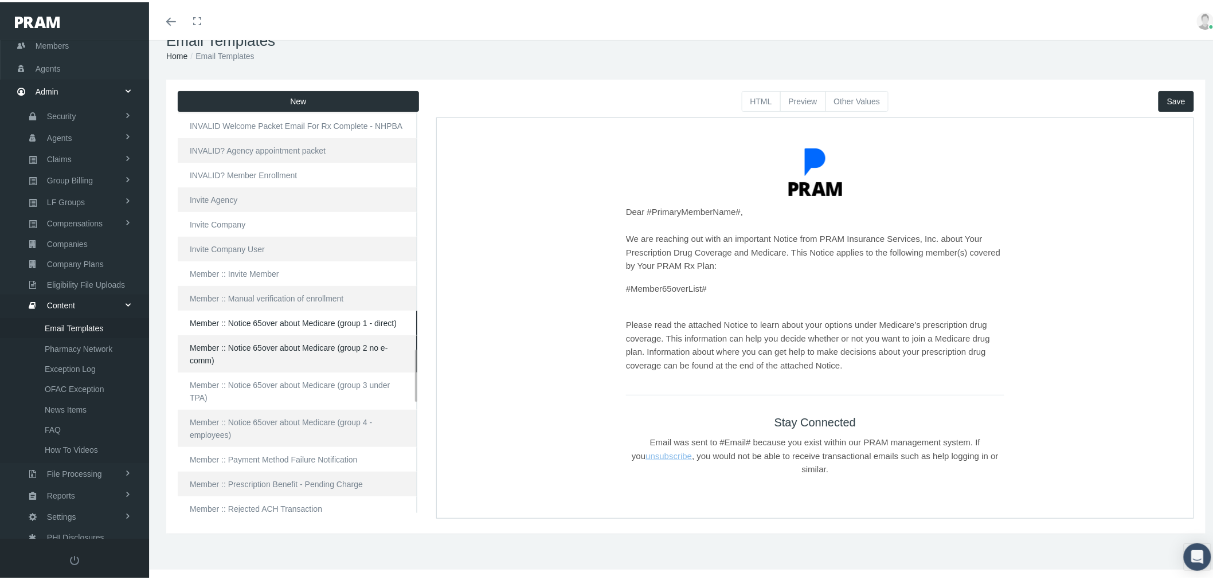
click at [290, 350] on link "Member :: Notice 65over about Medicare (group 2 no e-comm)" at bounding box center [298, 351] width 240 height 37
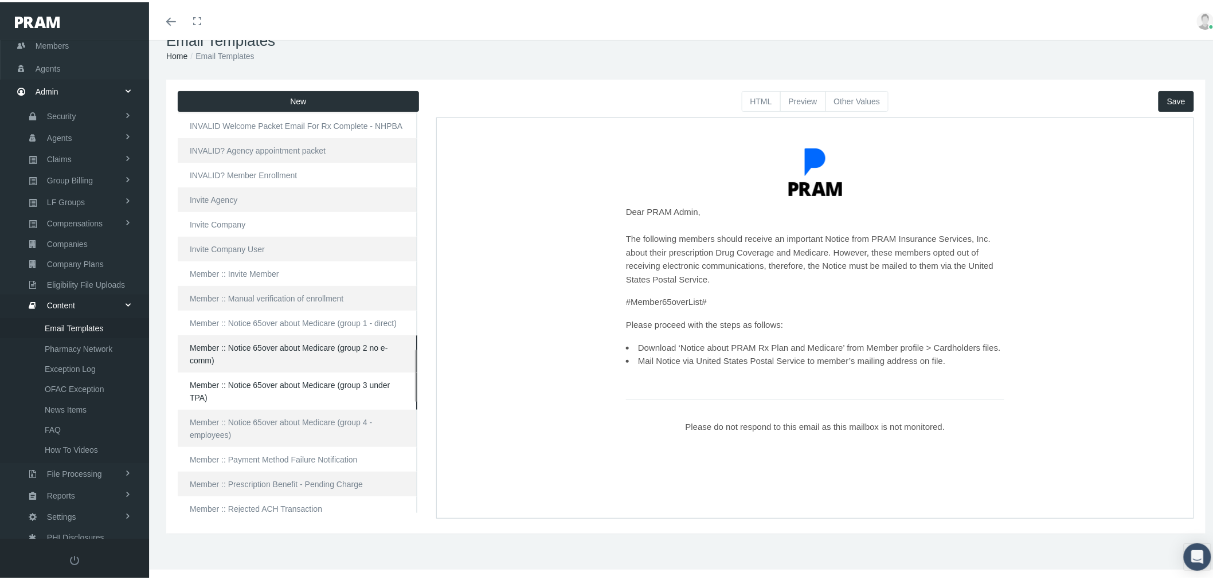
click at [295, 387] on link "Member :: Notice 65over about Medicare (group 3 under TPA)" at bounding box center [298, 388] width 240 height 37
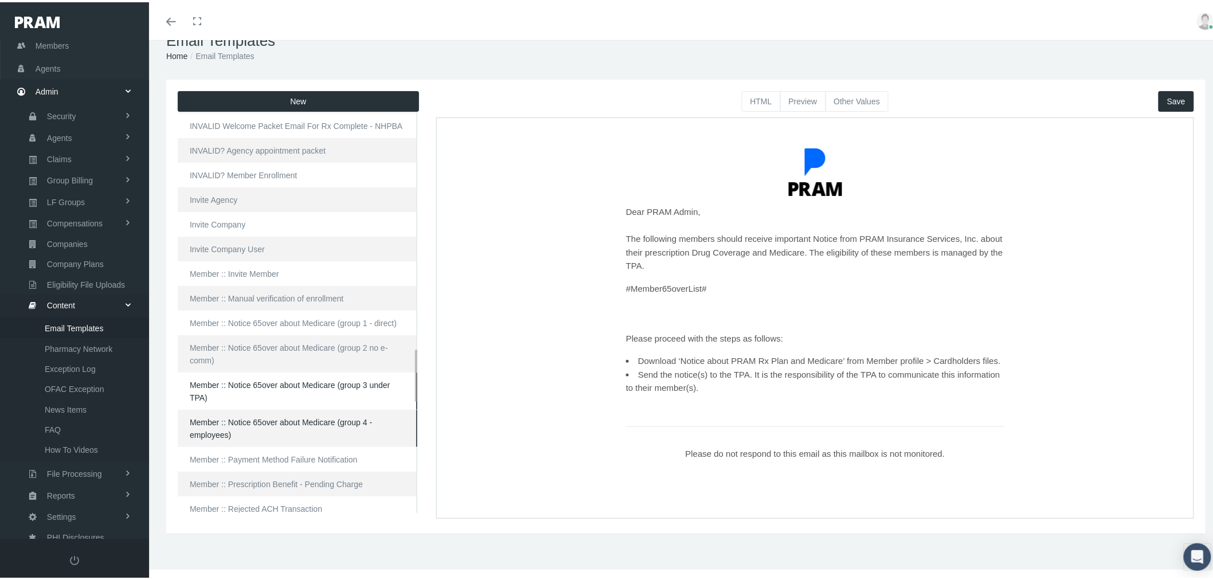
click at [296, 427] on link "Member :: Notice 65over about Medicare (group 4 - employees)" at bounding box center [298, 425] width 240 height 37
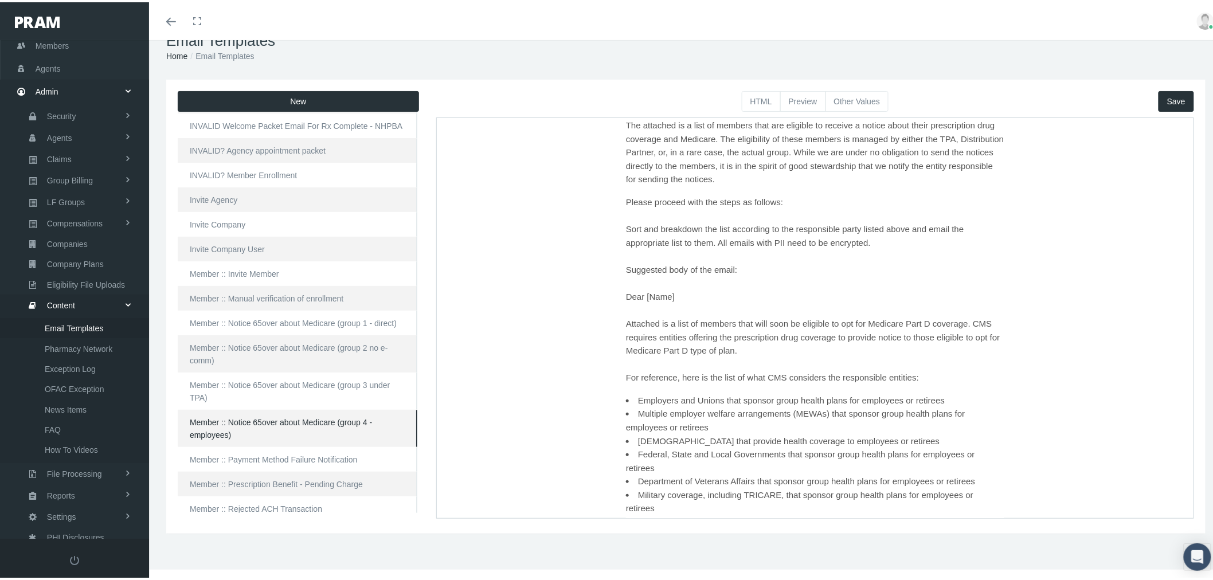
scroll to position [295, 0]
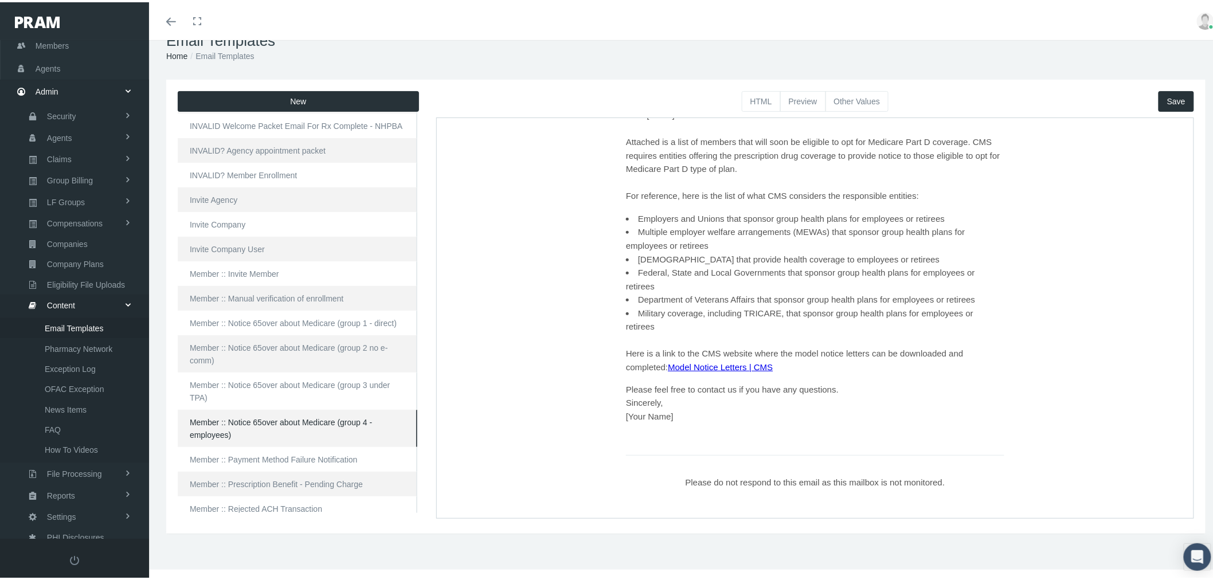
click at [748, 99] on button "HTML" at bounding box center [761, 99] width 39 height 21
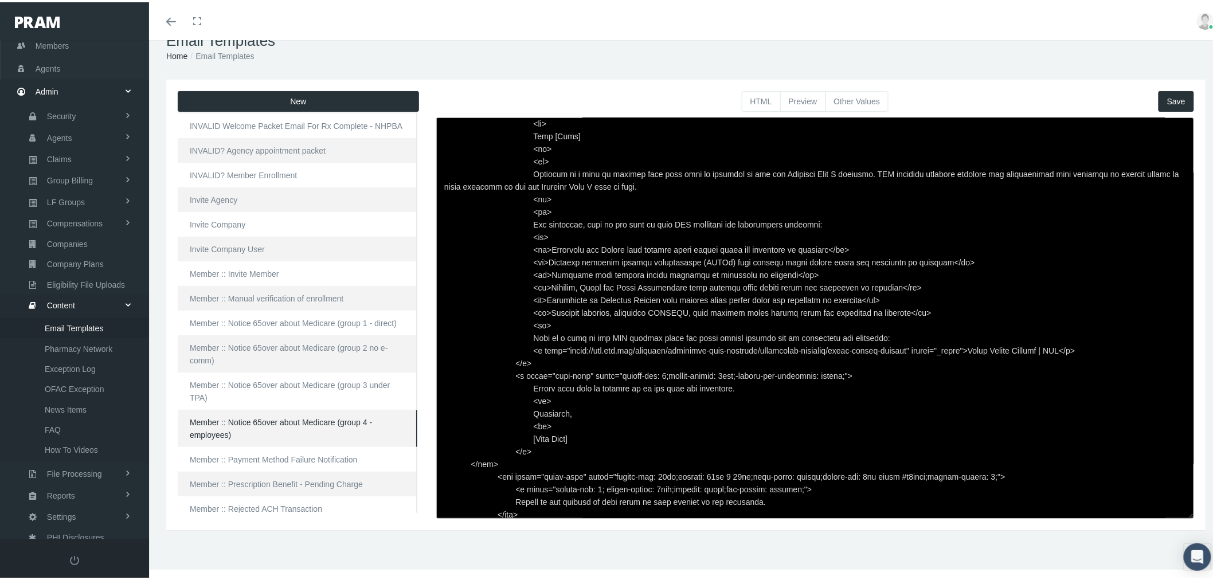
scroll to position [487, 0]
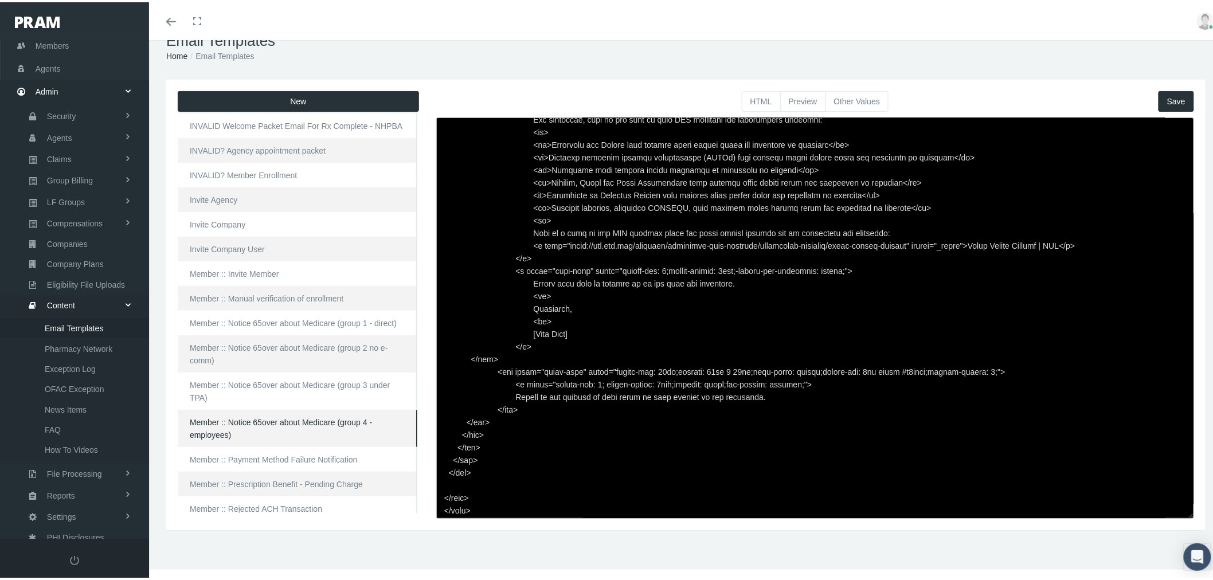
click at [533, 342] on textarea at bounding box center [815, 315] width 758 height 401
drag, startPoint x: 514, startPoint y: 346, endPoint x: 541, endPoint y: 337, distance: 28.3
click at [515, 346] on textarea at bounding box center [815, 315] width 758 height 401
click at [794, 100] on button "Preview" at bounding box center [803, 99] width 46 height 21
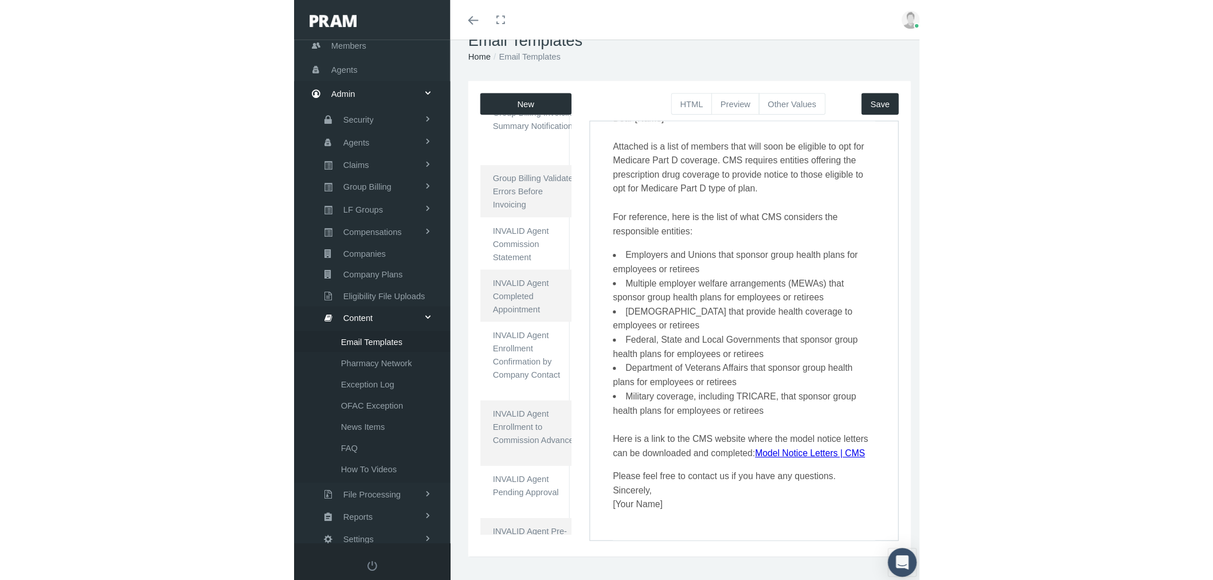
scroll to position [295, 0]
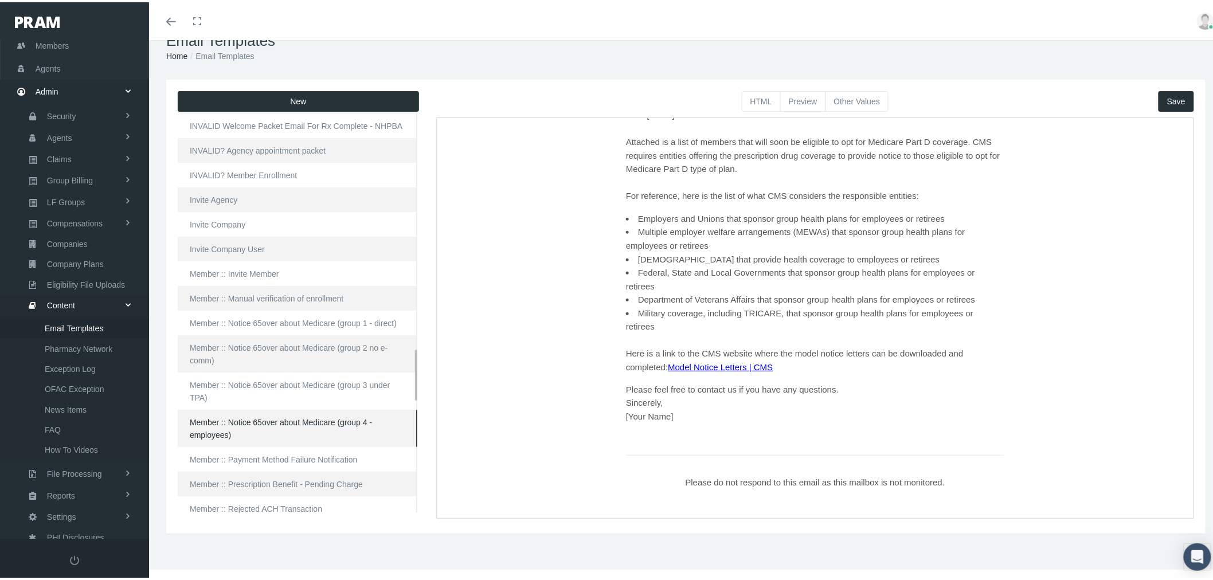
drag, startPoint x: 287, startPoint y: 428, endPoint x: 370, endPoint y: 406, distance: 86.5
click at [287, 428] on link "Member :: Notice 65over about Medicare (group 4 - employees)" at bounding box center [298, 425] width 240 height 37
checkbox input "true"
click at [854, 100] on button "Other Values" at bounding box center [857, 99] width 64 height 21
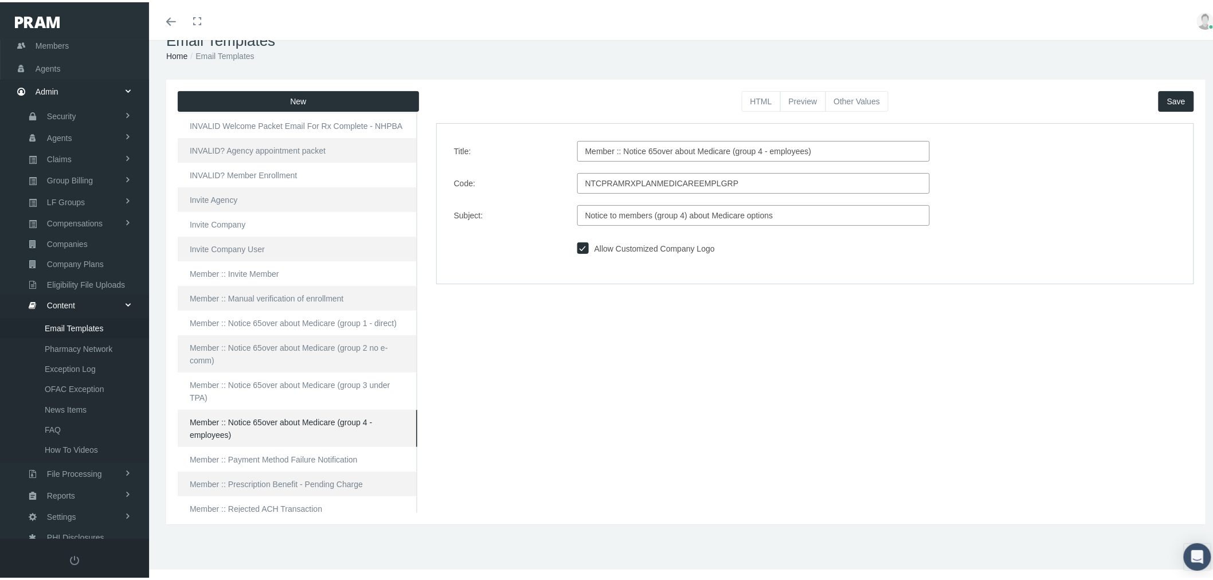
drag, startPoint x: 805, startPoint y: 150, endPoint x: 547, endPoint y: 156, distance: 257.4
click at [547, 156] on div "Title: Member :: Notice 65over about Medicare (group 4 - employees)" at bounding box center [814, 149] width 739 height 21
drag, startPoint x: 730, startPoint y: 179, endPoint x: 539, endPoint y: 172, distance: 191.0
click at [539, 172] on div "Code: NTCPRAMRXPLANMEDICAREEMPLGRP" at bounding box center [814, 181] width 739 height 21
drag, startPoint x: 780, startPoint y: 214, endPoint x: 531, endPoint y: 208, distance: 249.4
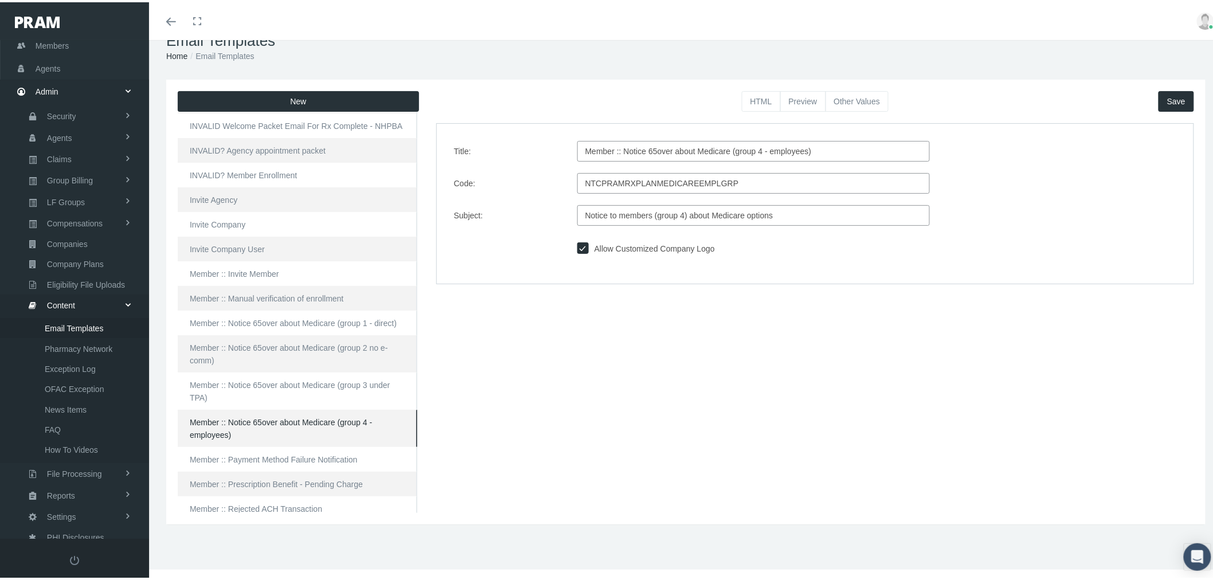
click at [531, 208] on div "Subject: Notice to members (group 4) about Medicare options" at bounding box center [814, 213] width 739 height 21
click at [761, 94] on button "HTML" at bounding box center [761, 99] width 39 height 21
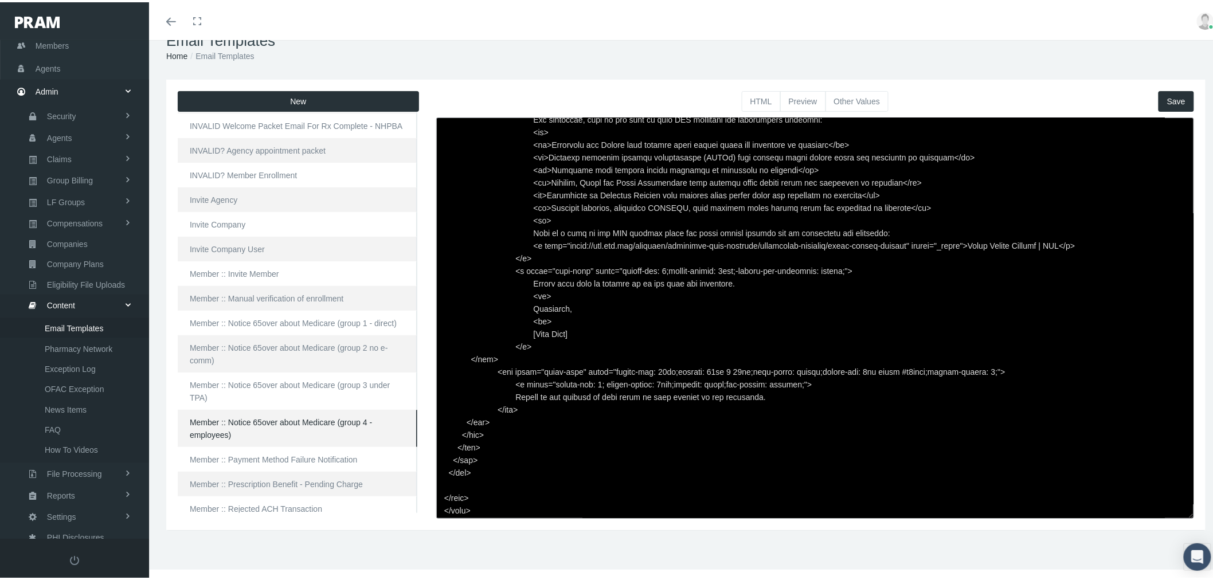
click at [736, 219] on textarea at bounding box center [815, 315] width 758 height 401
